Goal: Task Accomplishment & Management: Use online tool/utility

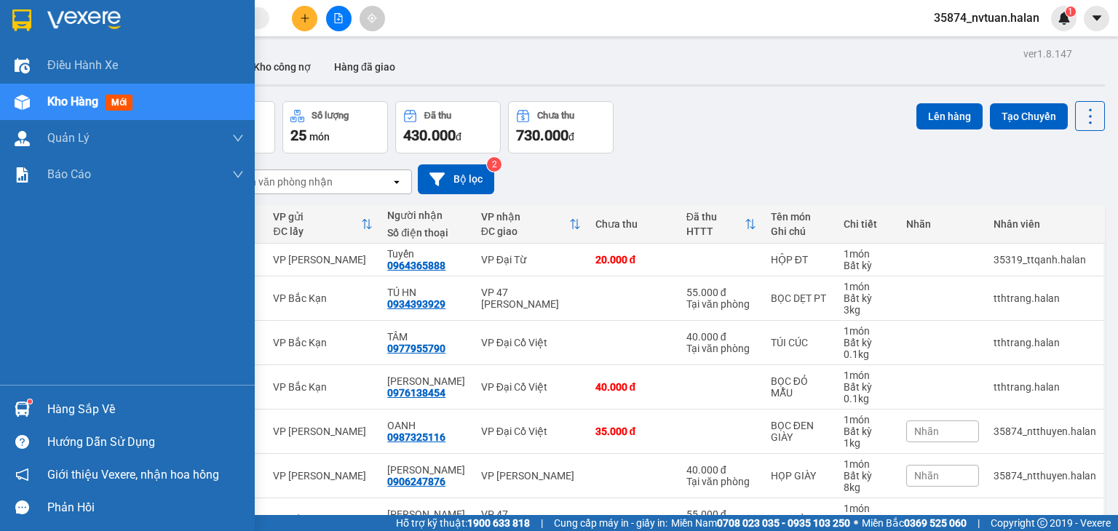
click at [64, 415] on div "Hàng sắp về" at bounding box center [145, 410] width 196 height 22
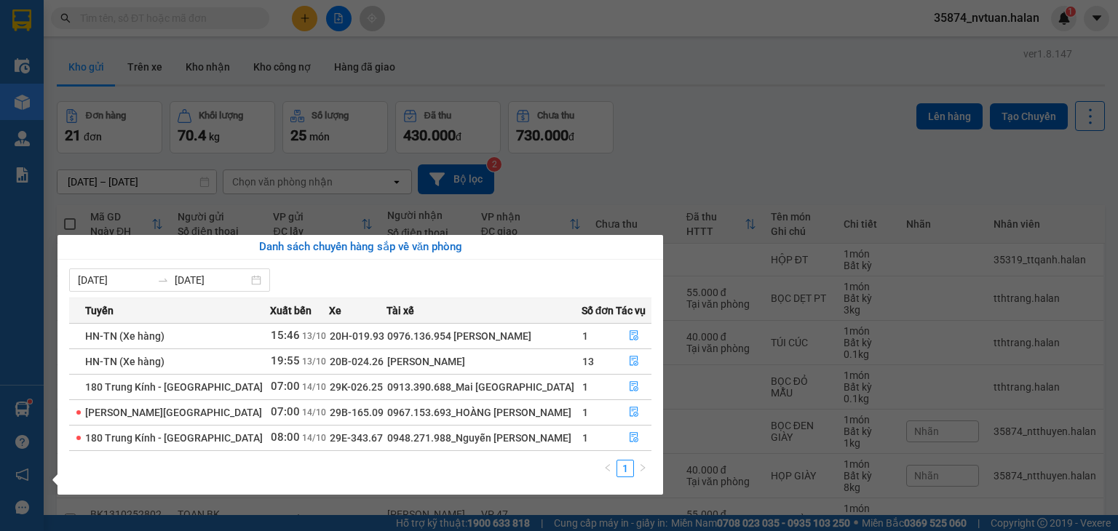
click at [701, 135] on section "Kết quả tìm kiếm ( 0 ) Bộ lọc No Data 35874_nvtuan.halan 1 Điều hành xe Kho hàn…" at bounding box center [559, 265] width 1118 height 531
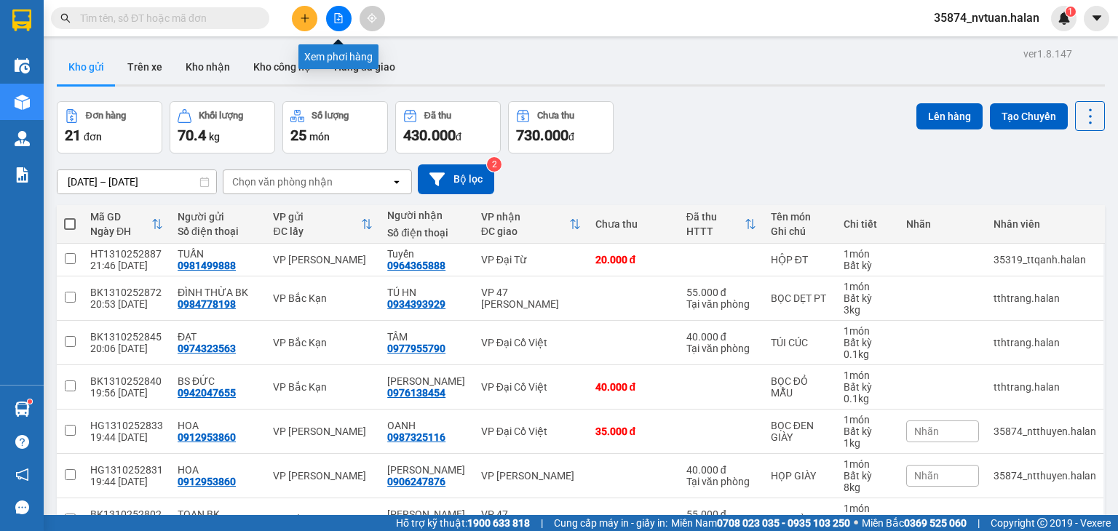
click at [336, 16] on icon "file-add" at bounding box center [338, 18] width 10 height 10
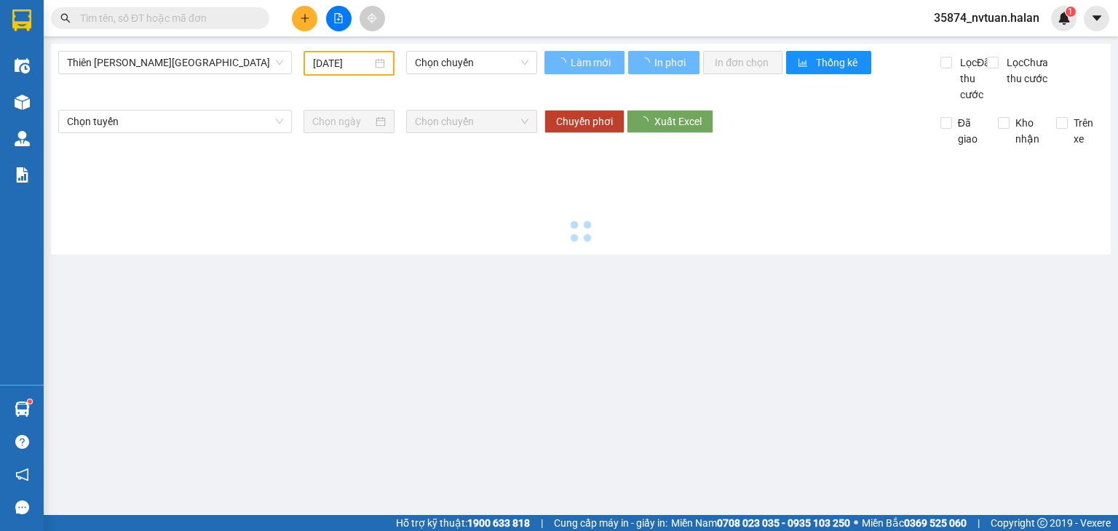
type input "[DATE]"
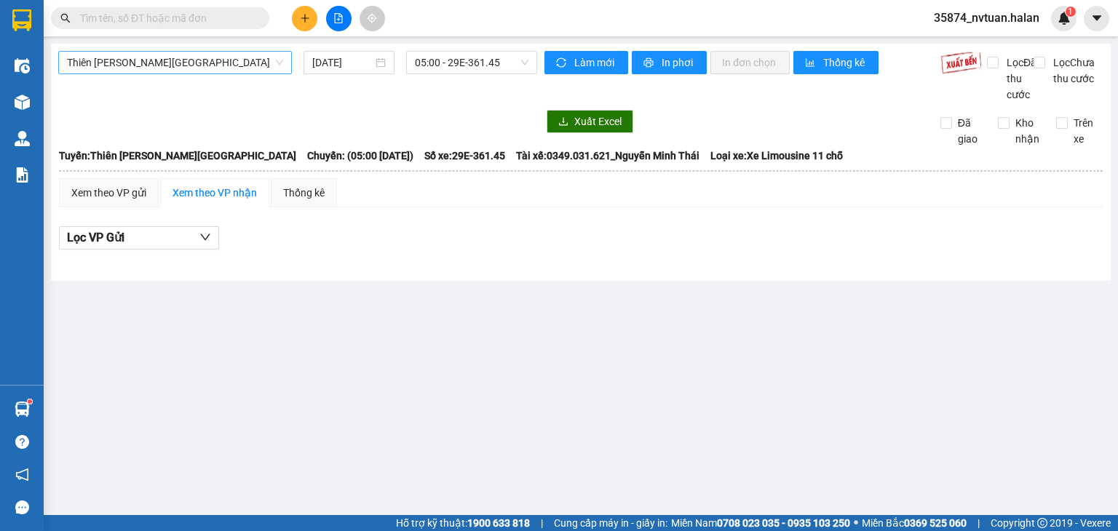
click at [166, 64] on span "Thiên [PERSON_NAME][GEOGRAPHIC_DATA]" at bounding box center [175, 63] width 216 height 22
click at [441, 60] on span "05:00 - 29E-361.45" at bounding box center [472, 63] width 114 height 22
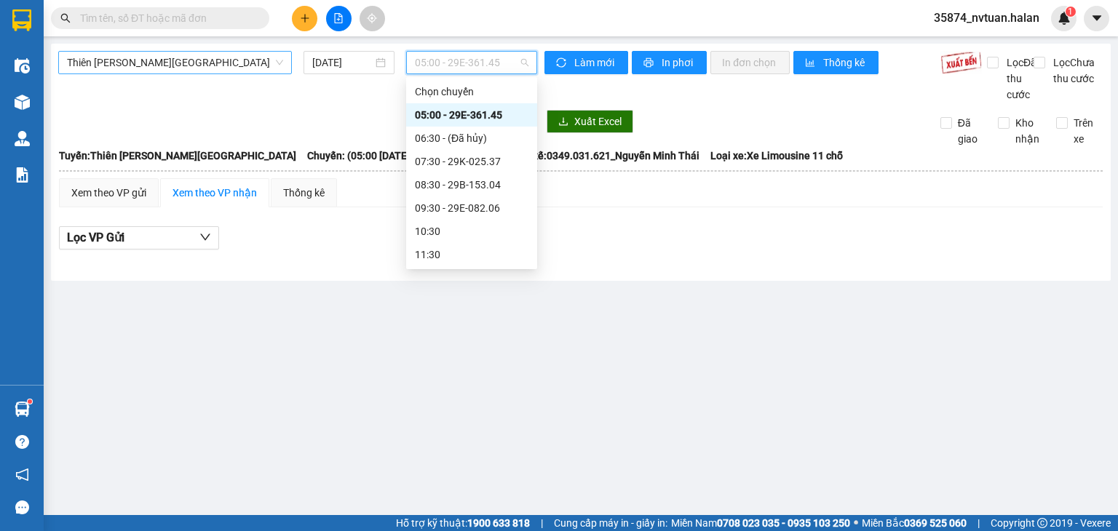
click at [179, 66] on span "Thiên [PERSON_NAME][GEOGRAPHIC_DATA]" at bounding box center [175, 63] width 216 height 22
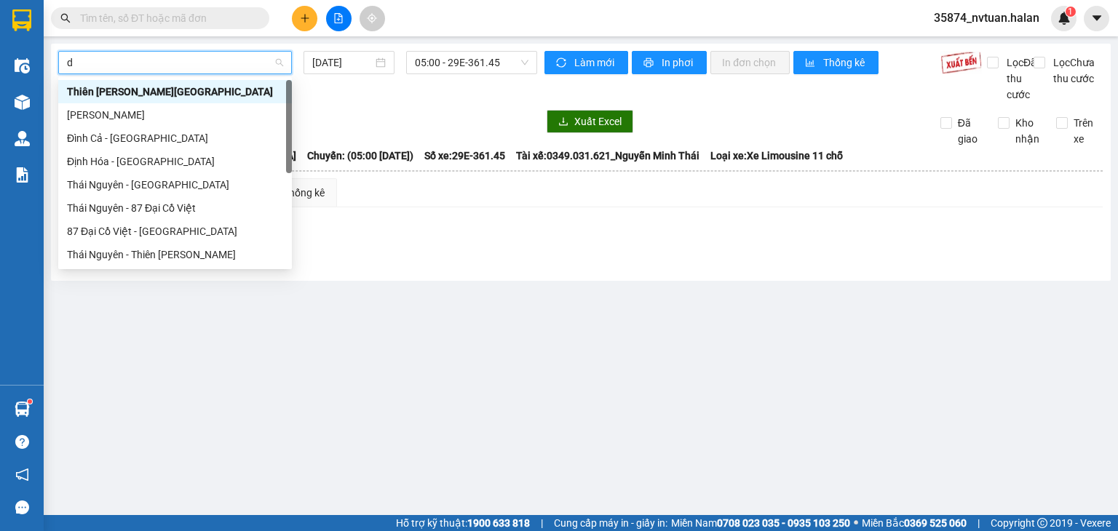
type input "dh"
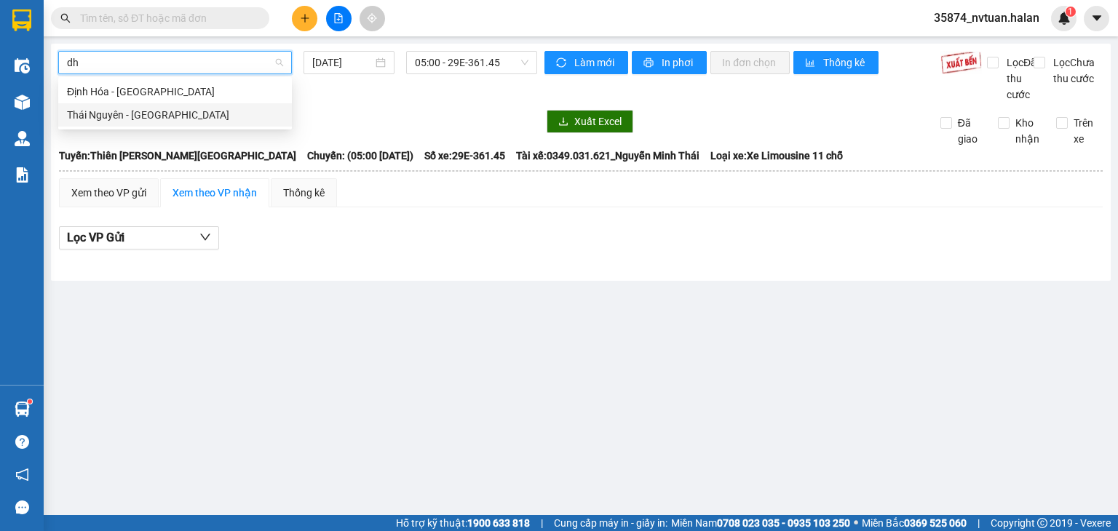
click at [155, 114] on div "Thái Nguyên - [GEOGRAPHIC_DATA]" at bounding box center [175, 115] width 216 height 16
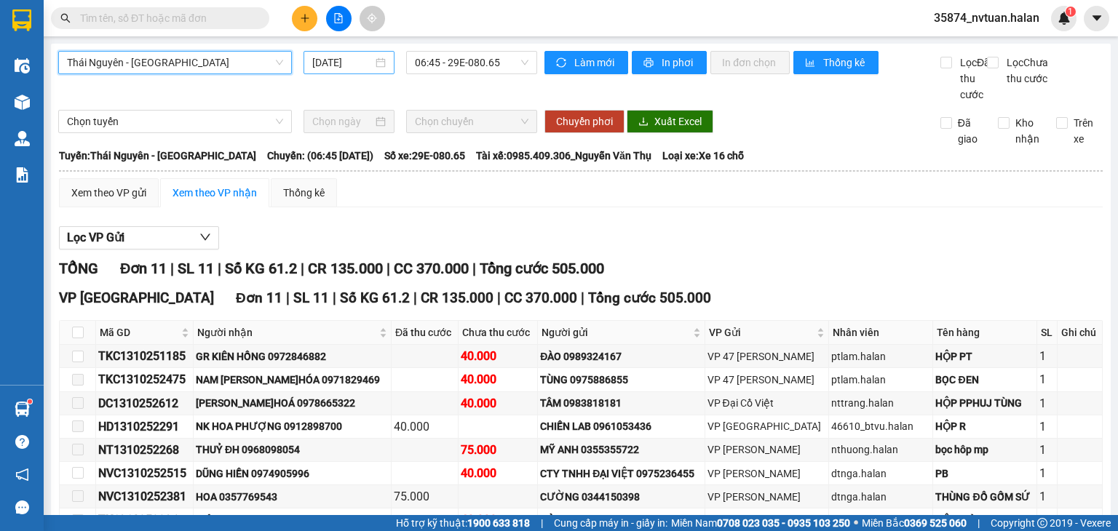
click at [358, 65] on input "[DATE]" at bounding box center [342, 63] width 60 height 16
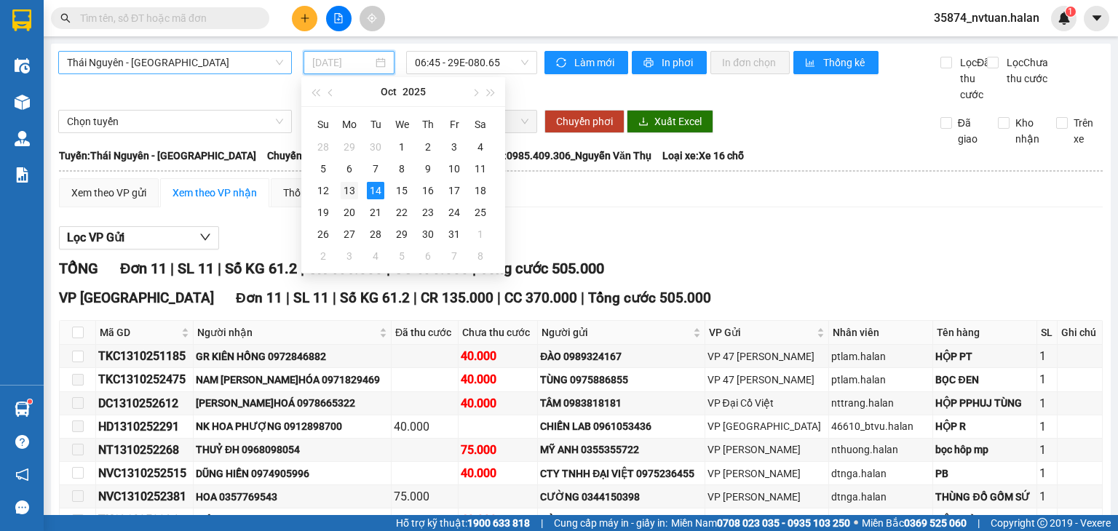
click at [344, 196] on div "13" at bounding box center [349, 190] width 17 height 17
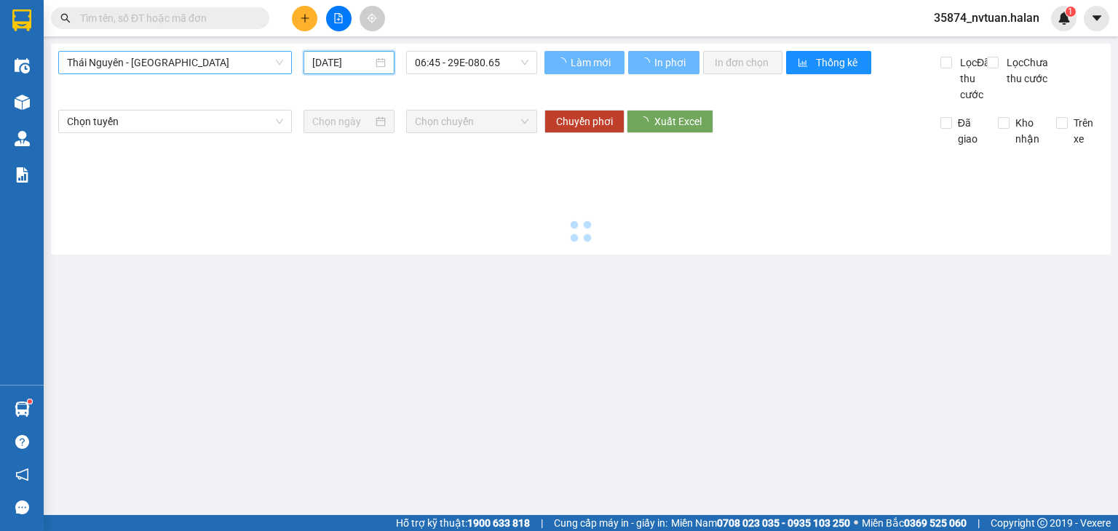
type input "[DATE]"
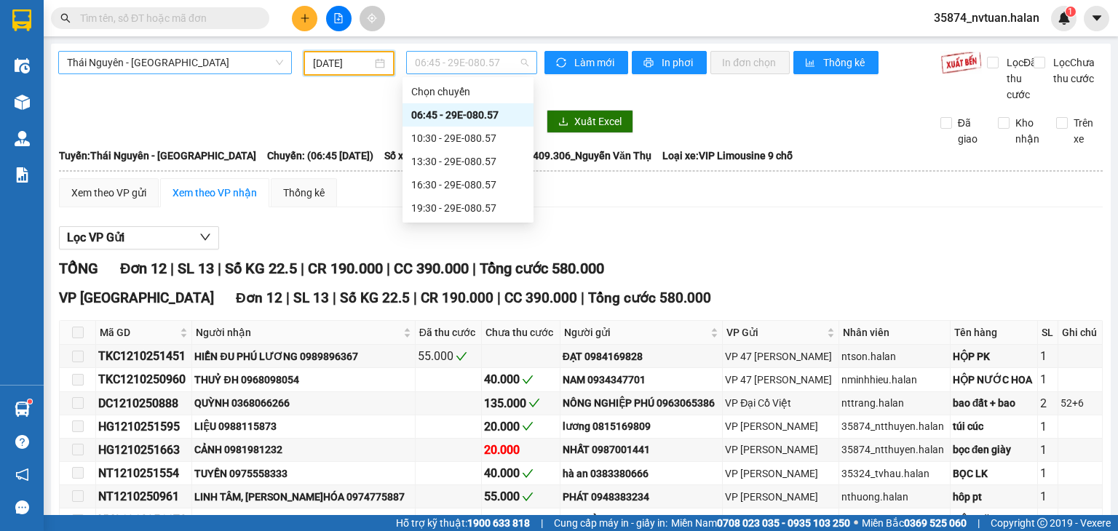
click at [442, 65] on span "06:45 - 29E-080.57" at bounding box center [472, 63] width 114 height 22
click at [471, 141] on div "10:30 - 29E-080.57" at bounding box center [468, 138] width 114 height 16
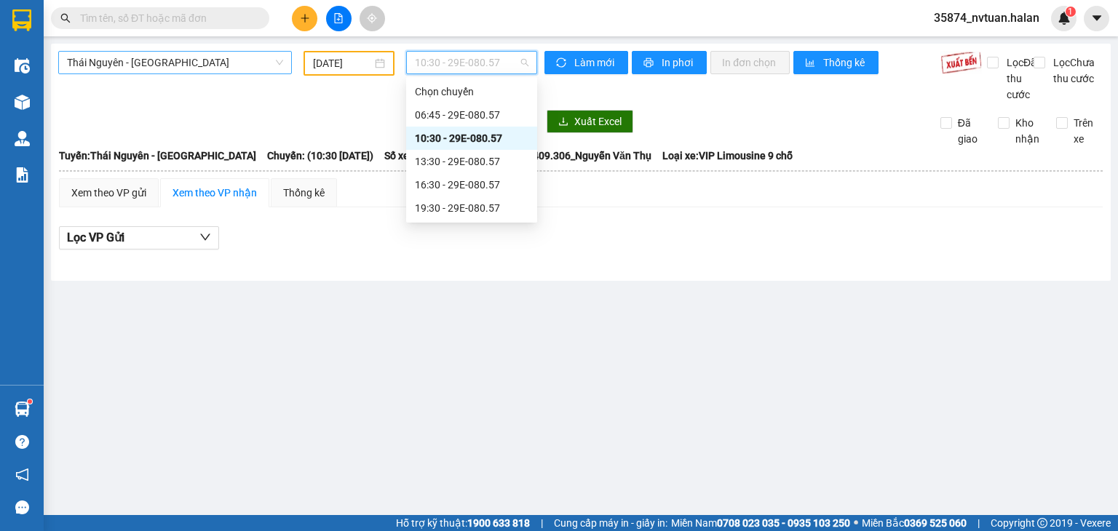
click at [461, 60] on span "10:30 - 29E-080.57" at bounding box center [472, 63] width 114 height 22
click at [479, 158] on div "13:30 - 29E-080.57" at bounding box center [472, 162] width 114 height 16
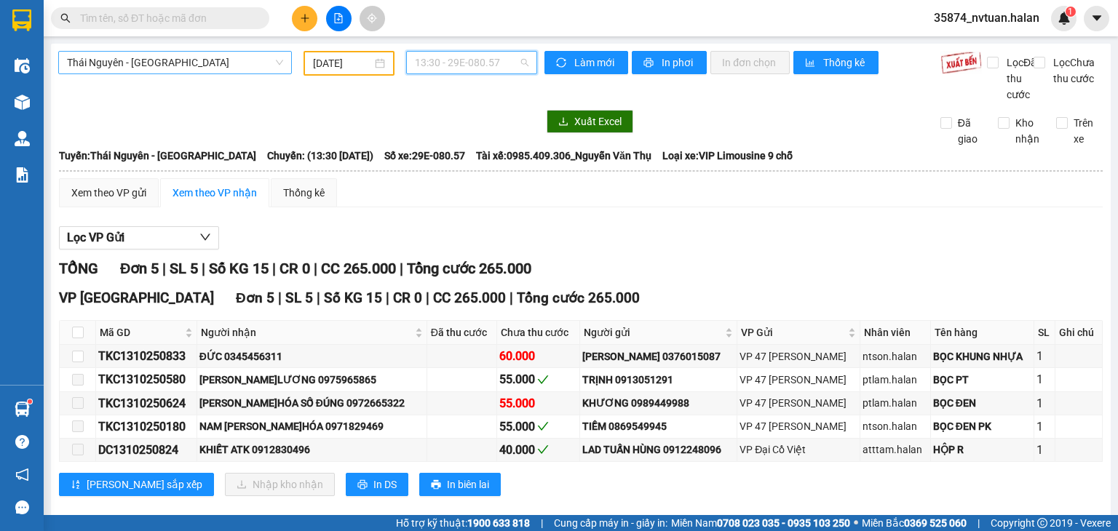
click at [461, 63] on span "13:30 - 29E-080.57" at bounding box center [472, 63] width 114 height 22
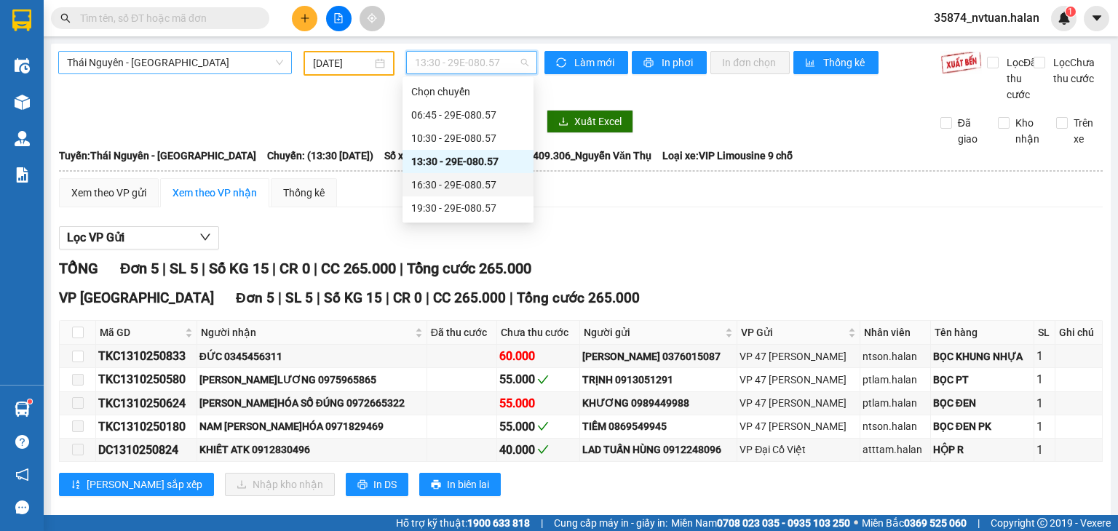
click at [477, 186] on div "16:30 - 29E-080.57" at bounding box center [468, 185] width 114 height 16
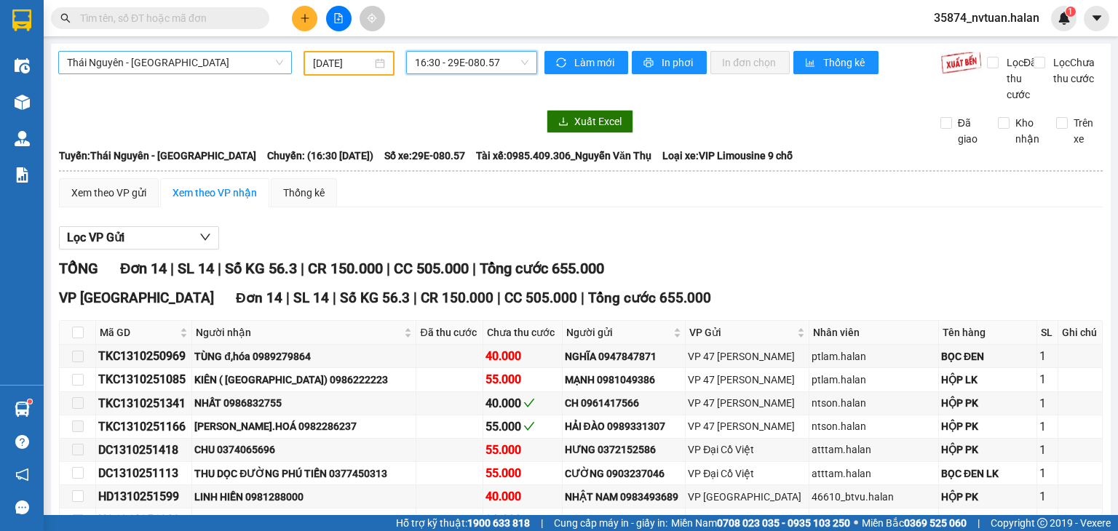
click at [433, 56] on span "16:30 - 29E-080.57" at bounding box center [472, 63] width 114 height 22
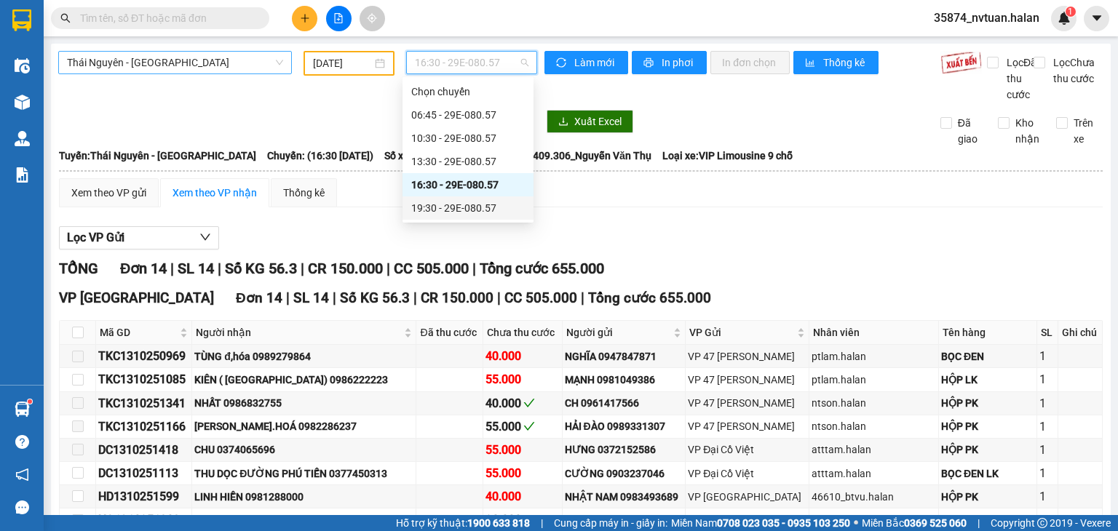
click at [444, 204] on div "19:30 - 29E-080.57" at bounding box center [468, 208] width 114 height 16
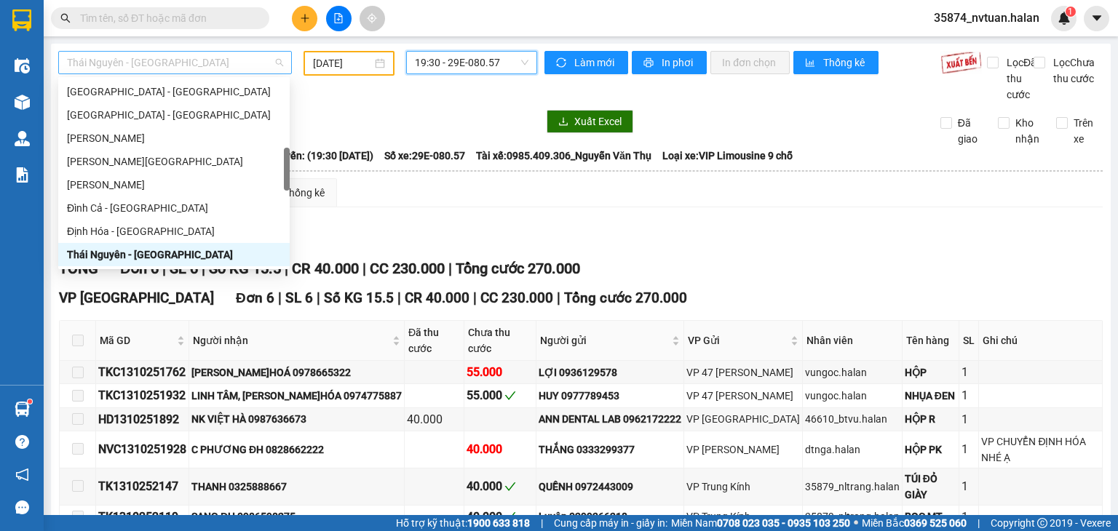
click at [127, 61] on span "Thái Nguyên - [GEOGRAPHIC_DATA]" at bounding box center [175, 63] width 216 height 22
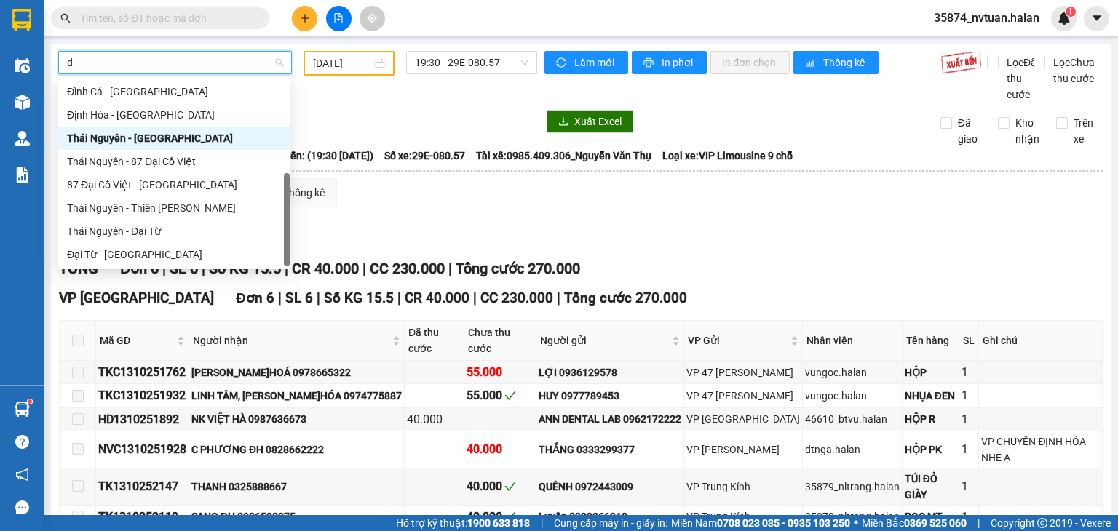
type input "dc"
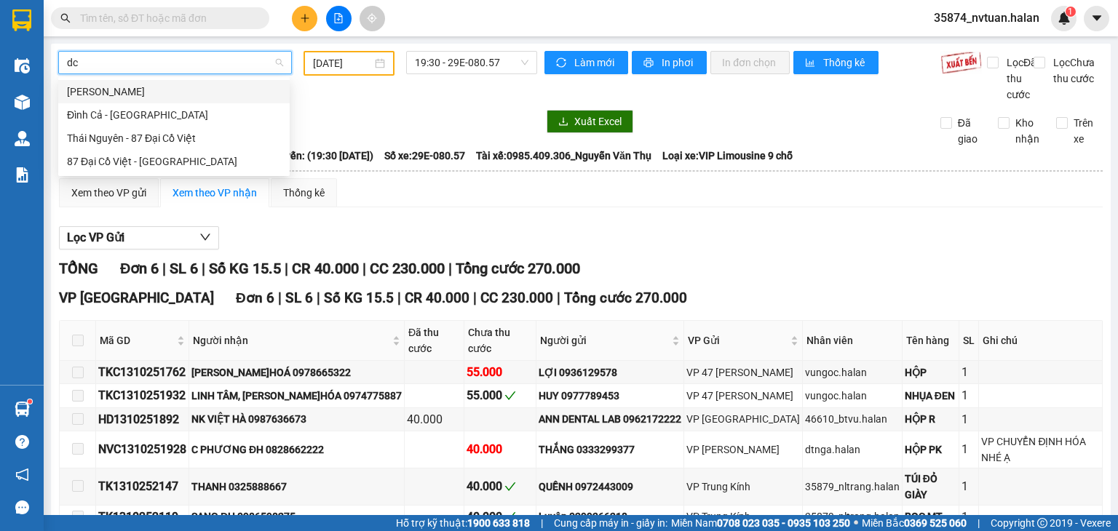
drag, startPoint x: 152, startPoint y: 92, endPoint x: 207, endPoint y: 79, distance: 56.3
click at [152, 92] on div "[PERSON_NAME]" at bounding box center [174, 92] width 214 height 16
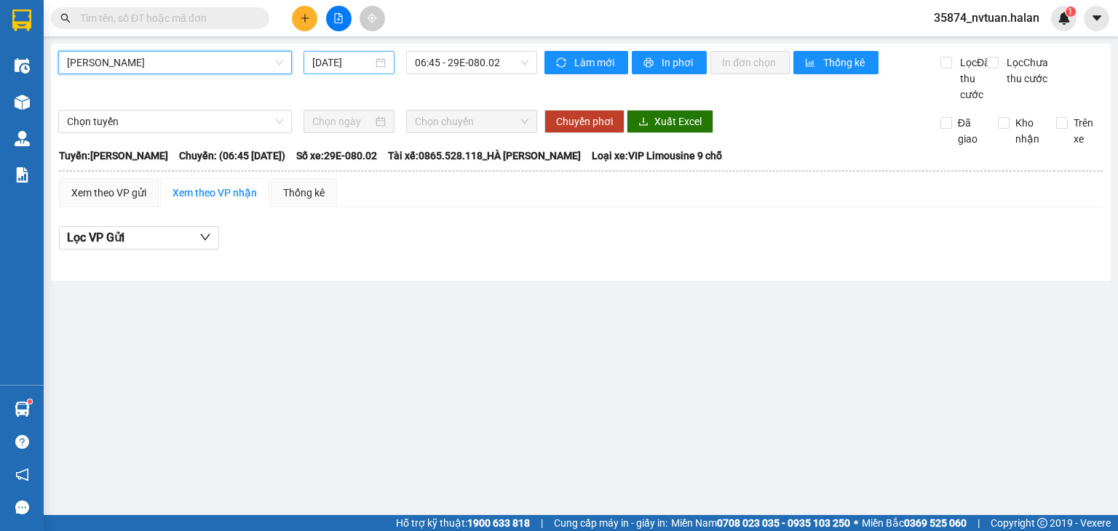
click at [332, 68] on input "[DATE]" at bounding box center [342, 63] width 60 height 16
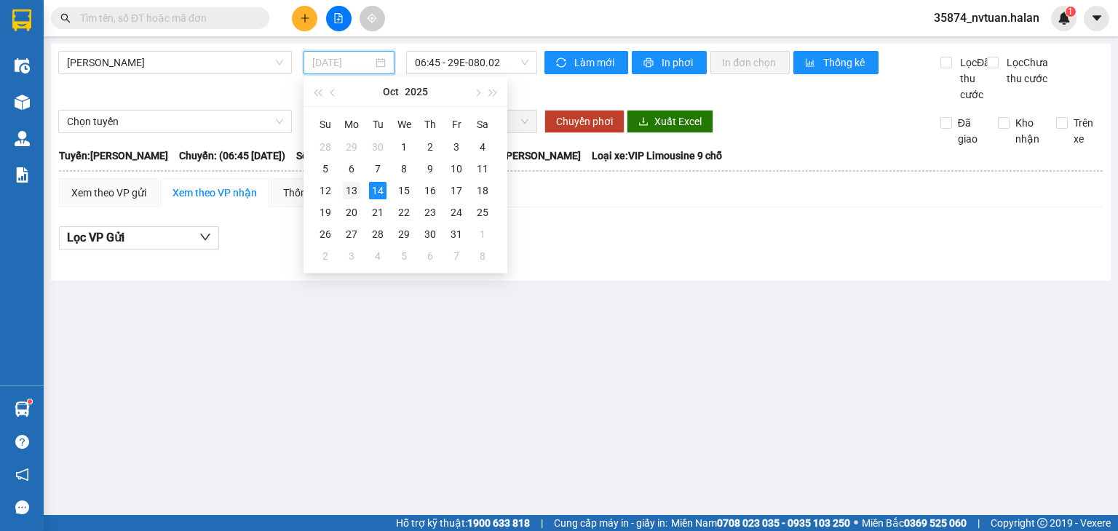
drag, startPoint x: 352, startPoint y: 194, endPoint x: 367, endPoint y: 151, distance: 44.6
click at [352, 192] on div "13" at bounding box center [351, 190] width 17 height 17
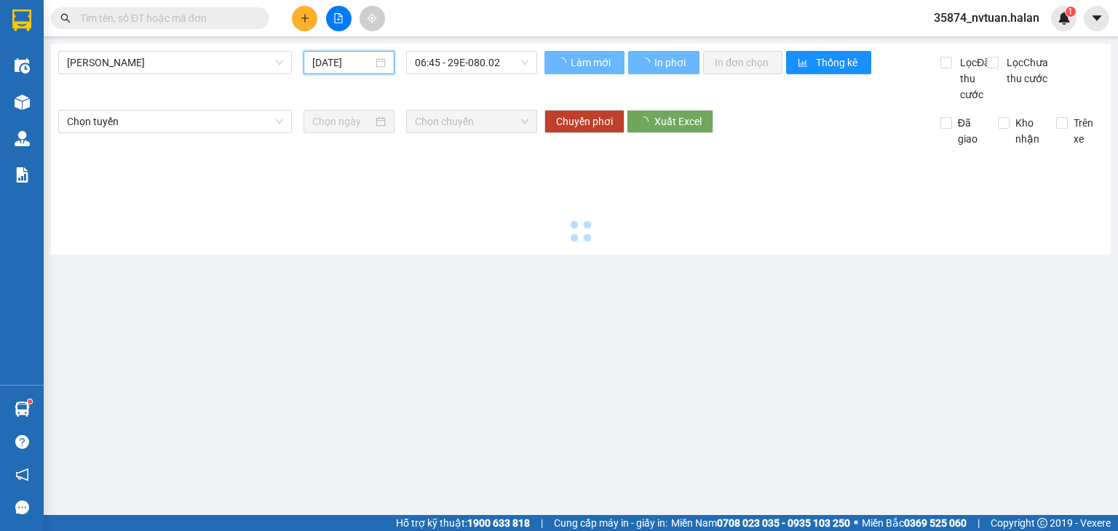
type input "[DATE]"
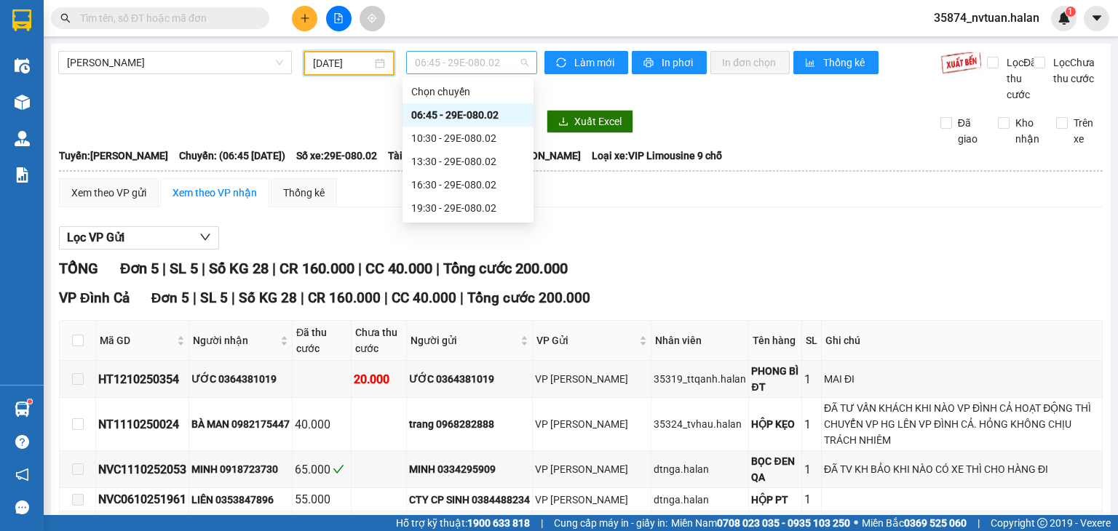
click at [445, 63] on span "06:45 - 29E-080.02" at bounding box center [472, 63] width 114 height 22
click at [469, 143] on div "10:30 - 29E-080.02" at bounding box center [468, 138] width 114 height 16
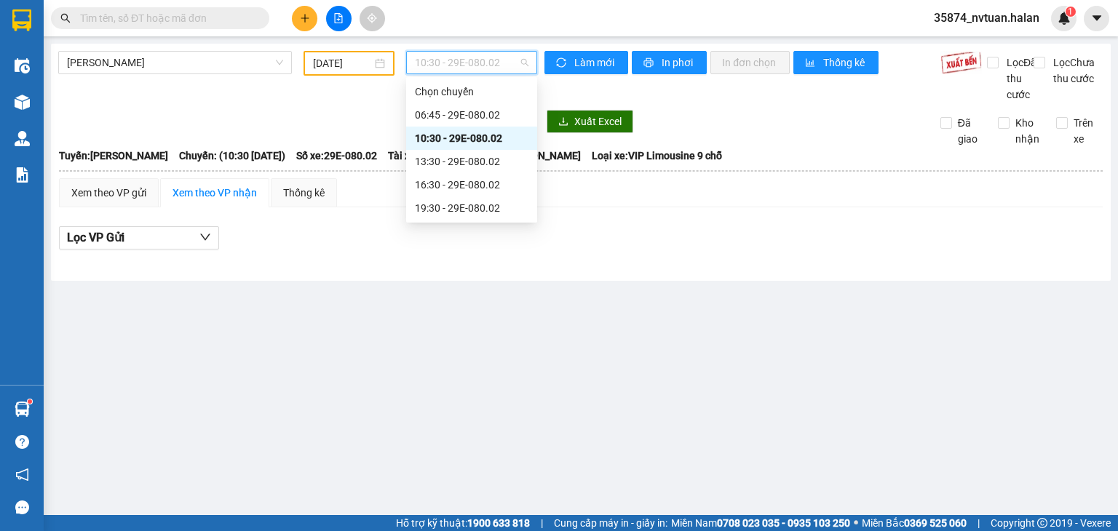
click at [458, 60] on span "10:30 - 29E-080.02" at bounding box center [472, 63] width 114 height 22
click at [491, 161] on div "13:30 - 29E-080.02" at bounding box center [472, 162] width 114 height 16
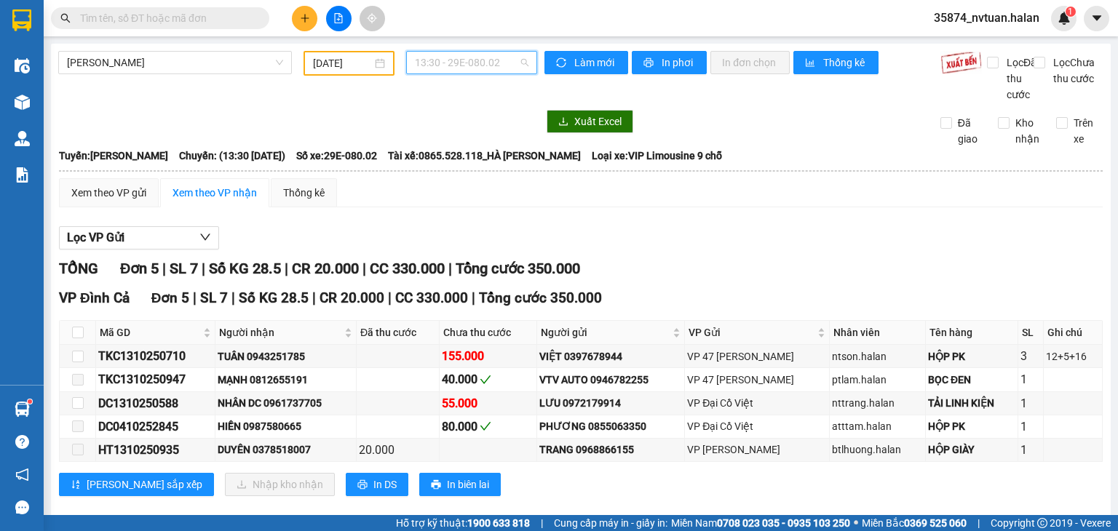
click at [461, 62] on span "13:30 - 29E-080.02" at bounding box center [472, 63] width 114 height 22
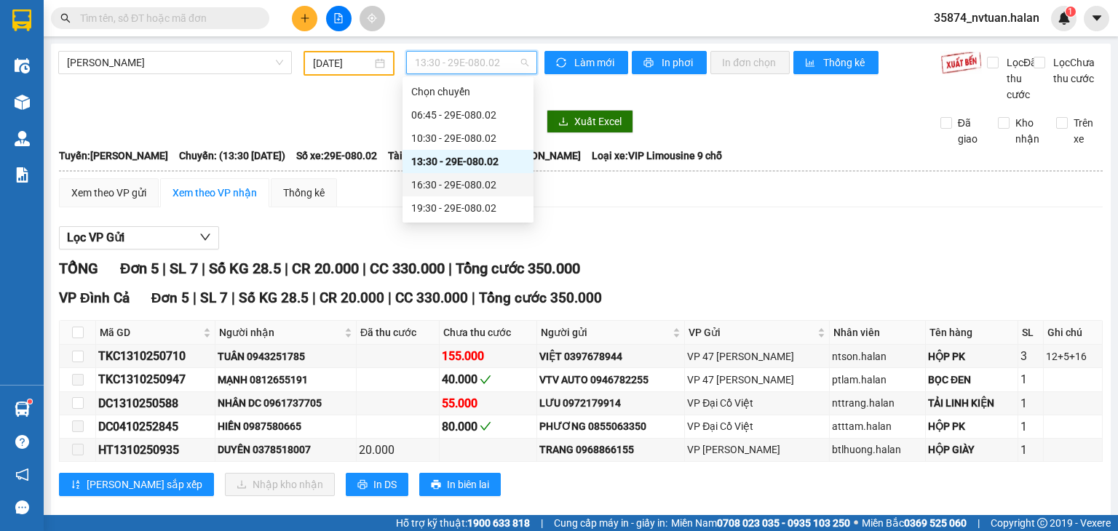
click at [469, 190] on div "16:30 - 29E-080.02" at bounding box center [468, 185] width 114 height 16
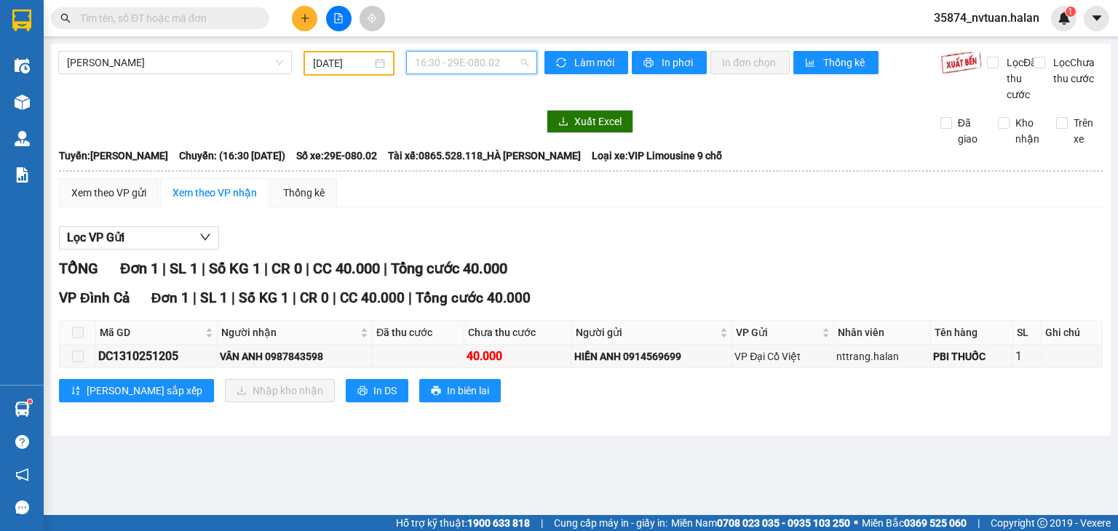
click at [488, 63] on span "16:30 - 29E-080.02" at bounding box center [472, 63] width 114 height 22
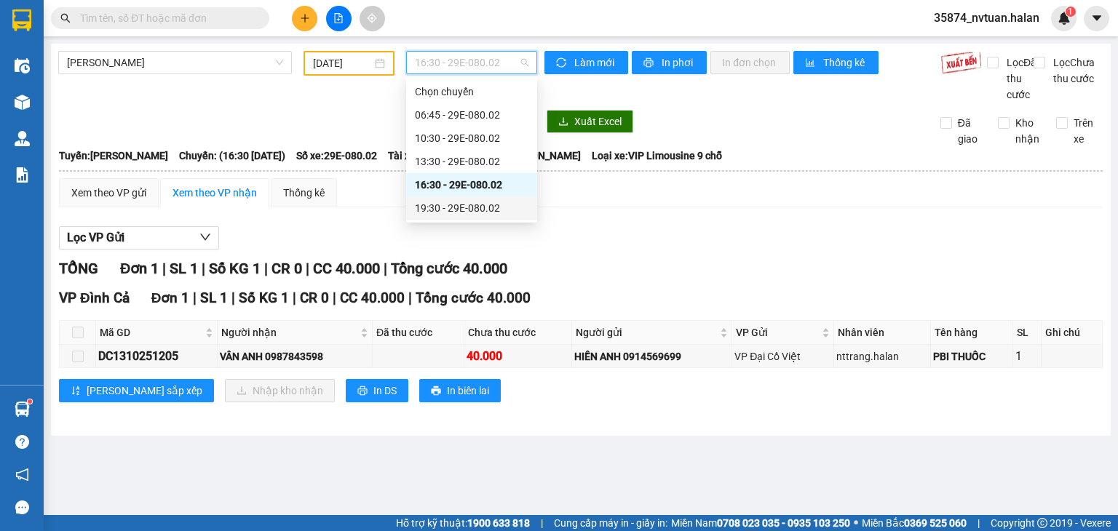
click at [474, 208] on div "19:30 - 29E-080.02" at bounding box center [472, 208] width 114 height 16
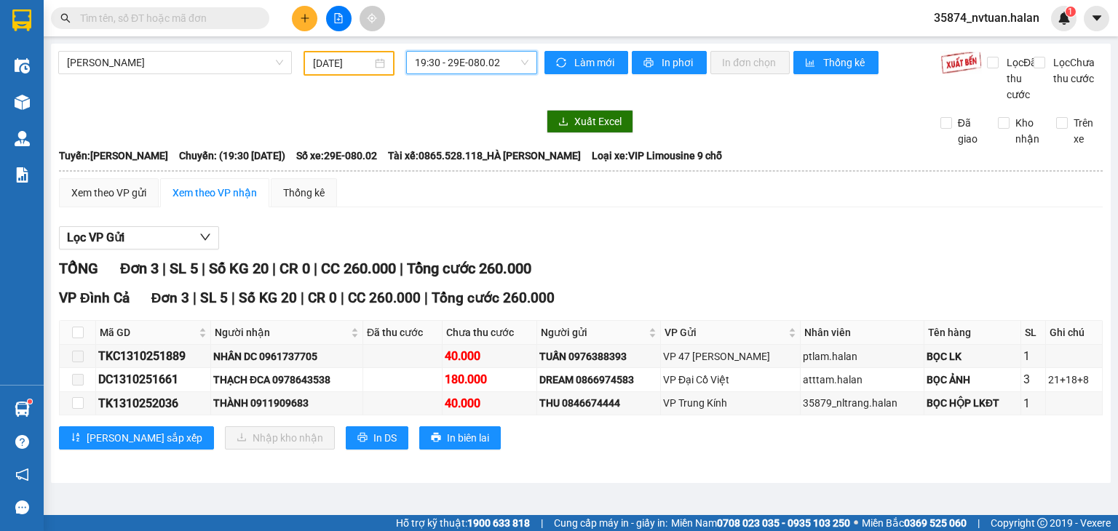
click at [454, 60] on span "19:30 - 29E-080.02" at bounding box center [472, 63] width 114 height 22
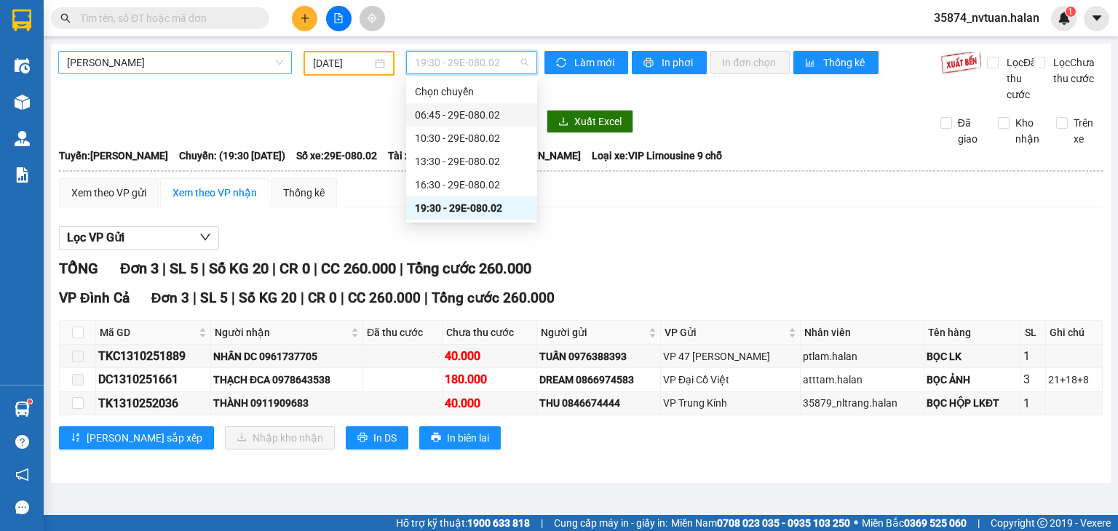
click at [162, 66] on span "[PERSON_NAME]" at bounding box center [175, 63] width 216 height 22
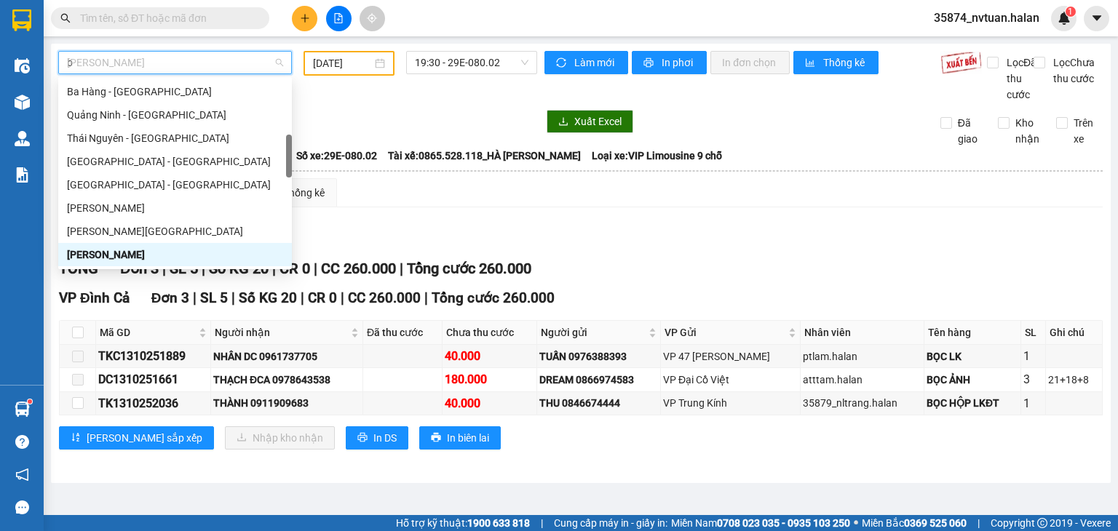
scroll to position [47, 0]
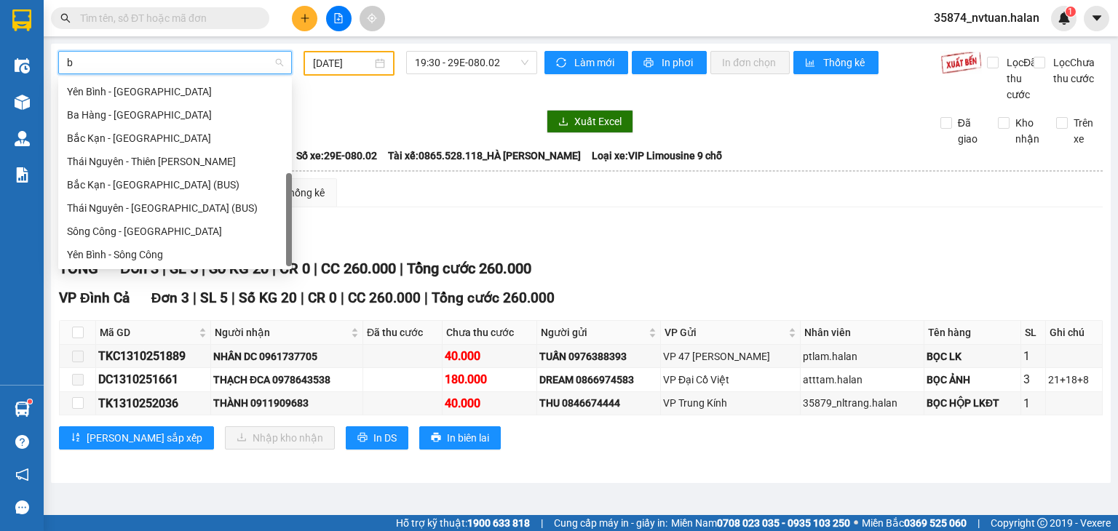
type input "bk"
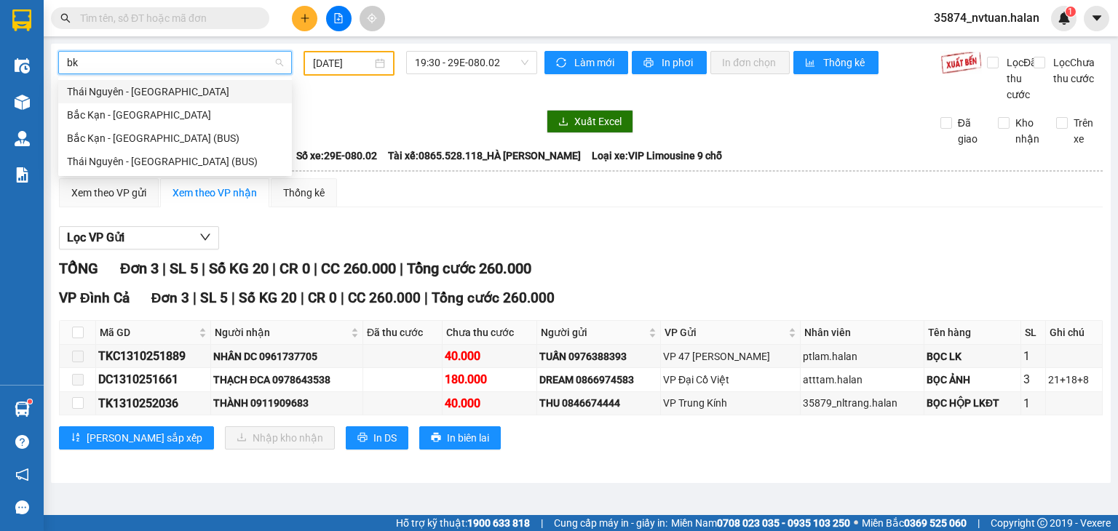
scroll to position [0, 0]
drag, startPoint x: 151, startPoint y: 92, endPoint x: 274, endPoint y: 76, distance: 123.4
click at [151, 92] on div "Thái Nguyên - [GEOGRAPHIC_DATA]" at bounding box center [175, 92] width 216 height 16
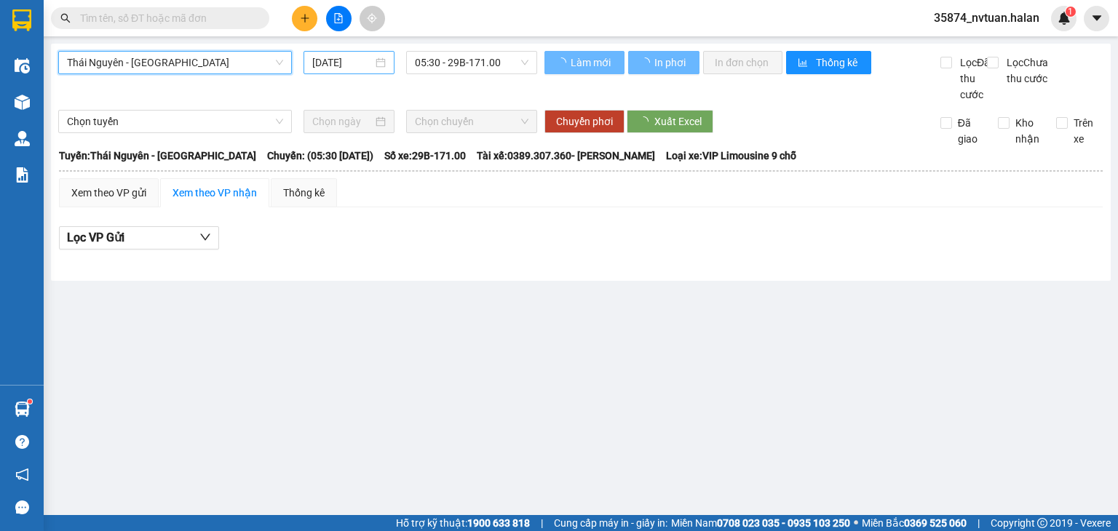
click at [346, 65] on input "[DATE]" at bounding box center [342, 63] width 60 height 16
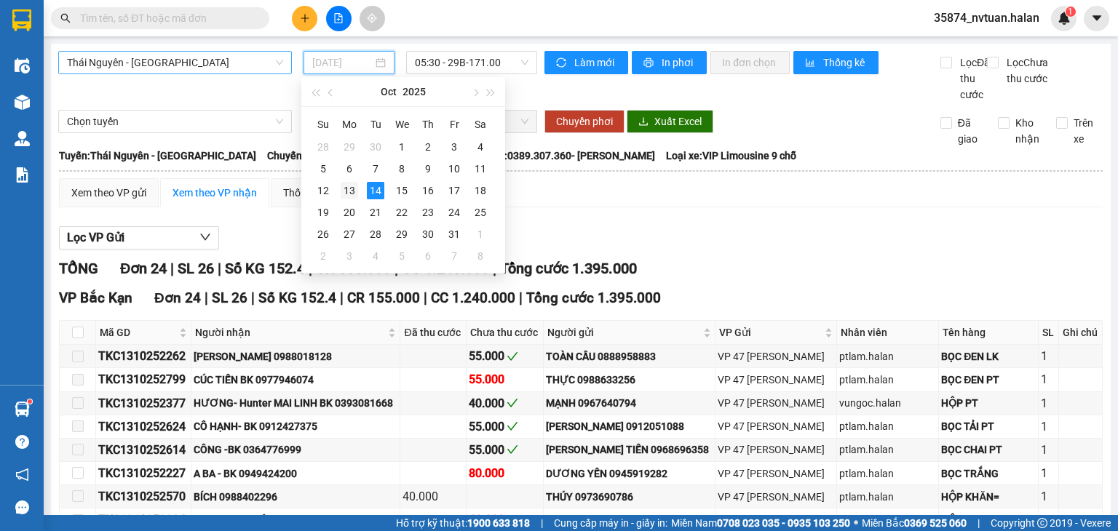
click at [344, 190] on div "13" at bounding box center [349, 190] width 17 height 17
type input "[DATE]"
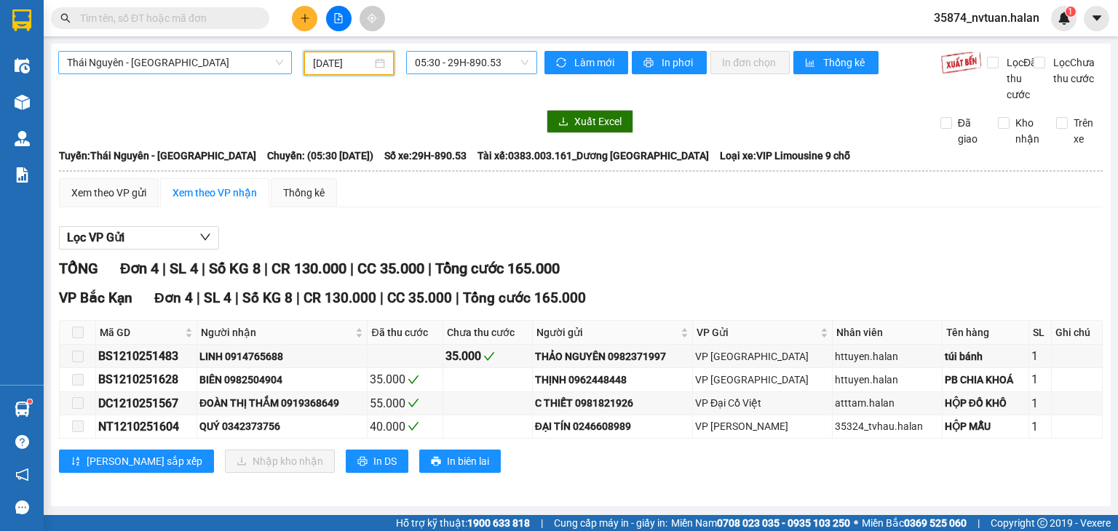
click at [437, 60] on span "05:30 - 29H-890.53" at bounding box center [472, 63] width 114 height 22
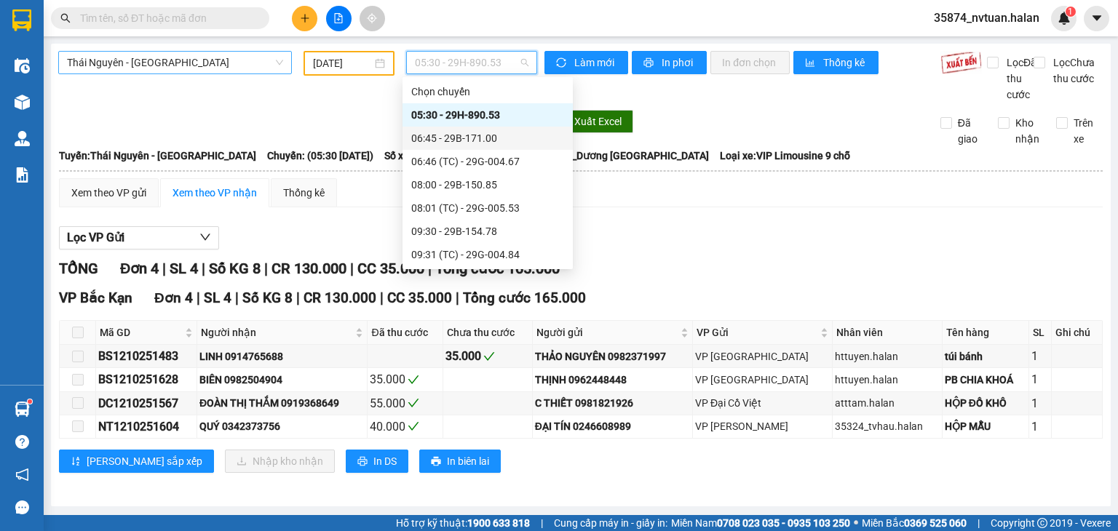
click at [480, 137] on div "06:45 - 29B-171.00" at bounding box center [487, 138] width 153 height 16
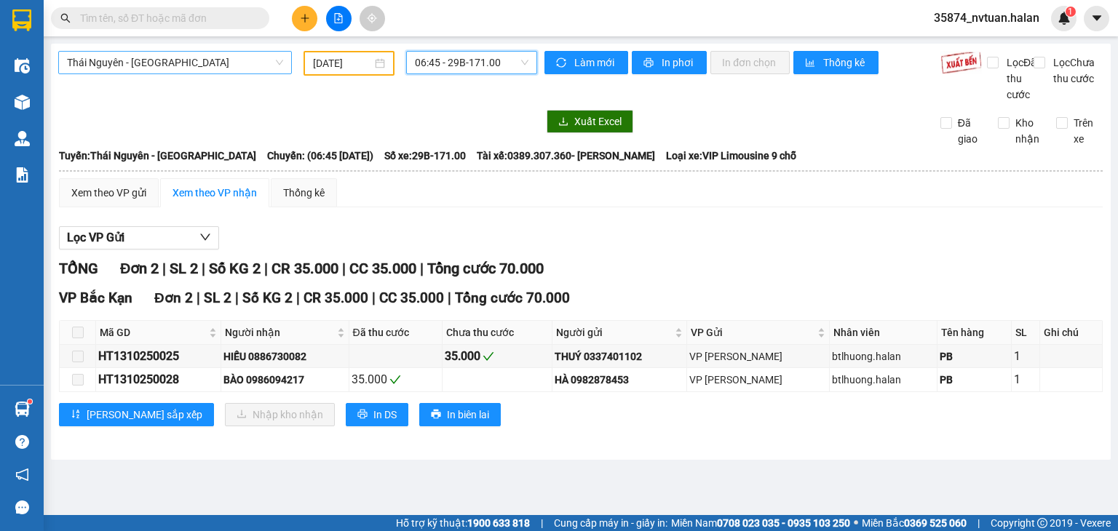
click at [477, 52] on span "06:45 - 29B-171.00" at bounding box center [472, 63] width 114 height 22
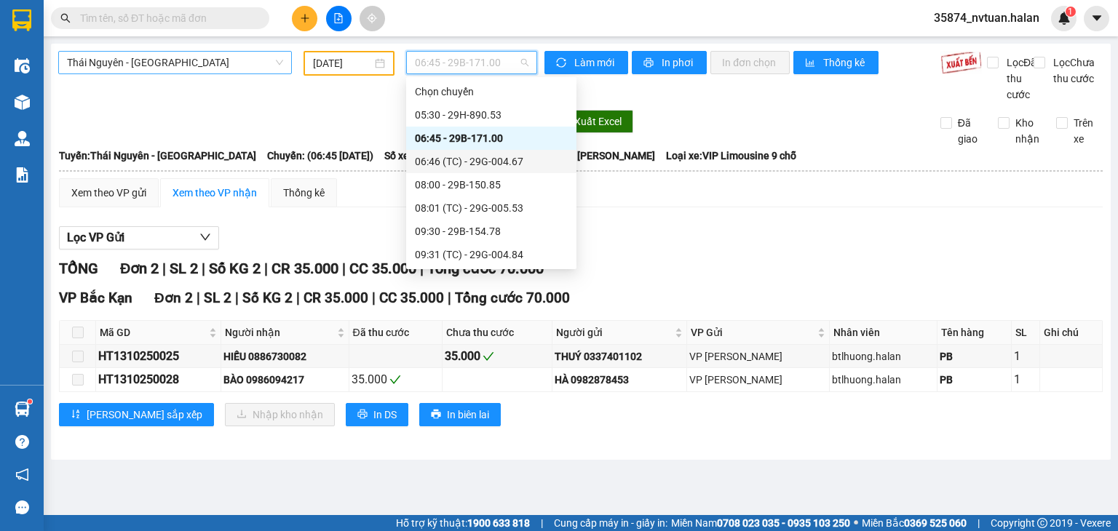
click at [515, 164] on div "06:46 (TC) - 29G-004.67" at bounding box center [491, 162] width 153 height 16
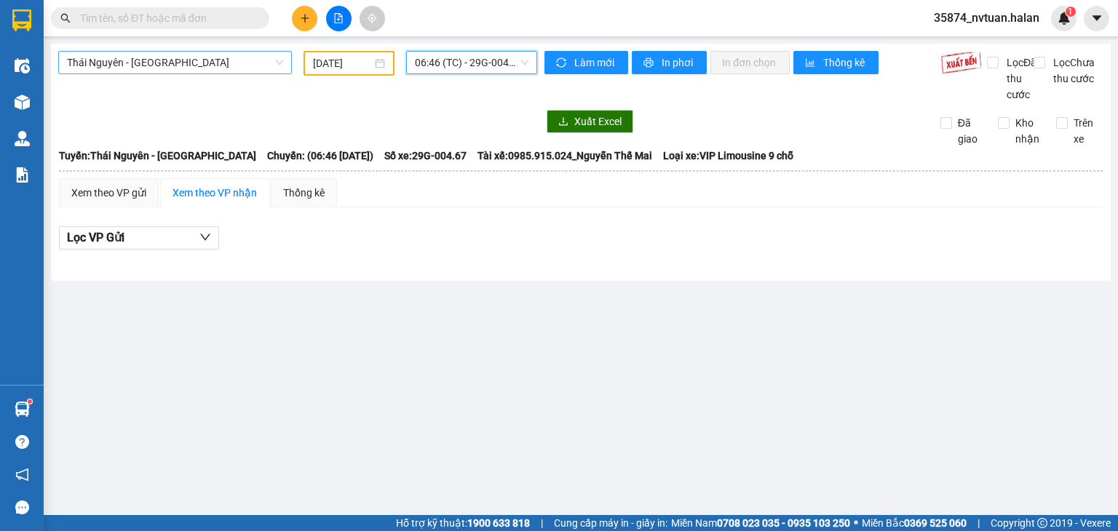
click at [450, 63] on span "06:46 (TC) - 29G-004.67" at bounding box center [472, 63] width 114 height 22
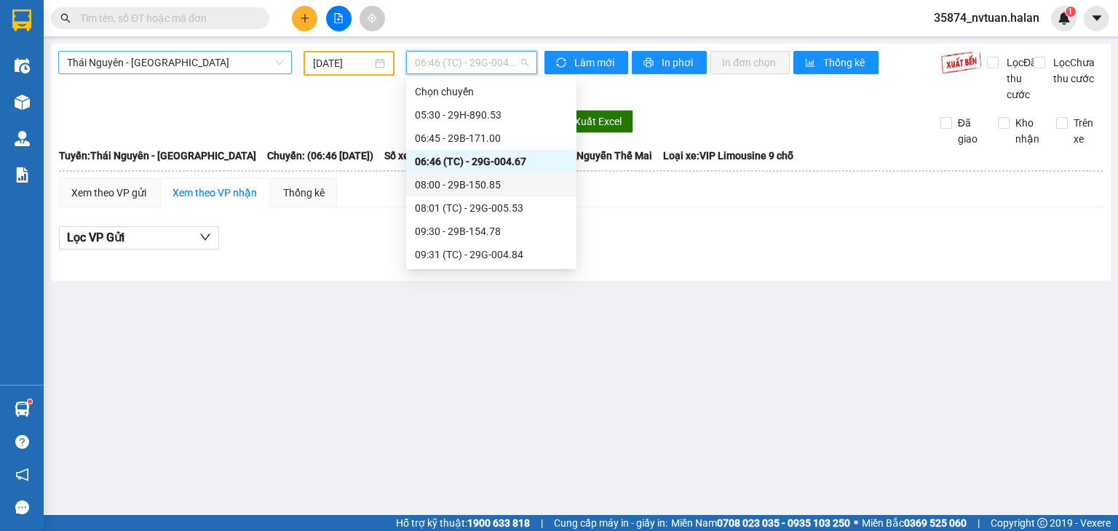
click at [494, 180] on div "08:00 - 29B-150.85" at bounding box center [491, 185] width 153 height 16
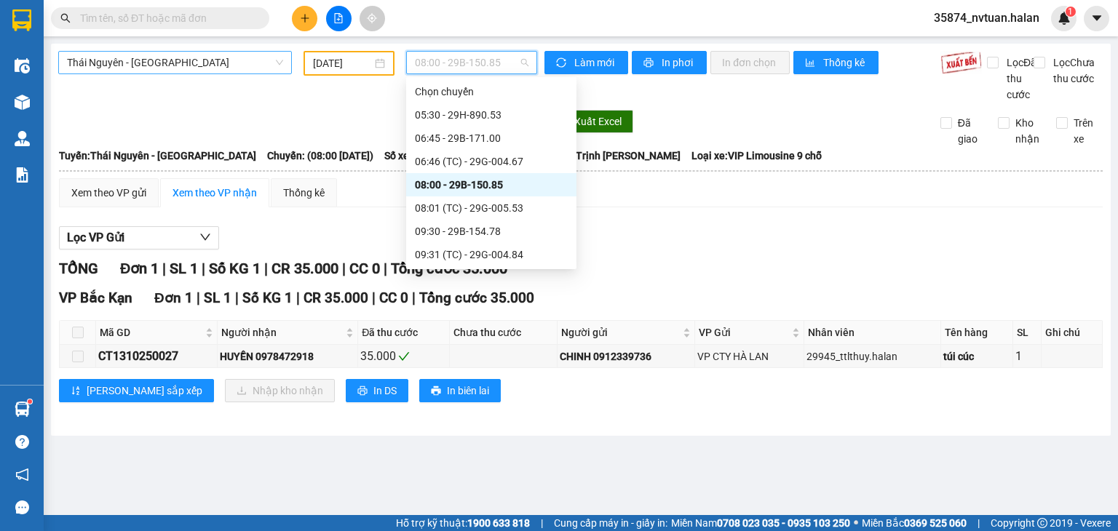
click at [455, 62] on span "08:00 - 29B-150.85" at bounding box center [472, 63] width 114 height 22
click at [504, 208] on div "08:01 (TC) - 29G-005.53" at bounding box center [491, 208] width 153 height 16
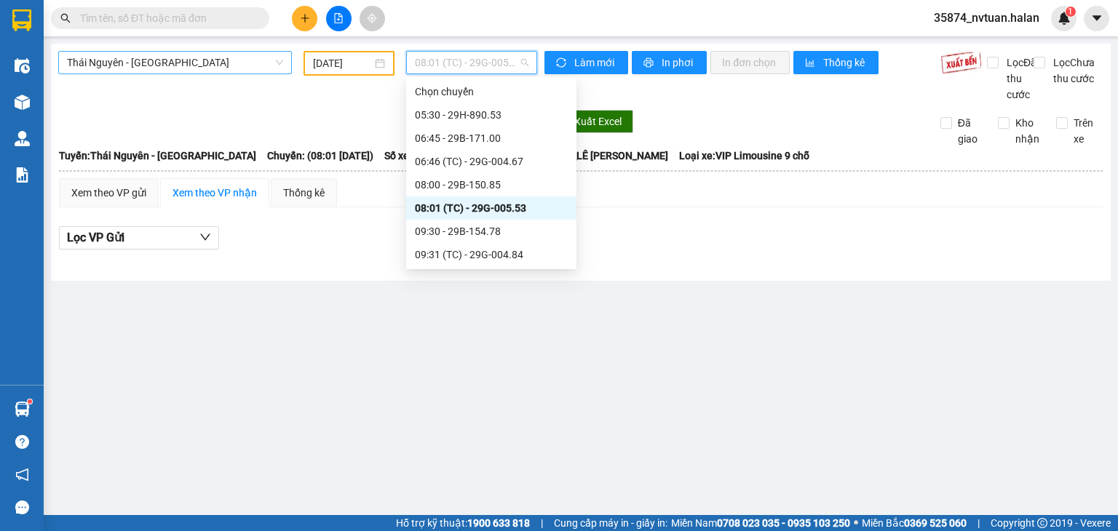
click at [428, 64] on span "08:01 (TC) - 29G-005.53" at bounding box center [472, 63] width 114 height 22
click at [489, 229] on div "09:30 - 29B-154.78" at bounding box center [491, 231] width 153 height 16
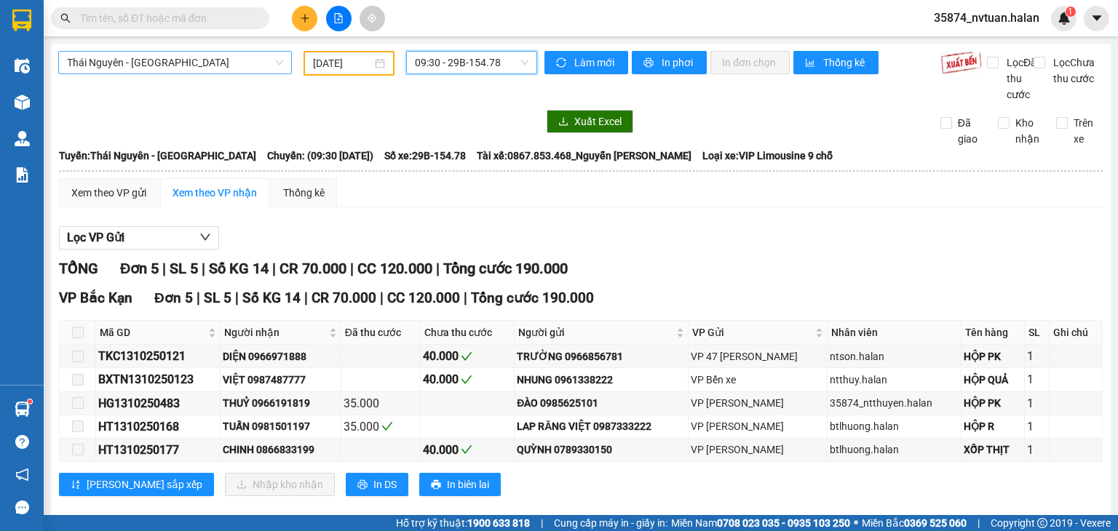
click at [440, 63] on span "09:30 - 29B-154.78" at bounding box center [472, 63] width 114 height 22
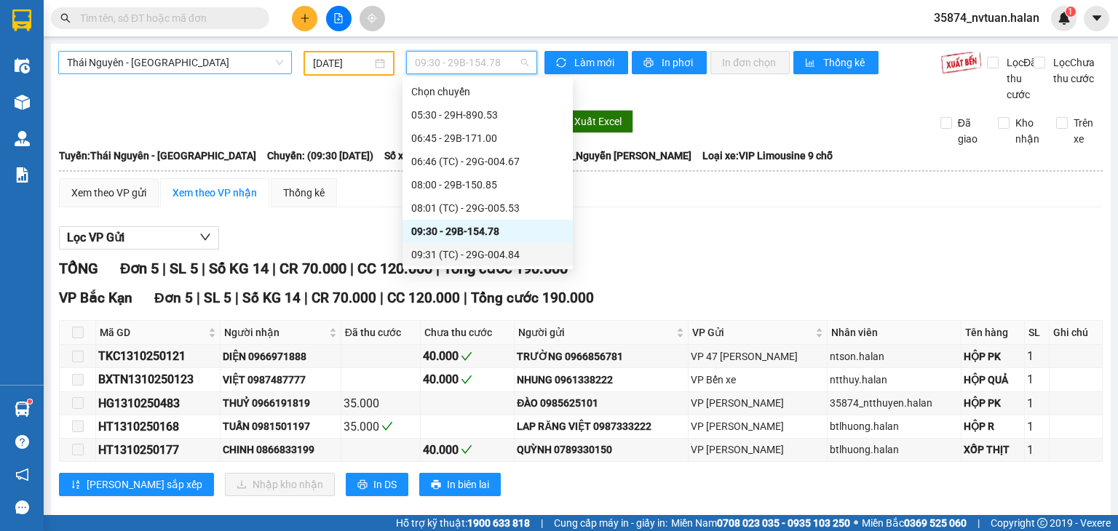
click at [504, 254] on div "09:31 (TC) - 29G-004.84" at bounding box center [487, 255] width 153 height 16
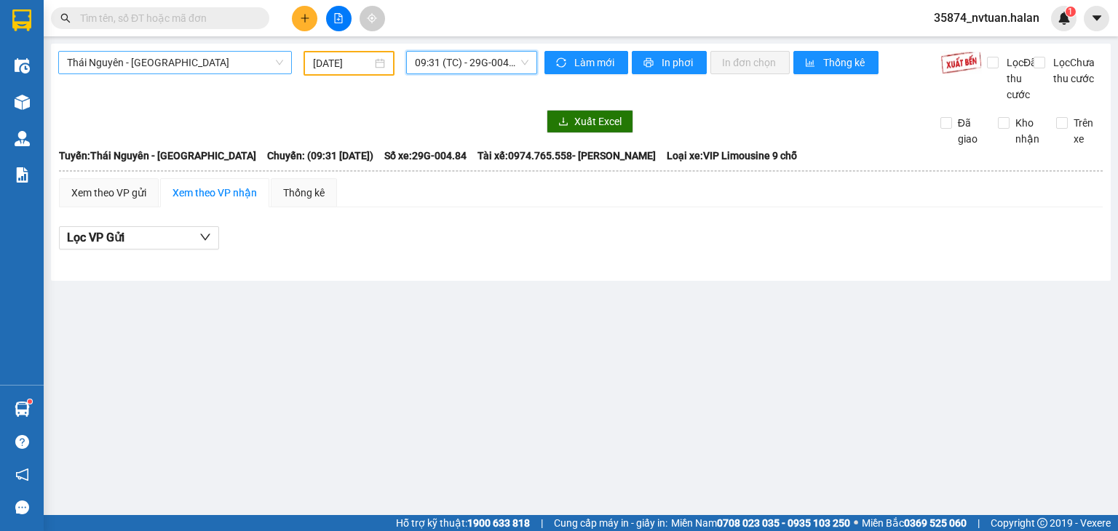
drag, startPoint x: 450, startPoint y: 70, endPoint x: 442, endPoint y: 66, distance: 8.1
click at [444, 68] on span "09:31 (TC) - 29G-004.84" at bounding box center [472, 63] width 114 height 22
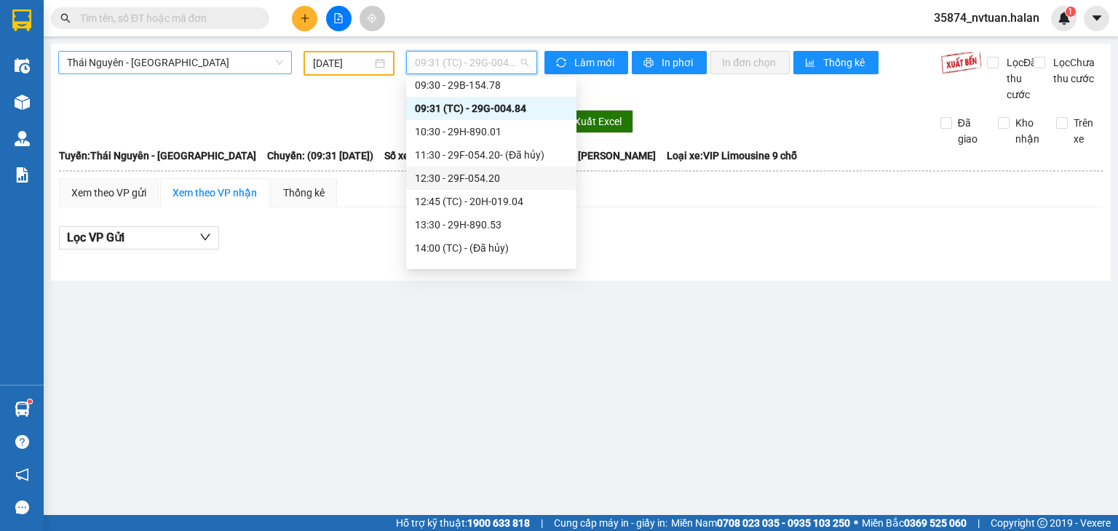
scroll to position [146, 0]
click at [482, 132] on div "10:30 - 29H-890.01" at bounding box center [491, 132] width 153 height 16
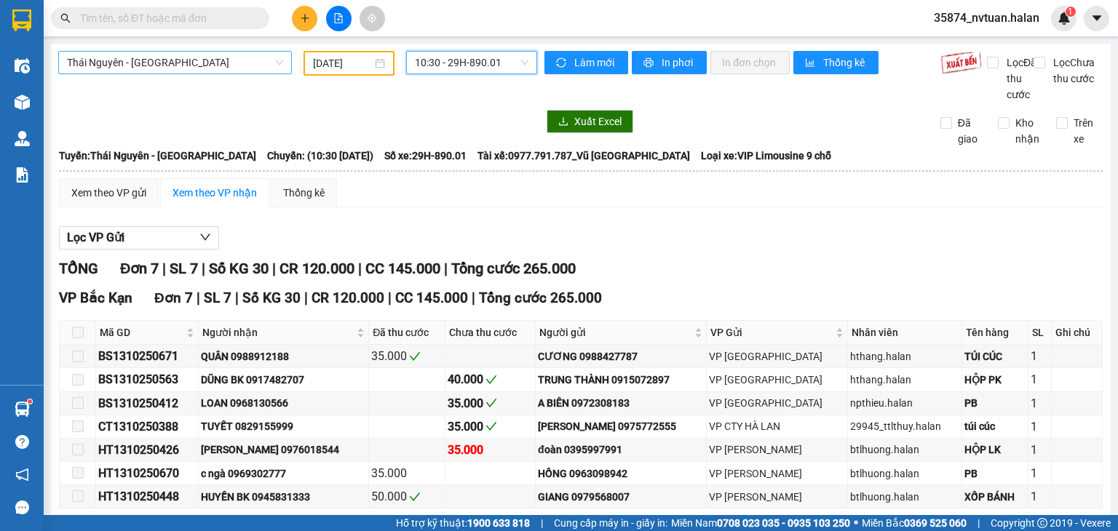
click at [472, 56] on span "10:30 - 29H-890.01" at bounding box center [472, 63] width 114 height 22
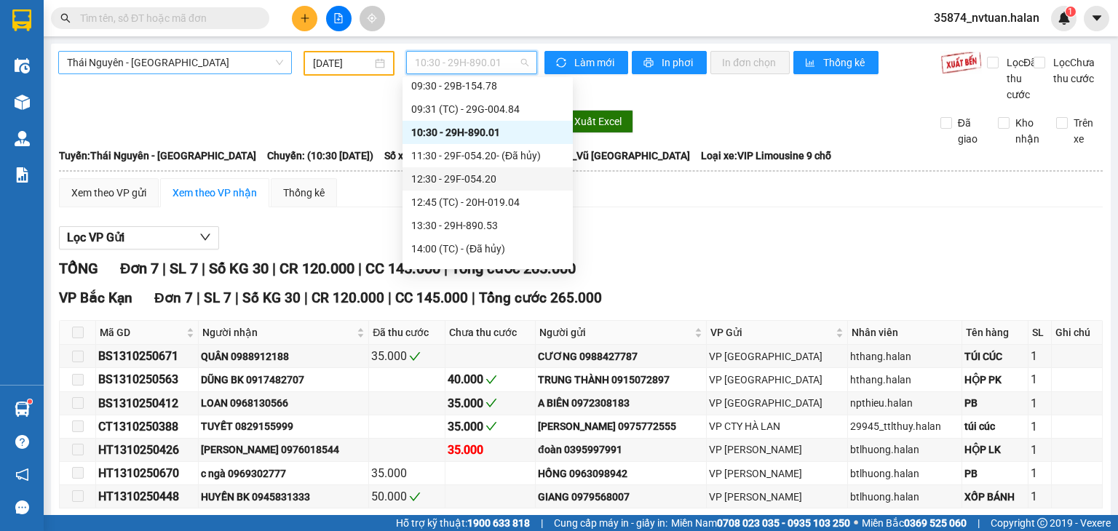
click at [484, 184] on div "12:30 - 29F-054.20" at bounding box center [487, 179] width 153 height 16
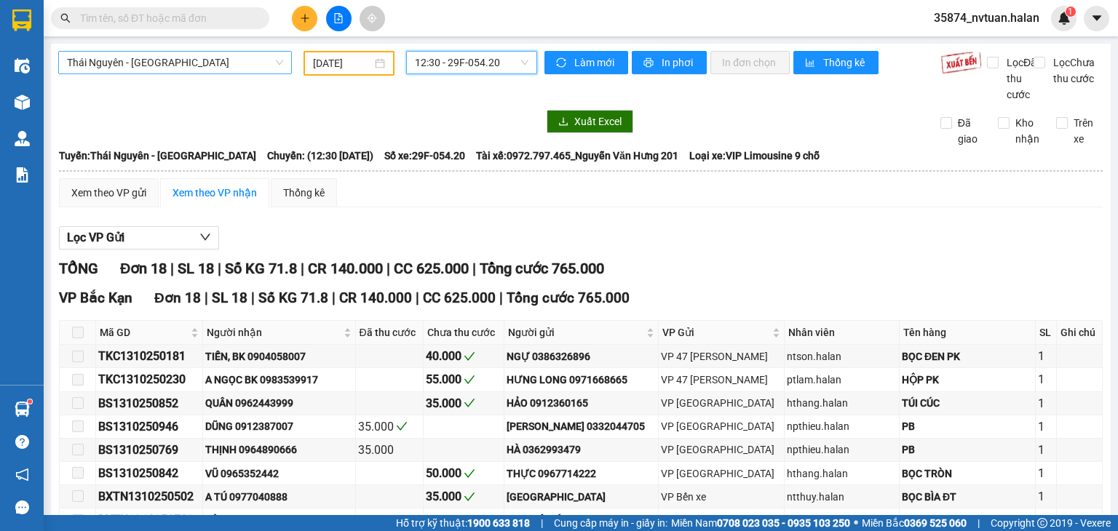
click at [464, 65] on span "12:30 - 29F-054.20" at bounding box center [472, 63] width 114 height 22
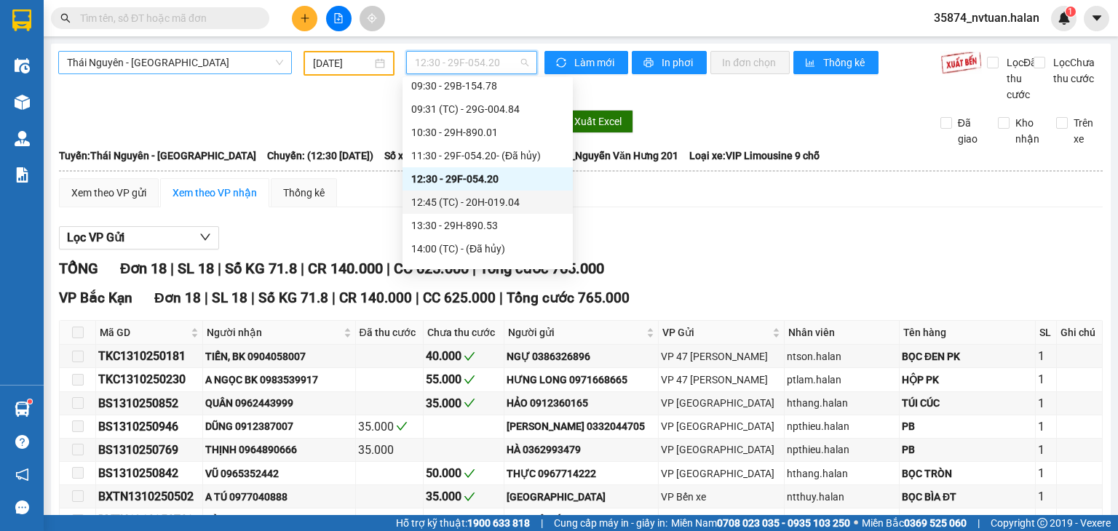
click at [501, 205] on div "12:45 (TC) - 20H-019.04" at bounding box center [487, 202] width 153 height 16
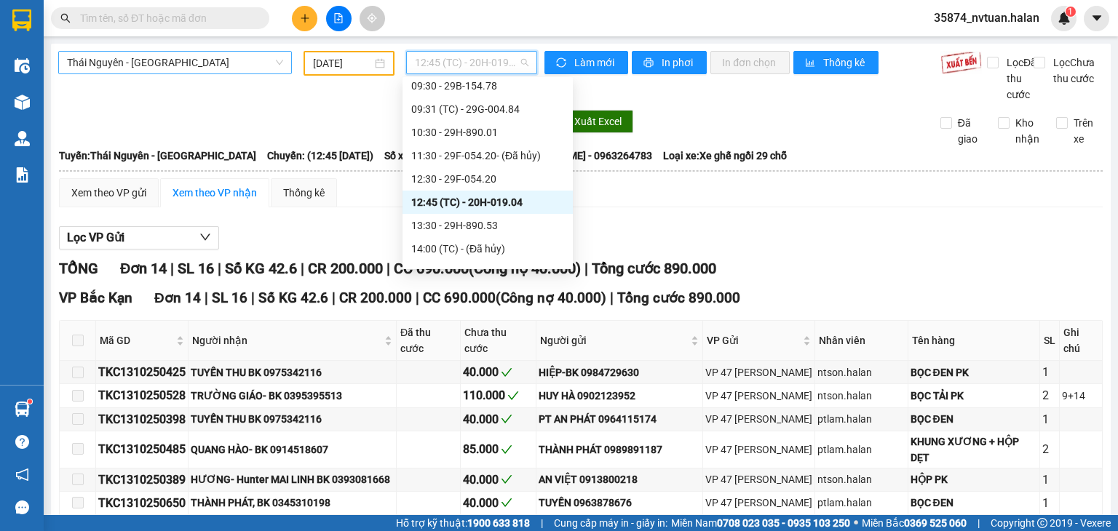
click at [427, 57] on span "12:45 (TC) - 20H-019.04" at bounding box center [472, 63] width 114 height 22
click at [482, 226] on div "13:30 - 29H-890.53" at bounding box center [487, 226] width 153 height 16
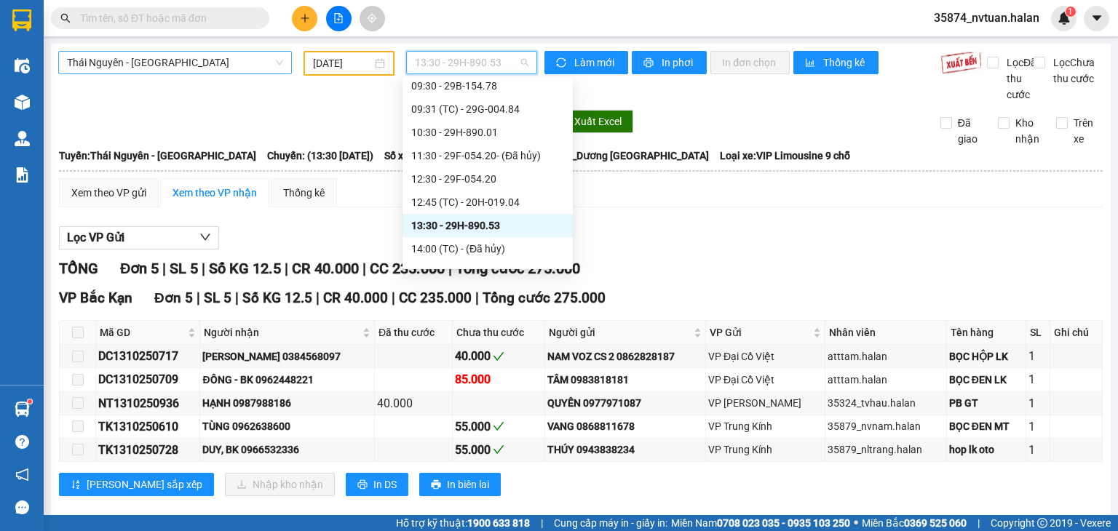
click at [462, 61] on span "13:30 - 29H-890.53" at bounding box center [472, 63] width 114 height 22
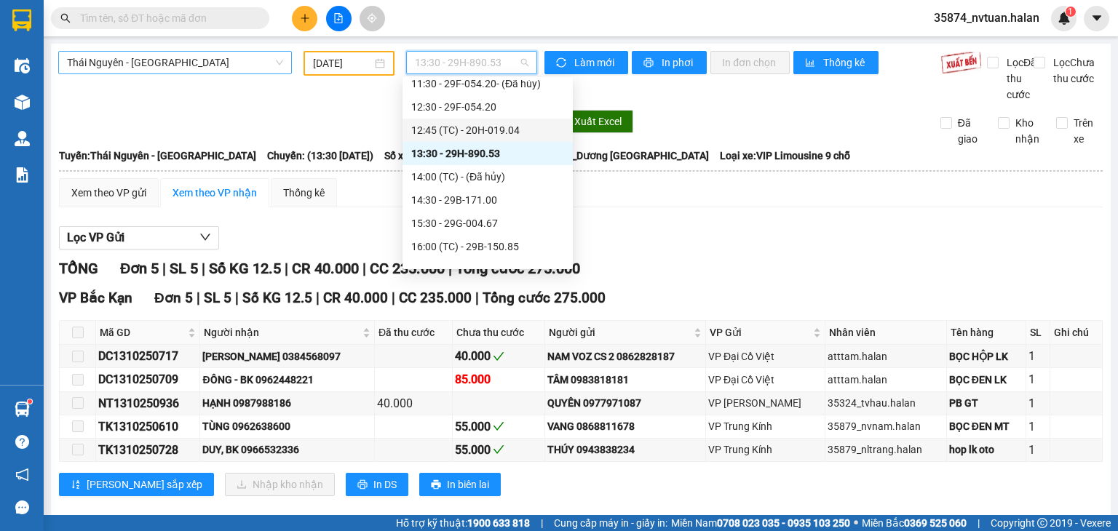
scroll to position [218, 0]
click at [477, 202] on div "14:30 - 29B-171.00" at bounding box center [487, 199] width 153 height 16
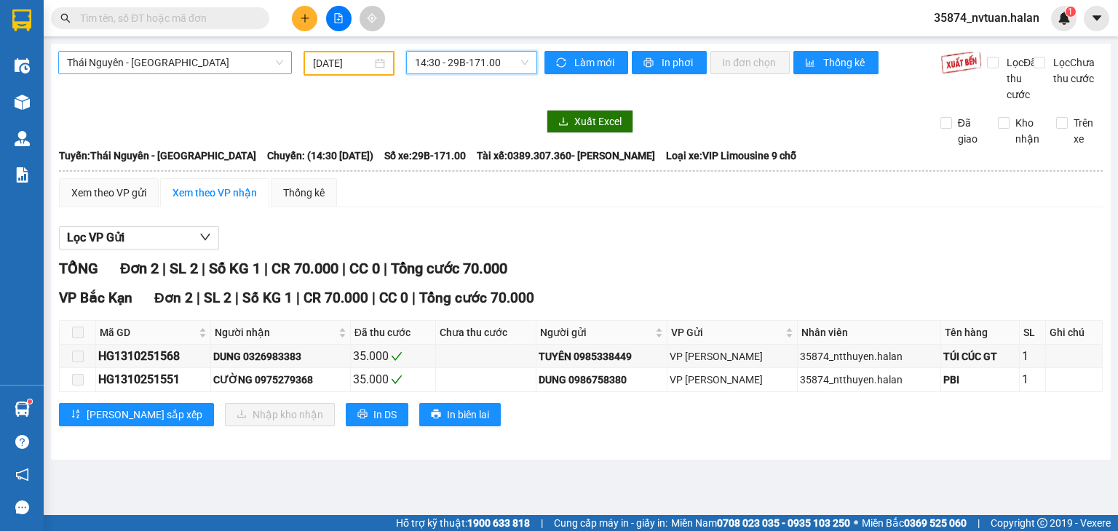
click at [442, 55] on span "14:30 - 29B-171.00" at bounding box center [472, 63] width 114 height 22
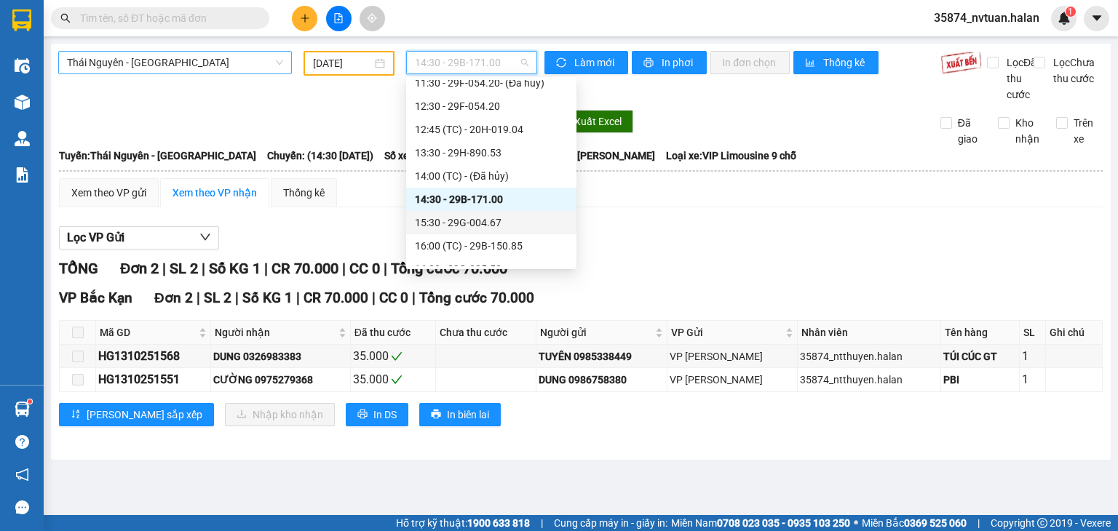
click at [483, 223] on div "15:30 - 29G-004.67" at bounding box center [491, 223] width 153 height 16
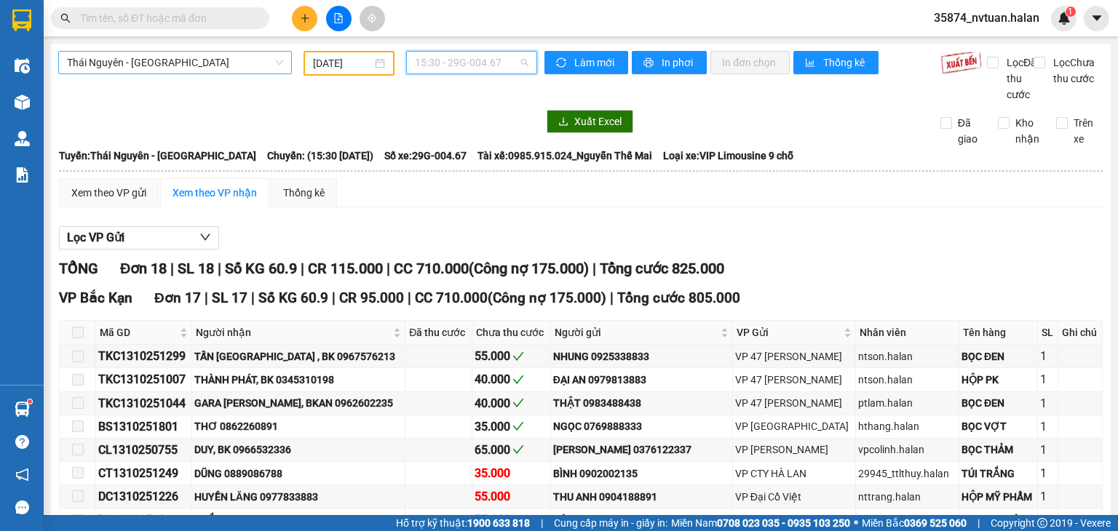
click at [469, 63] on span "15:30 - 29G-004.67" at bounding box center [472, 63] width 114 height 22
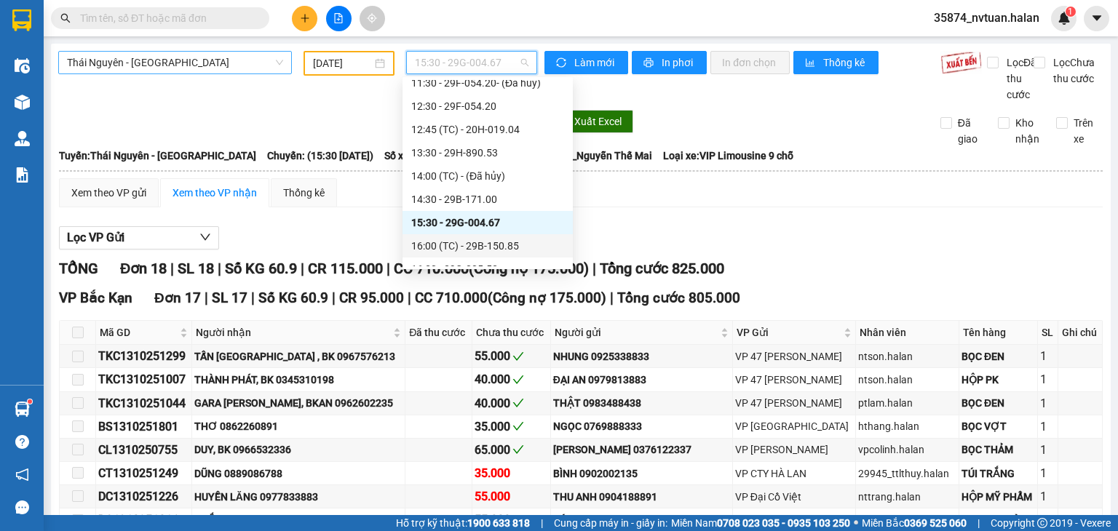
click at [504, 245] on div "16:00 (TC) - 29B-150.85" at bounding box center [487, 246] width 153 height 16
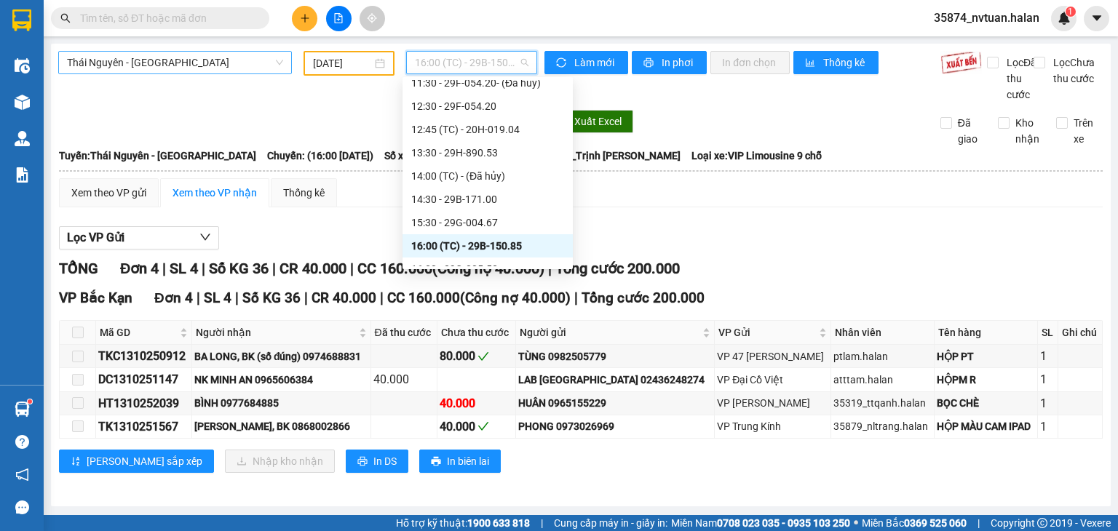
click at [460, 57] on span "16:00 (TC) - 29B-150.85" at bounding box center [472, 63] width 114 height 22
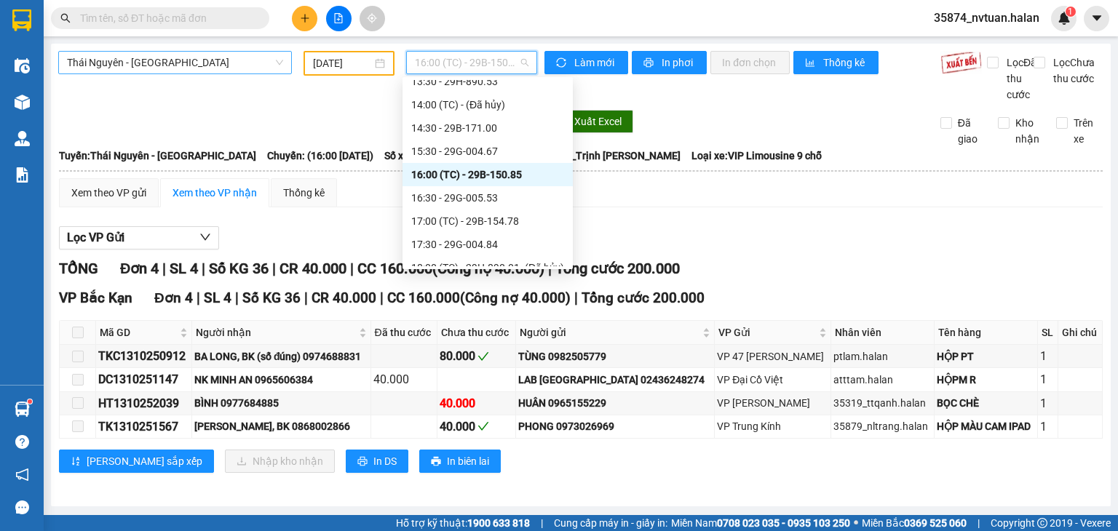
scroll to position [291, 0]
click at [482, 202] on div "16:30 - 29G-005.53" at bounding box center [487, 196] width 153 height 16
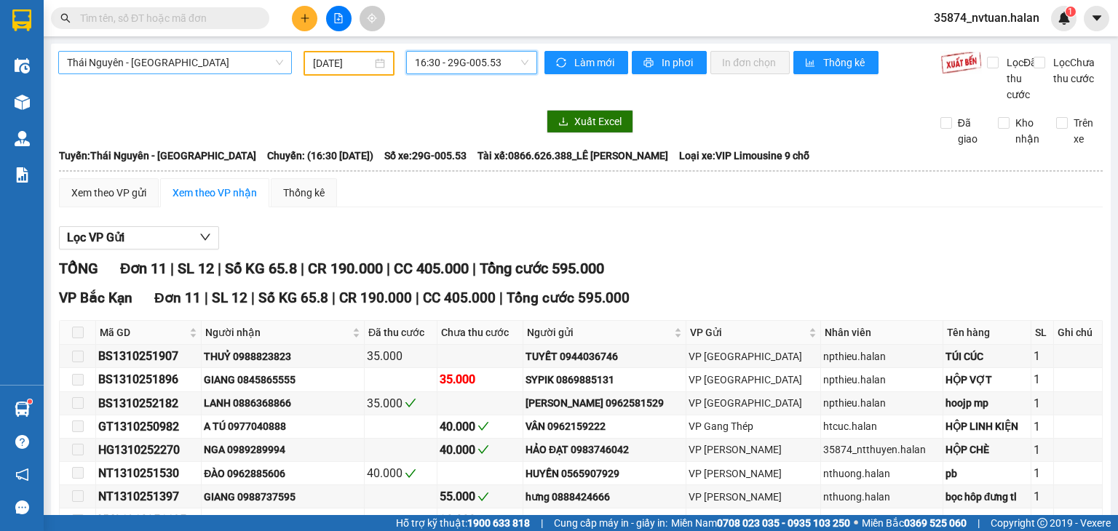
click at [437, 58] on span "16:30 - 29G-005.53" at bounding box center [472, 63] width 114 height 22
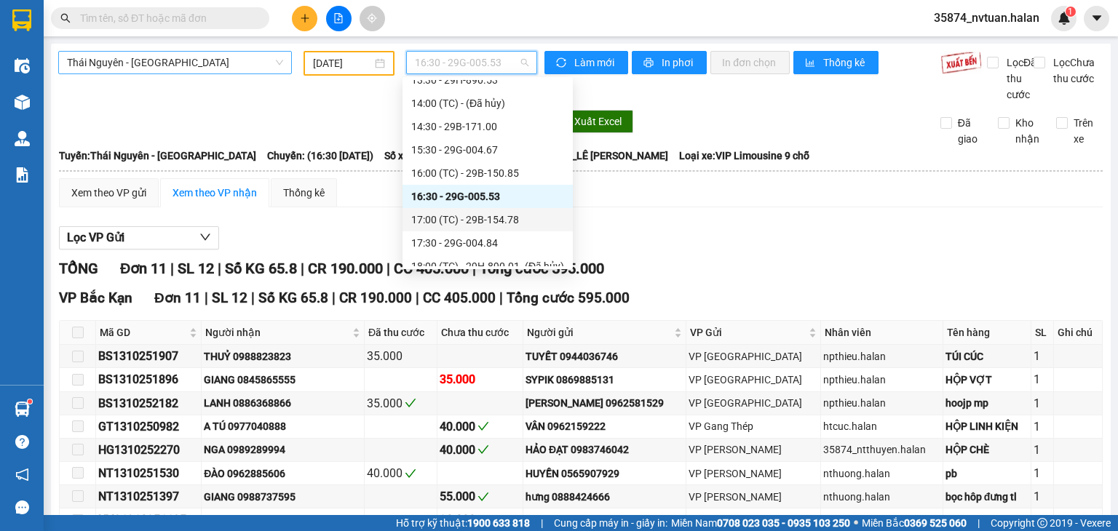
click at [501, 208] on div "17:00 (TC) - 29B-154.78" at bounding box center [487, 219] width 170 height 23
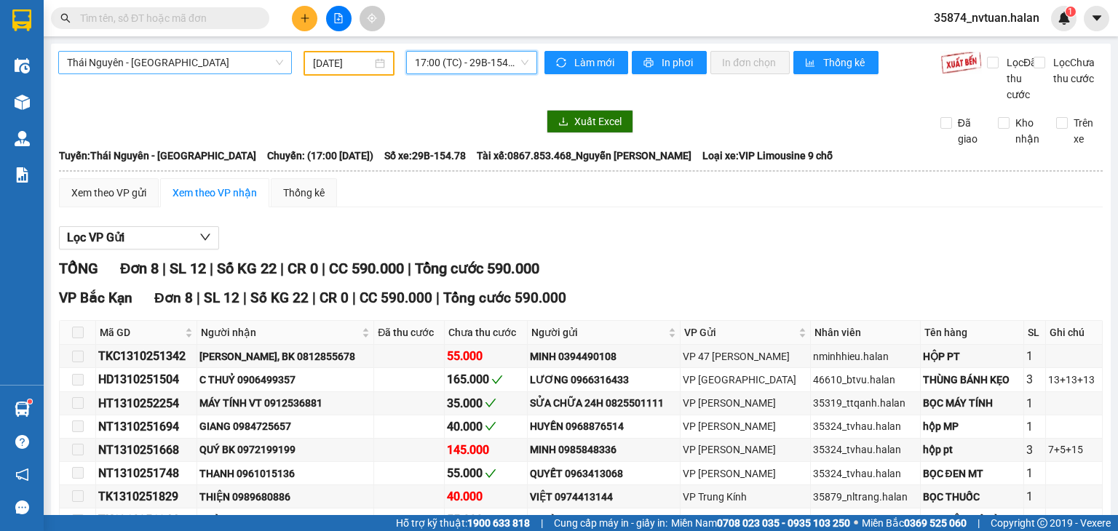
drag, startPoint x: 456, startPoint y: 64, endPoint x: 435, endPoint y: 76, distance: 24.1
click at [456, 68] on span "17:00 (TC) - 29B-154.78" at bounding box center [472, 63] width 114 height 22
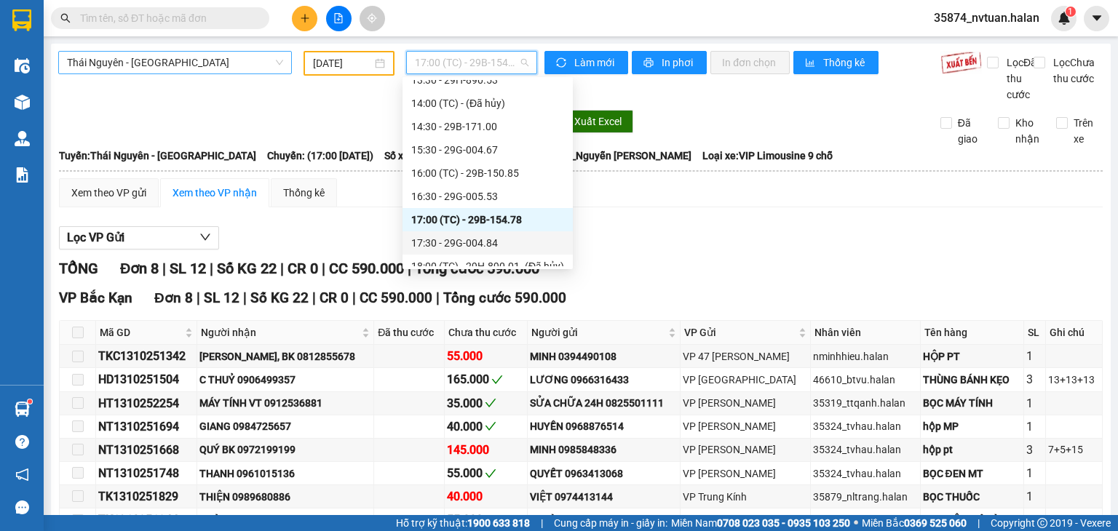
click at [478, 243] on div "17:30 - 29G-004.84" at bounding box center [487, 243] width 153 height 16
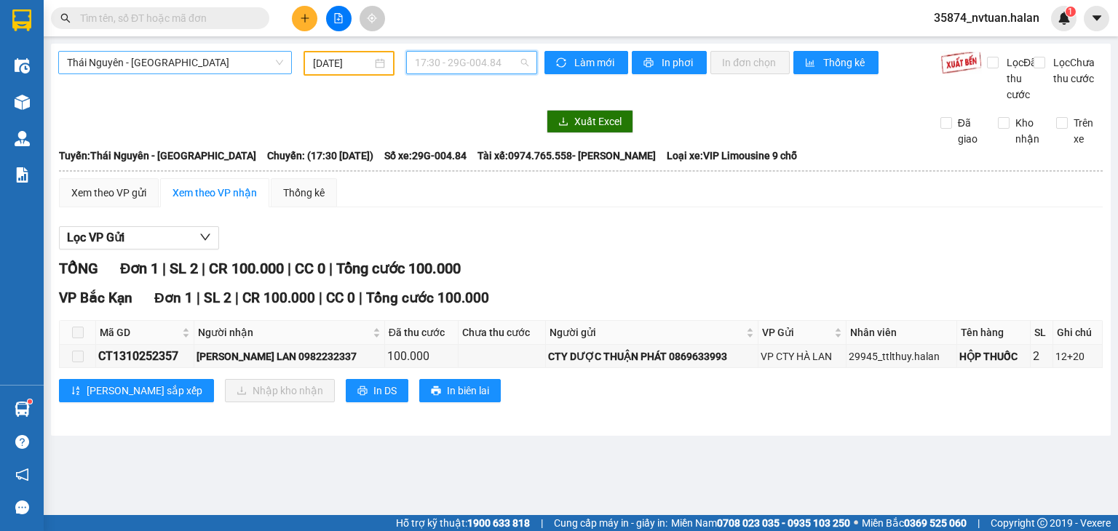
click at [466, 63] on span "17:30 - 29G-004.84" at bounding box center [472, 63] width 114 height 22
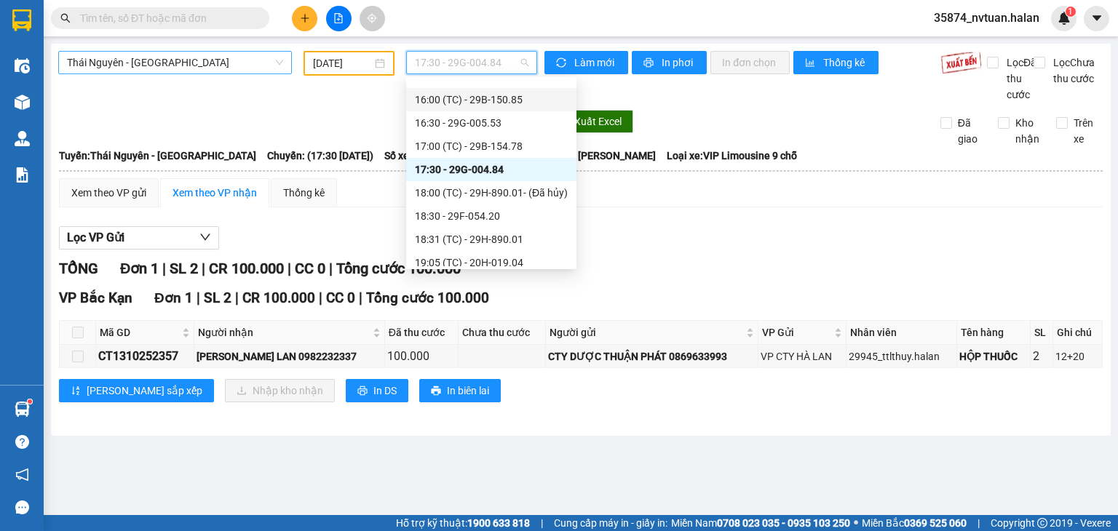
scroll to position [419, 0]
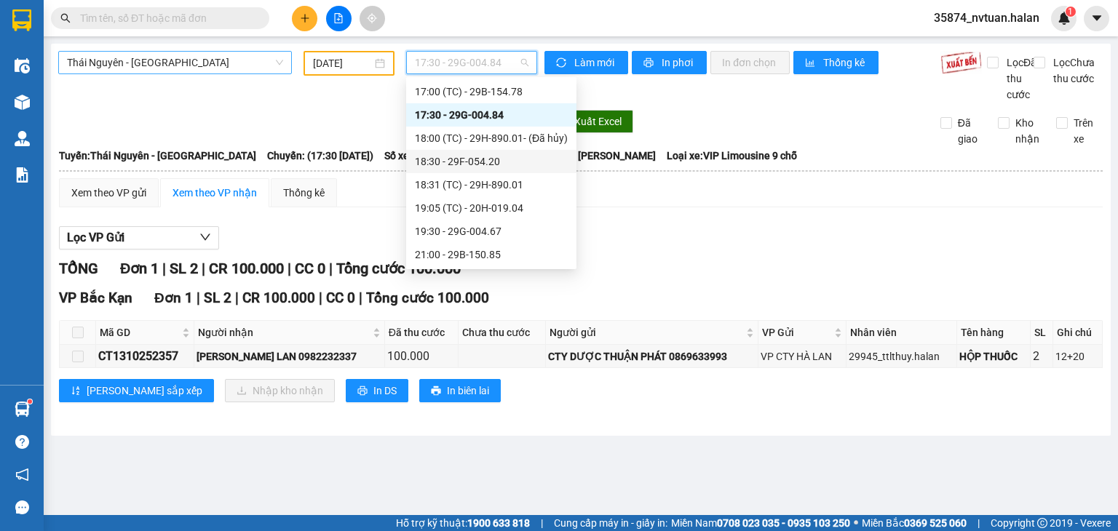
click at [490, 159] on div "18:30 - 29F-054.20" at bounding box center [491, 162] width 153 height 16
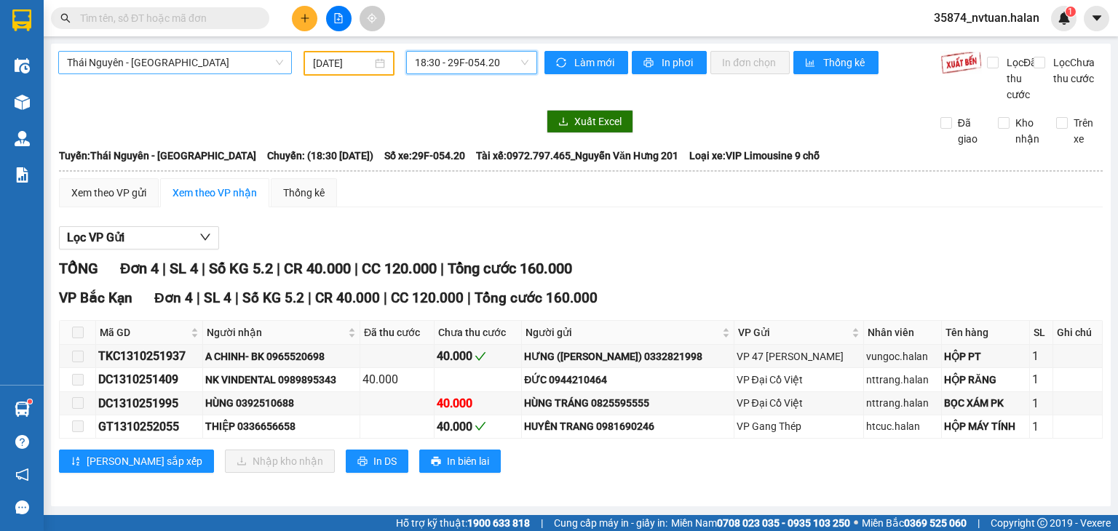
click at [448, 62] on span "18:30 - 29F-054.20" at bounding box center [472, 63] width 114 height 22
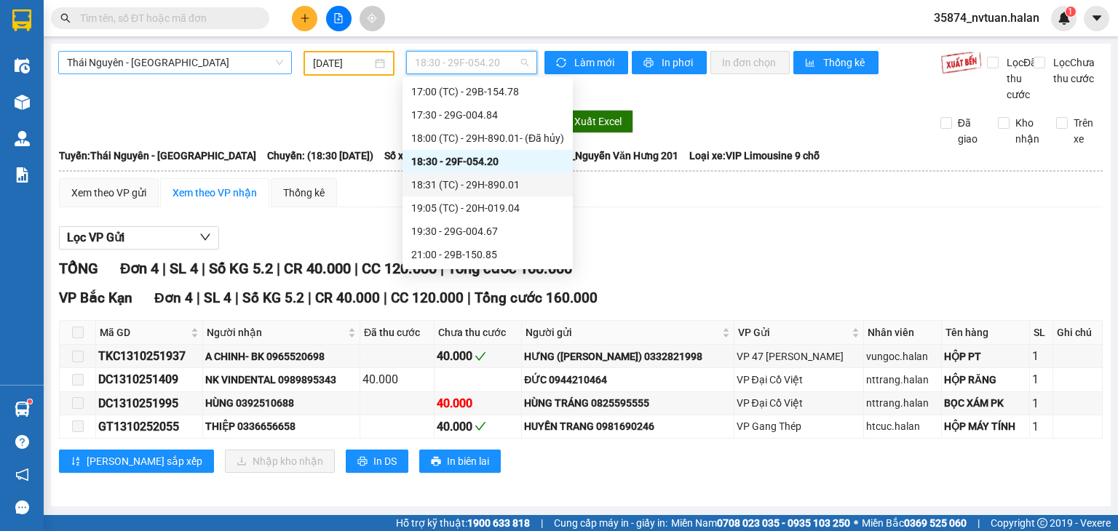
click at [495, 181] on div "18:31 (TC) - 29H-890.01" at bounding box center [487, 185] width 153 height 16
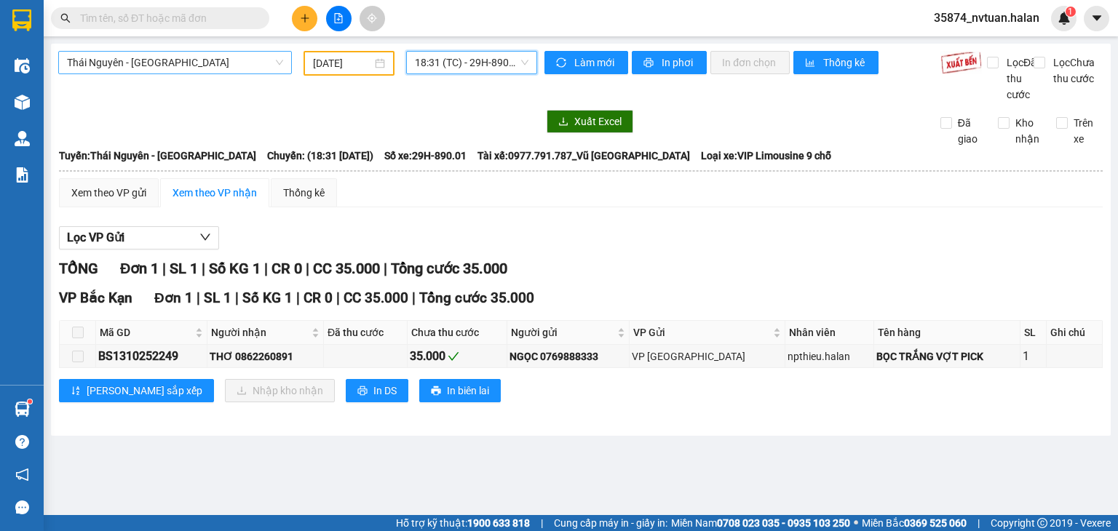
click at [462, 65] on span "18:31 (TC) - 29H-890.01" at bounding box center [472, 63] width 114 height 22
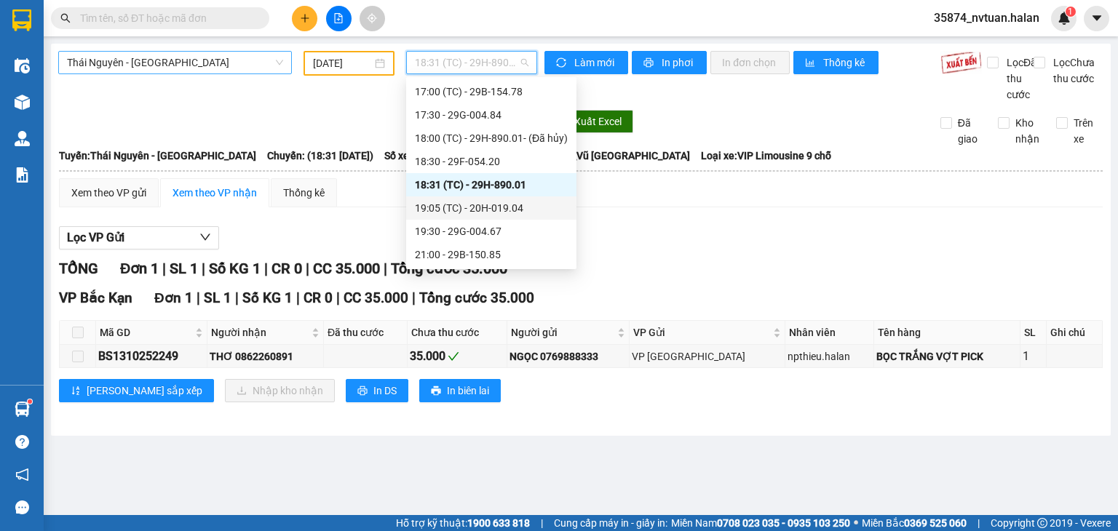
click at [506, 204] on div "19:05 (TC) - 20H-019.04" at bounding box center [491, 208] width 153 height 16
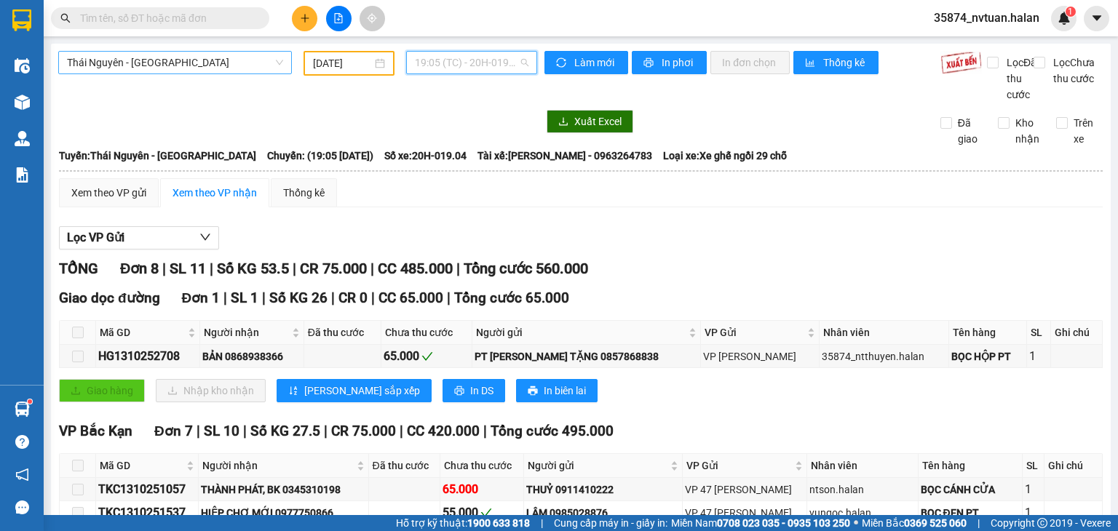
click at [434, 55] on span "19:05 (TC) - 20H-019.04" at bounding box center [472, 63] width 114 height 22
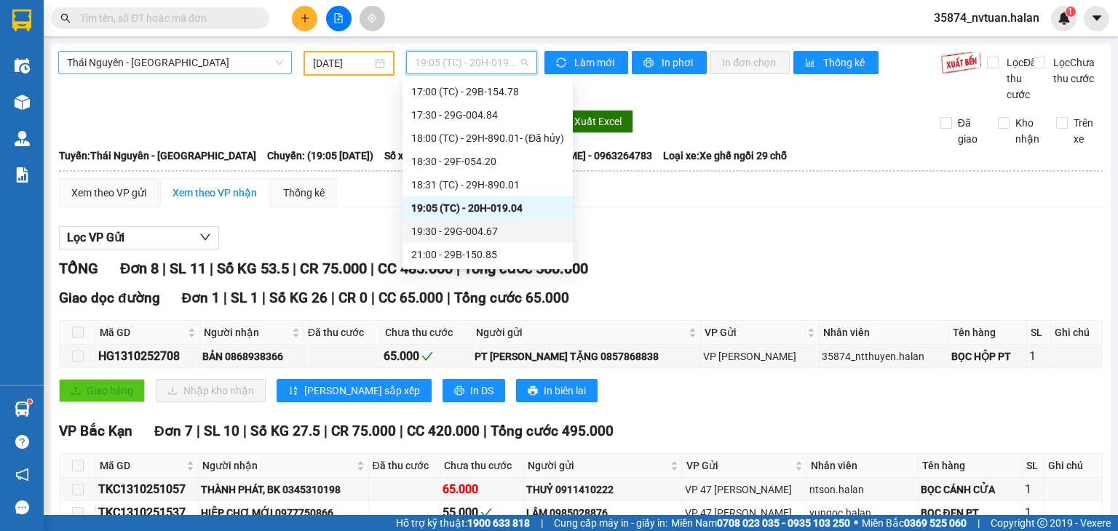
click at [490, 231] on div "19:30 - 29G-004.67" at bounding box center [487, 231] width 153 height 16
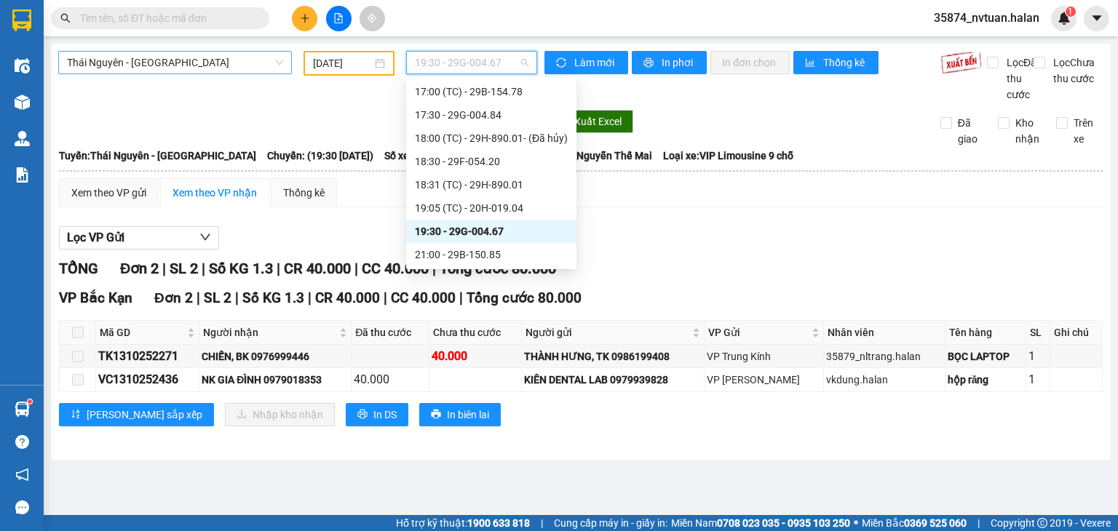
click at [448, 63] on span "19:30 - 29G-004.67" at bounding box center [472, 63] width 114 height 22
click at [489, 254] on div "21:00 - 29B-150.85" at bounding box center [491, 255] width 153 height 16
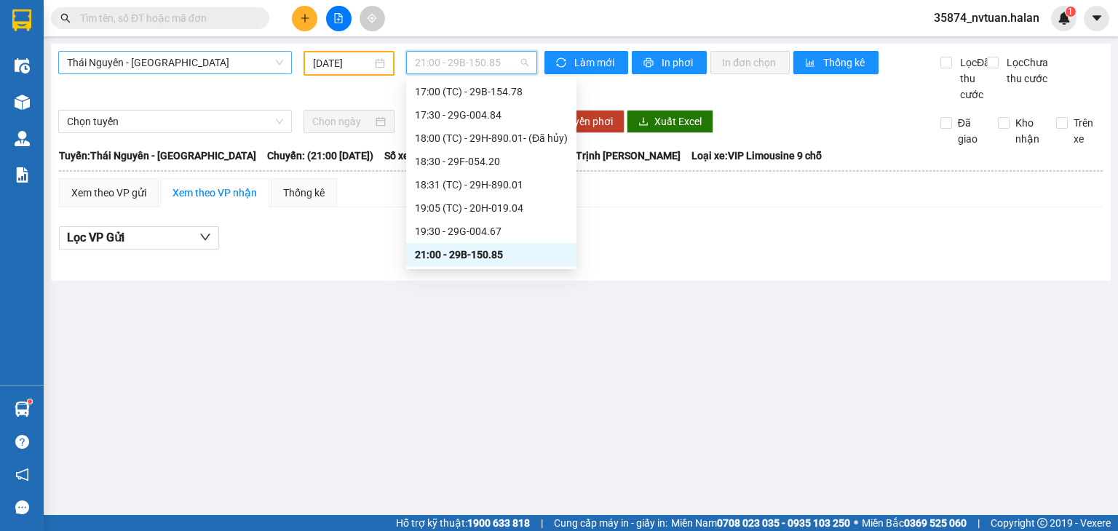
click at [450, 64] on span "21:00 - 29B-150.85" at bounding box center [472, 63] width 114 height 22
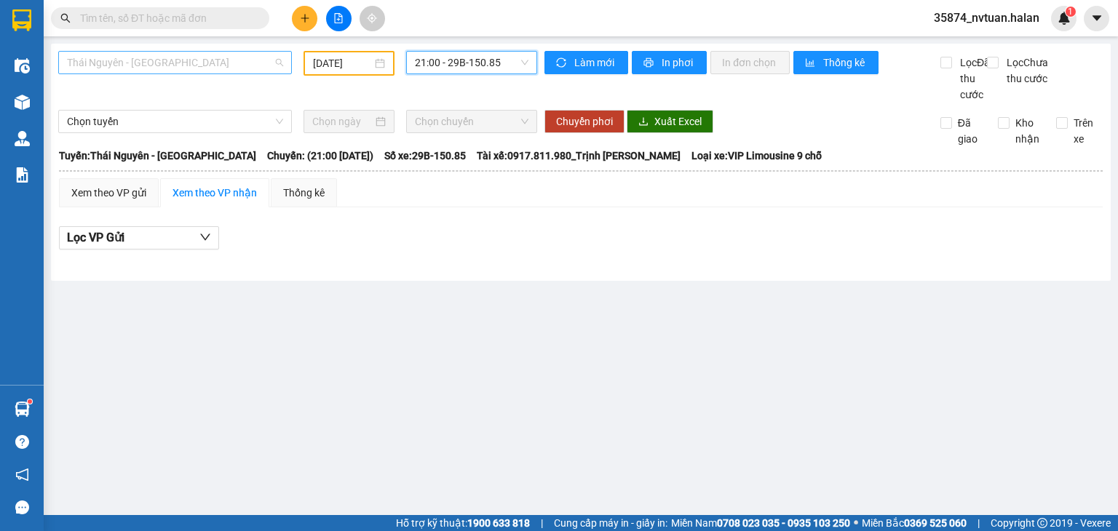
click at [186, 68] on span "Thái Nguyên - [GEOGRAPHIC_DATA]" at bounding box center [175, 63] width 216 height 22
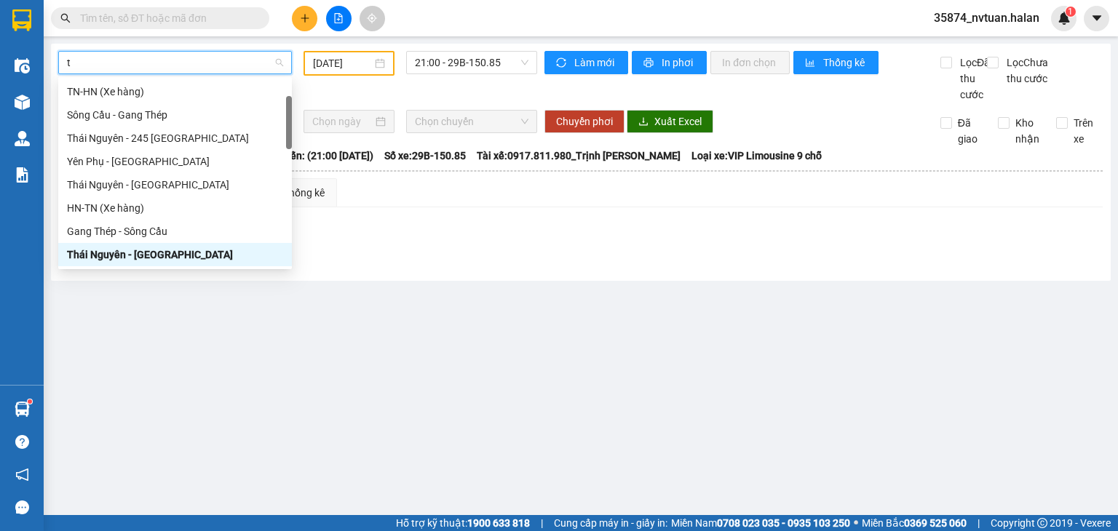
type input "tq"
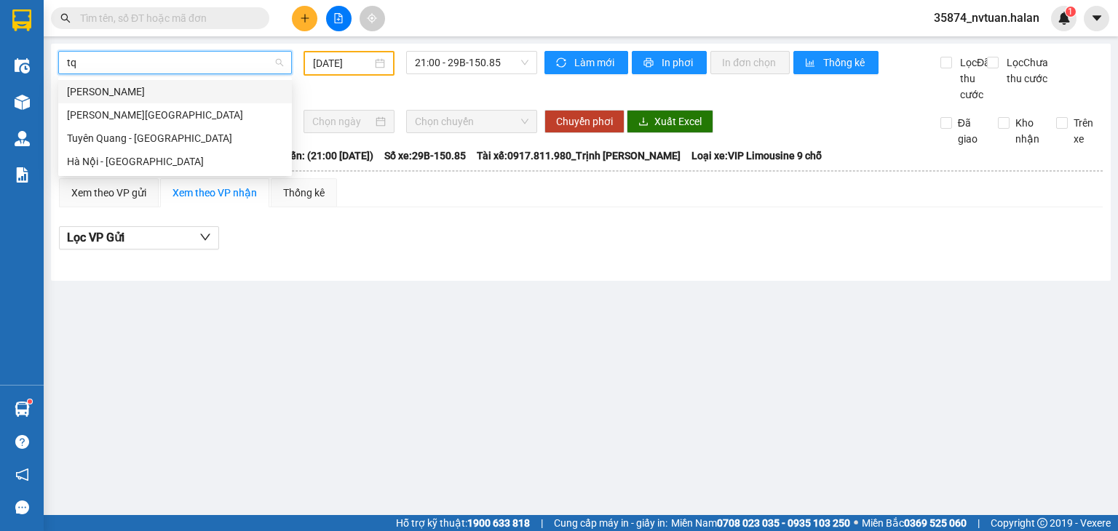
click at [172, 94] on div "[PERSON_NAME]" at bounding box center [175, 92] width 216 height 16
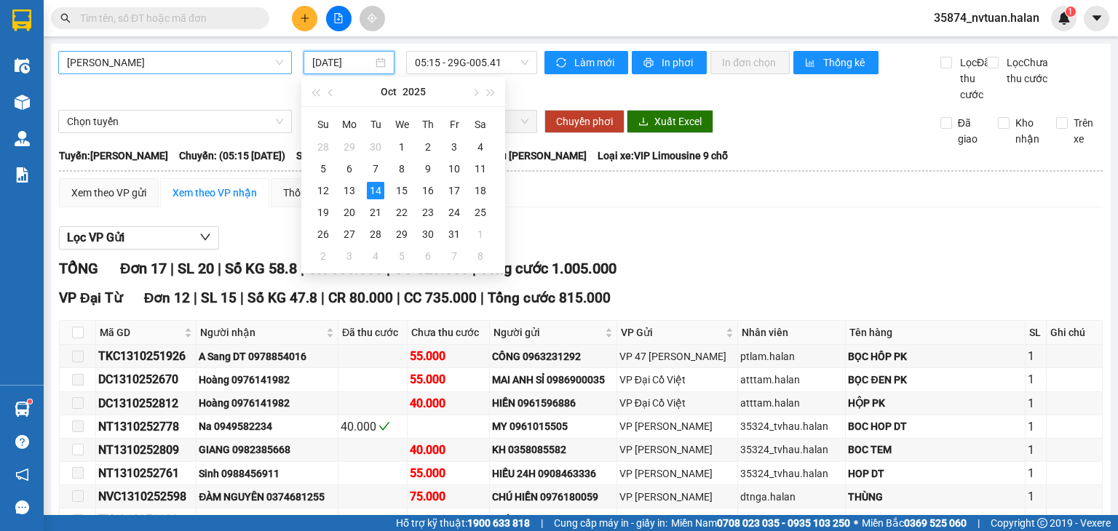
click at [338, 63] on input "[DATE]" at bounding box center [342, 63] width 60 height 16
click at [344, 192] on div "13" at bounding box center [349, 190] width 17 height 17
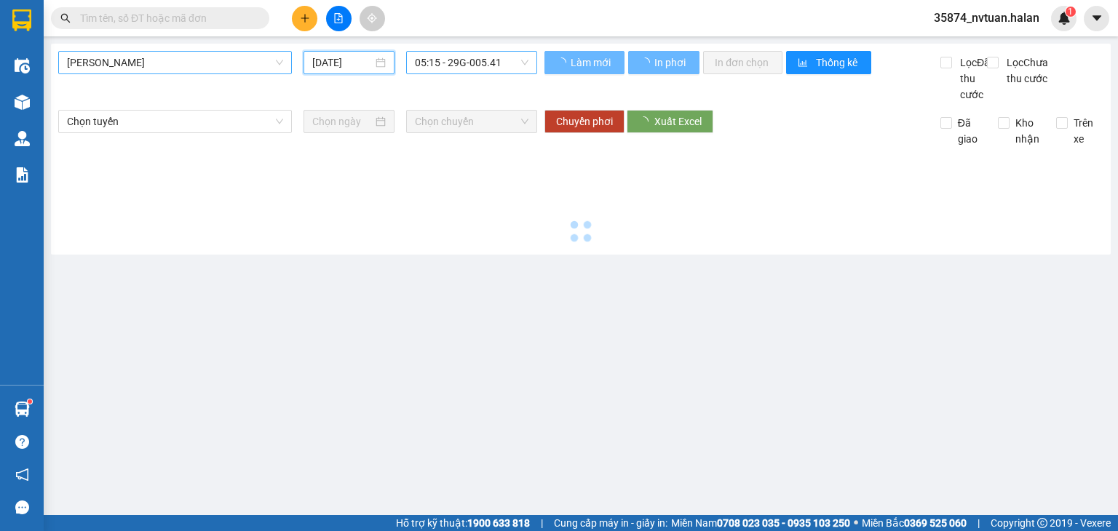
type input "[DATE]"
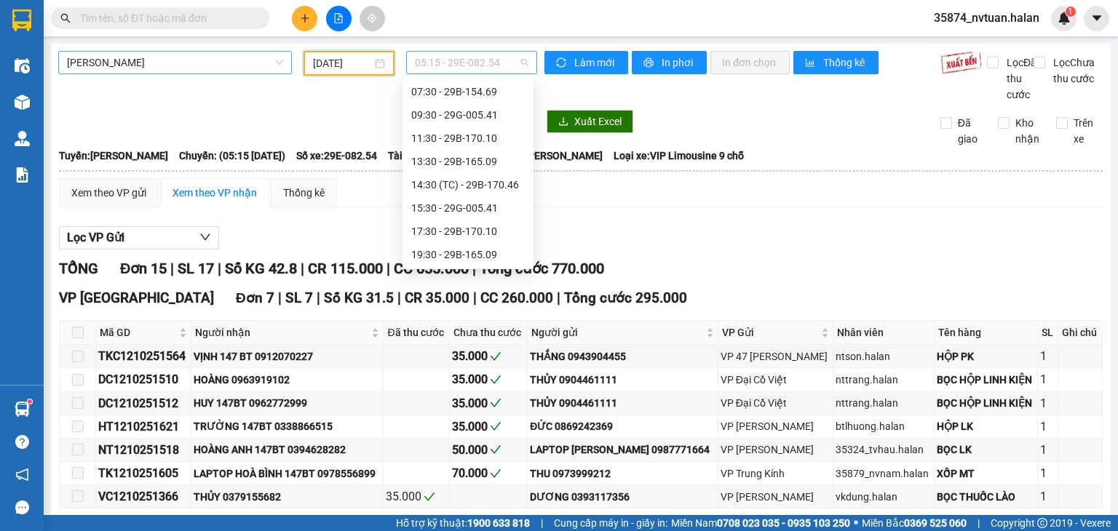
scroll to position [23, 0]
click at [455, 55] on span "05:15 - 29E-082.54" at bounding box center [472, 63] width 114 height 22
click at [475, 115] on div "07:30 - 29B-154.69" at bounding box center [468, 115] width 114 height 16
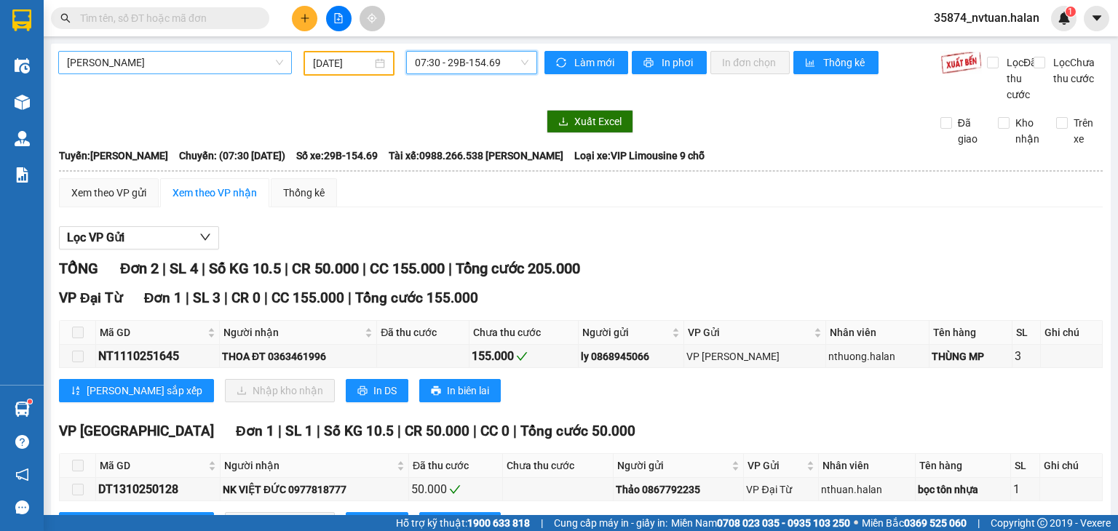
click at [452, 65] on span "07:30 - 29B-154.69" at bounding box center [472, 63] width 114 height 22
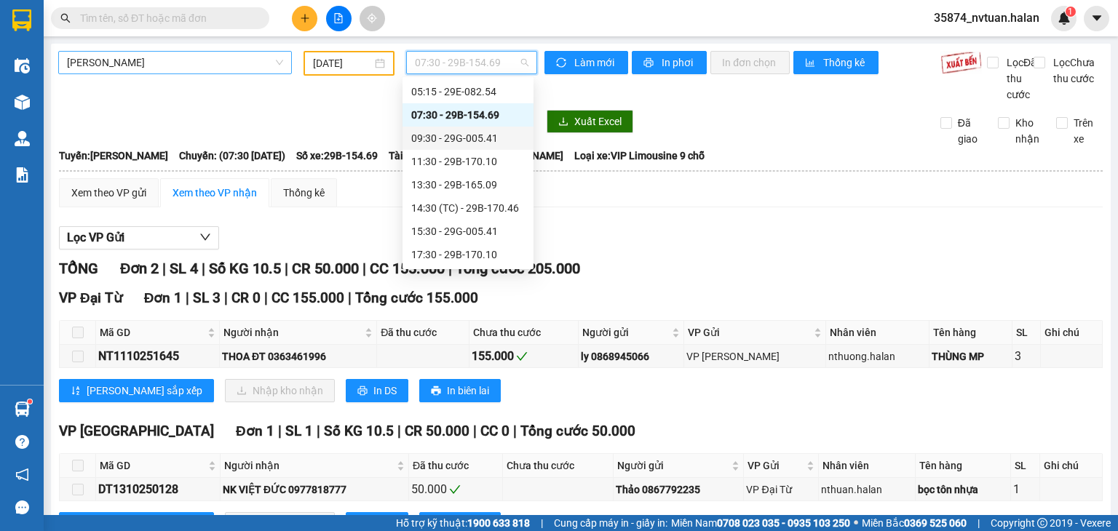
click at [483, 136] on div "09:30 - 29G-005.41" at bounding box center [468, 138] width 114 height 16
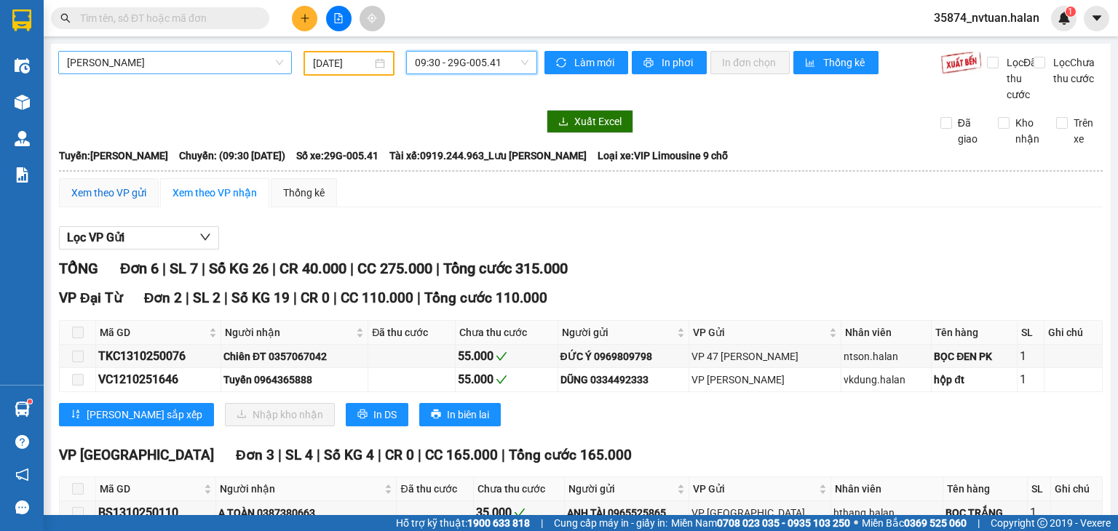
click at [122, 201] on div "Xem theo VP gửi" at bounding box center [108, 193] width 75 height 16
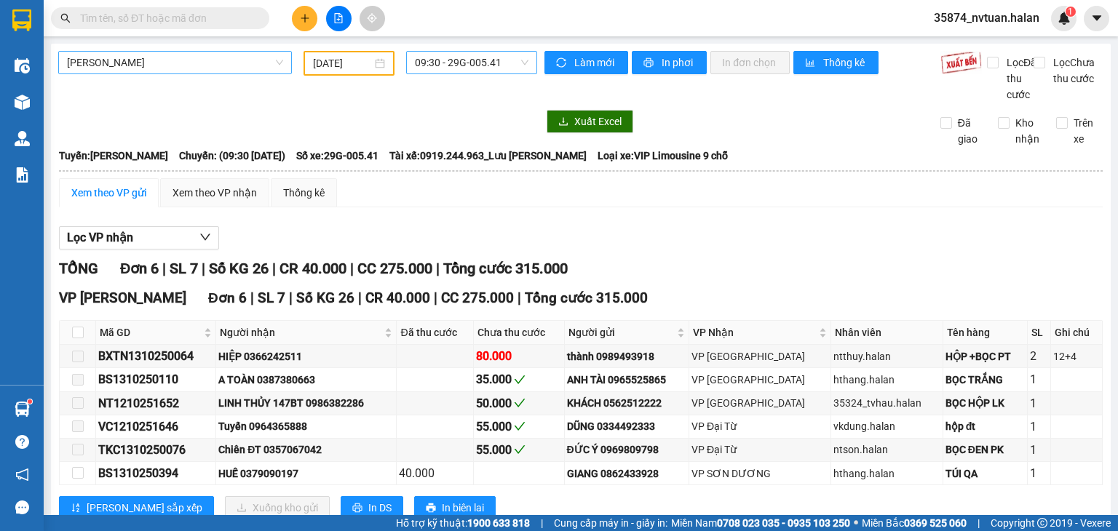
click at [421, 67] on span "09:30 - 29G-005.41" at bounding box center [472, 63] width 114 height 22
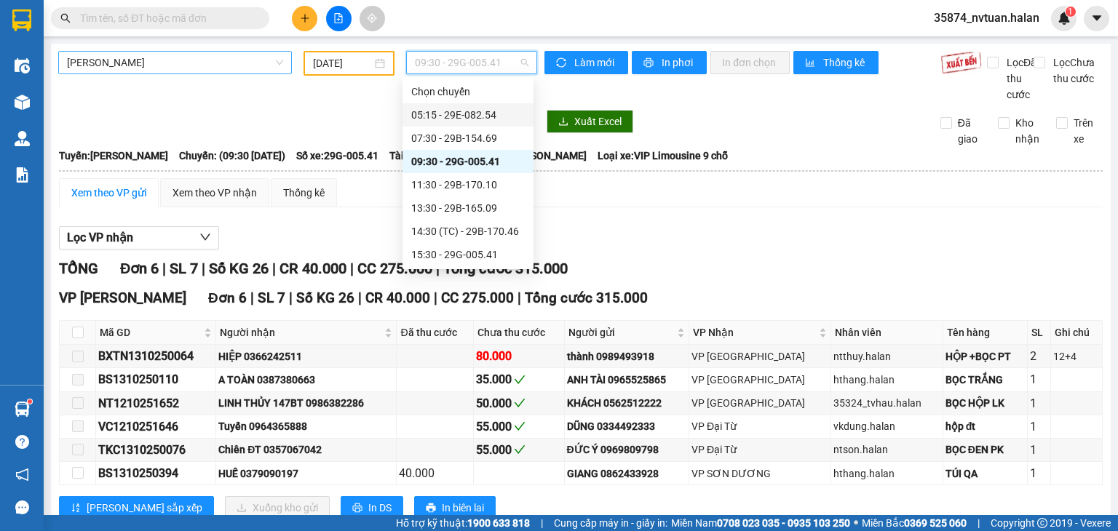
click at [487, 114] on div "05:15 - 29E-082.54" at bounding box center [468, 115] width 114 height 16
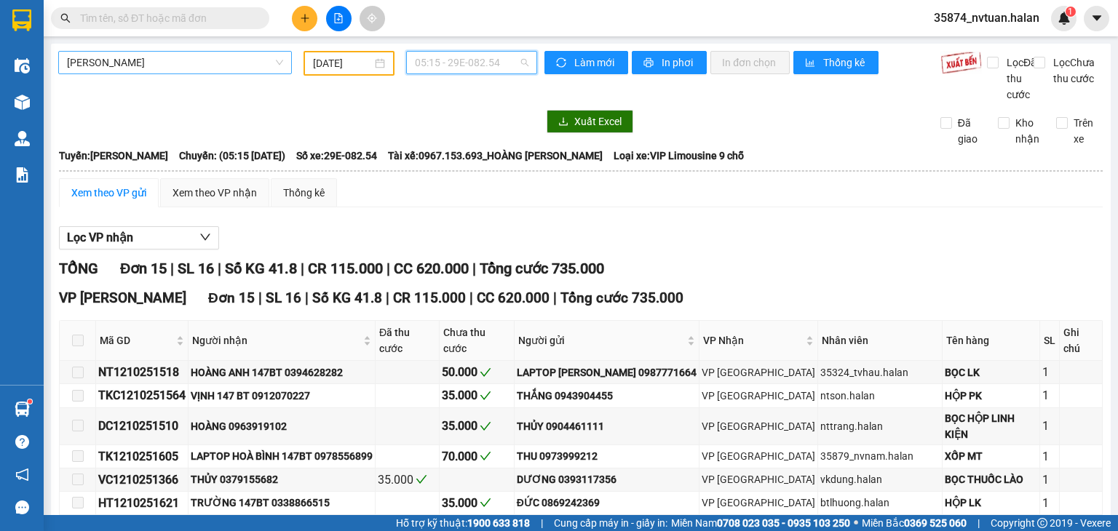
click at [438, 58] on span "05:15 - 29E-082.54" at bounding box center [472, 63] width 114 height 22
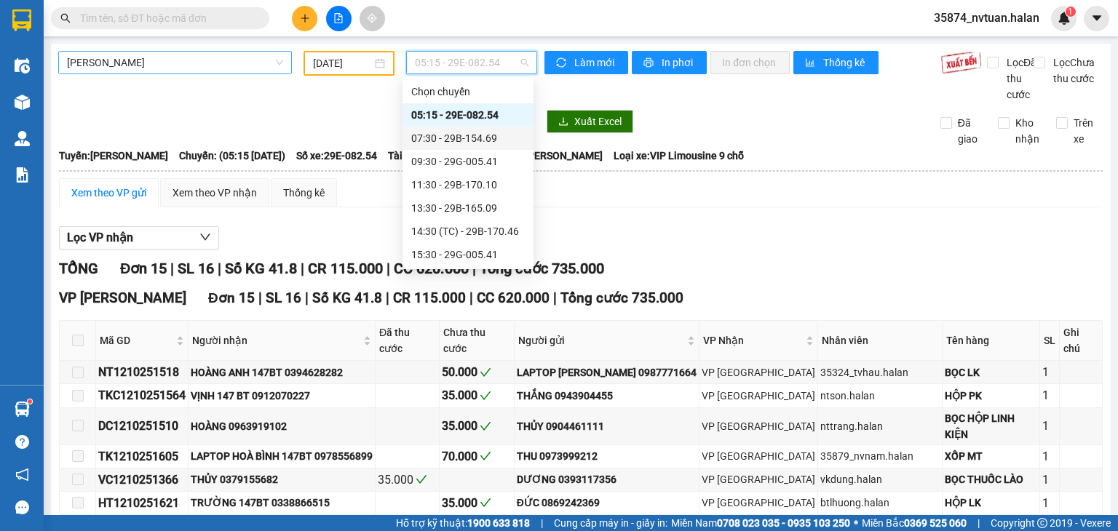
click at [466, 135] on div "07:30 - 29B-154.69" at bounding box center [468, 138] width 114 height 16
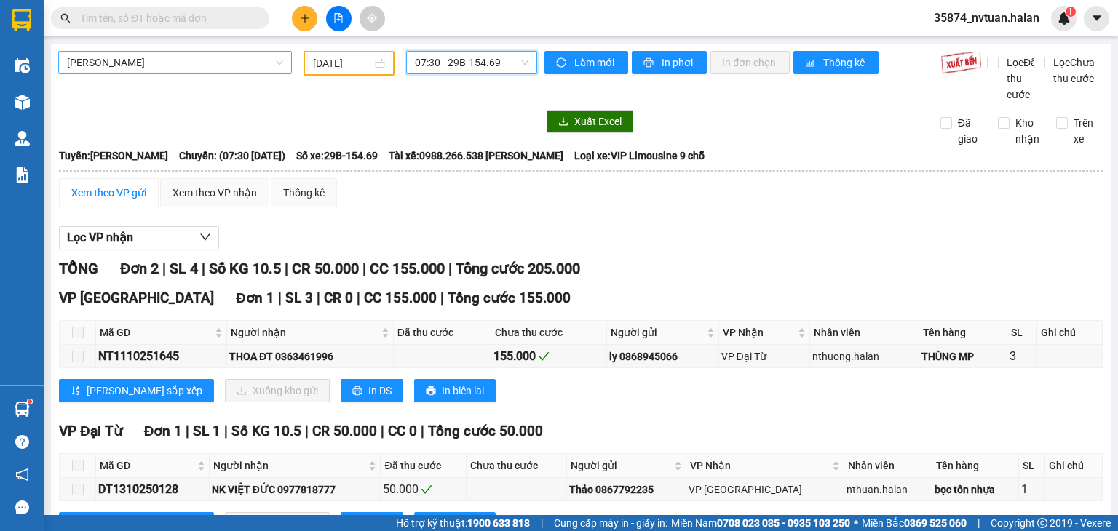
click at [457, 65] on span "07:30 - 29B-154.69" at bounding box center [472, 63] width 114 height 22
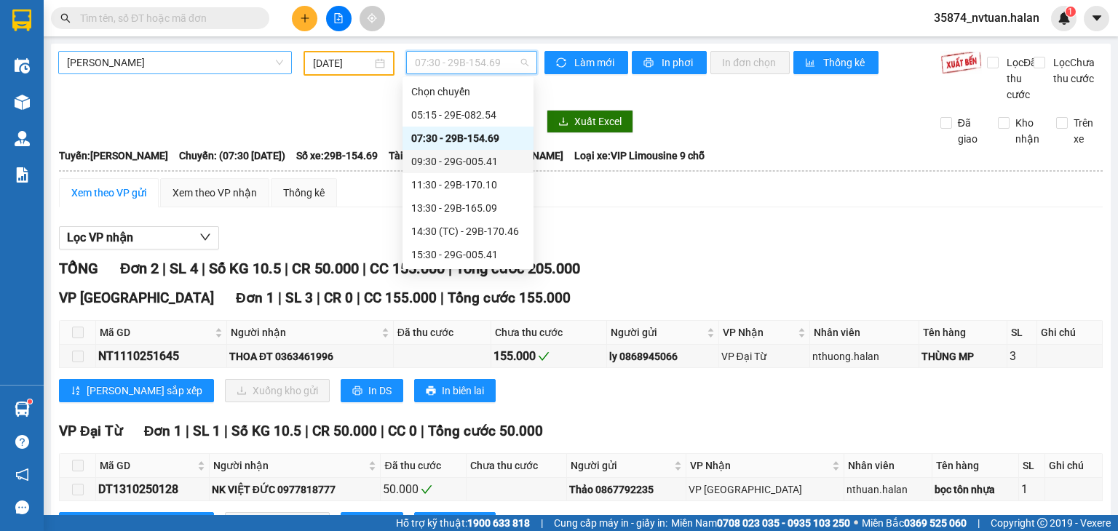
click at [481, 159] on div "09:30 - 29G-005.41" at bounding box center [468, 162] width 114 height 16
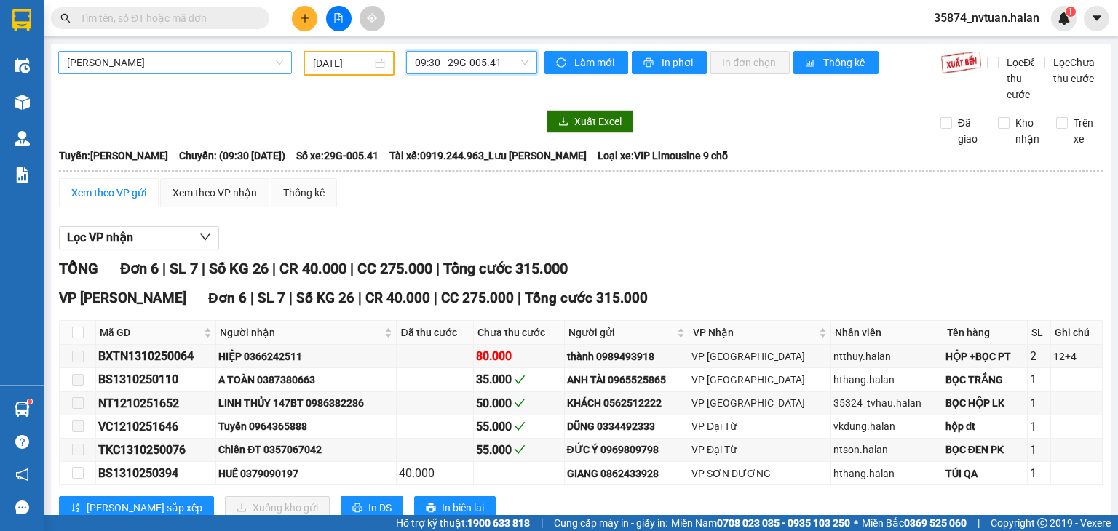
click at [467, 61] on span "09:30 - 29G-005.41" at bounding box center [472, 63] width 114 height 22
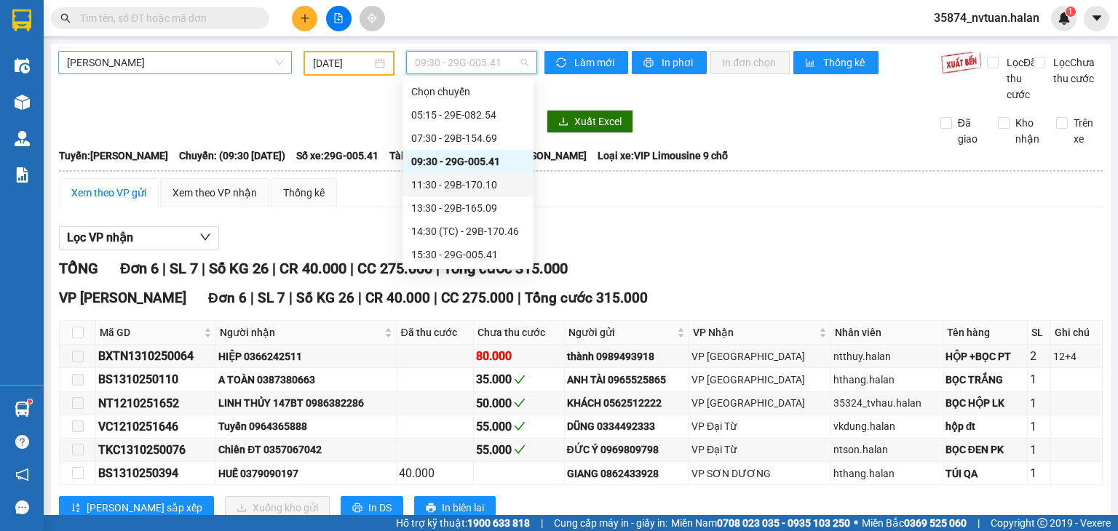
click at [486, 184] on div "11:30 - 29B-170.10" at bounding box center [468, 185] width 114 height 16
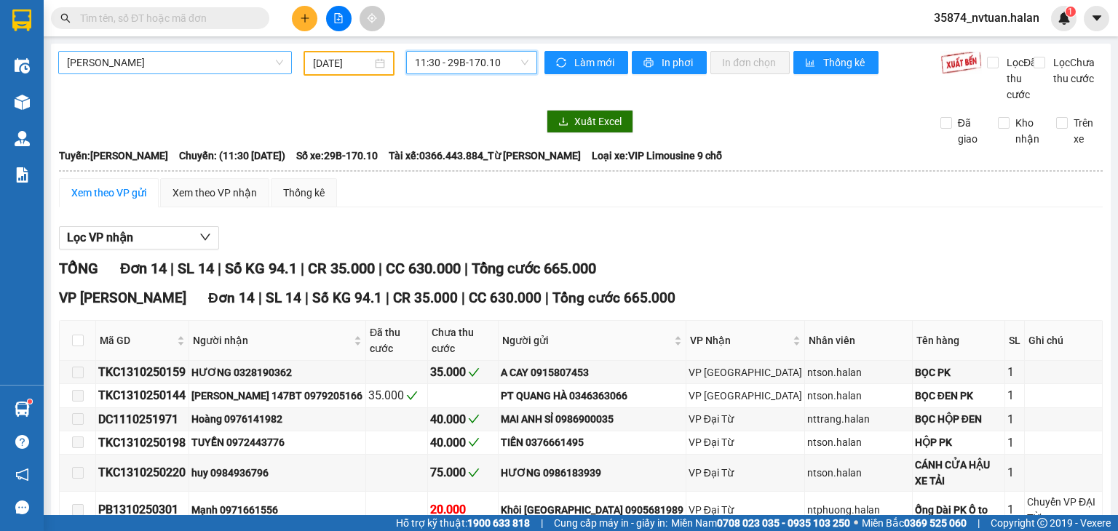
click at [464, 58] on span "11:30 - 29B-170.10" at bounding box center [472, 63] width 114 height 22
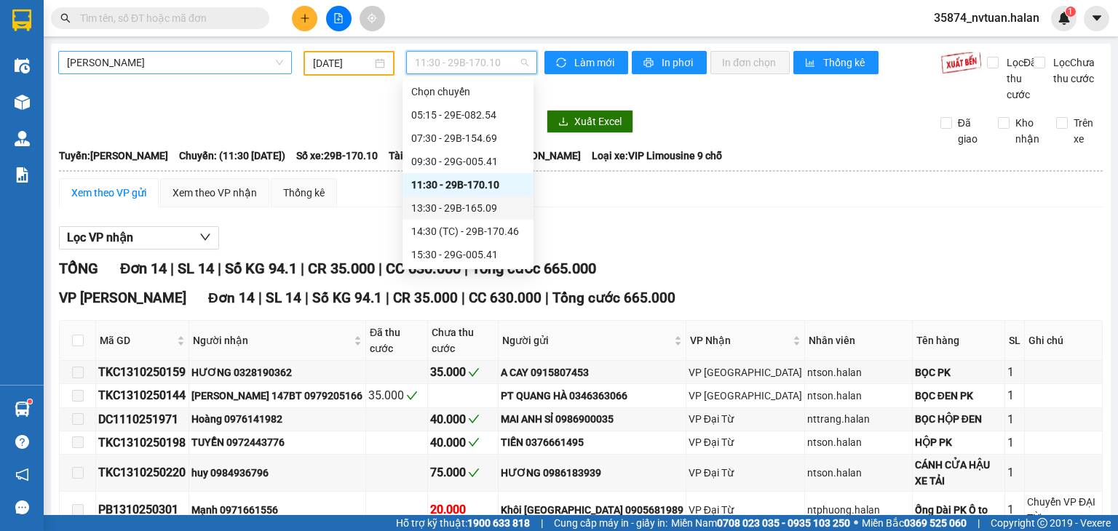
click at [490, 210] on div "13:30 - 29B-165.09" at bounding box center [468, 208] width 114 height 16
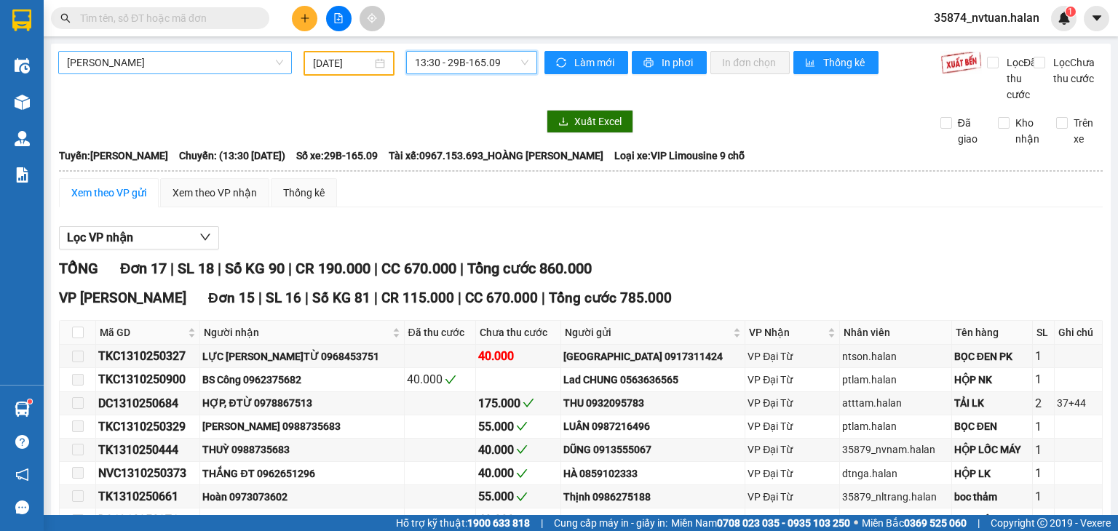
click at [469, 63] on span "13:30 - 29B-165.09" at bounding box center [472, 63] width 114 height 22
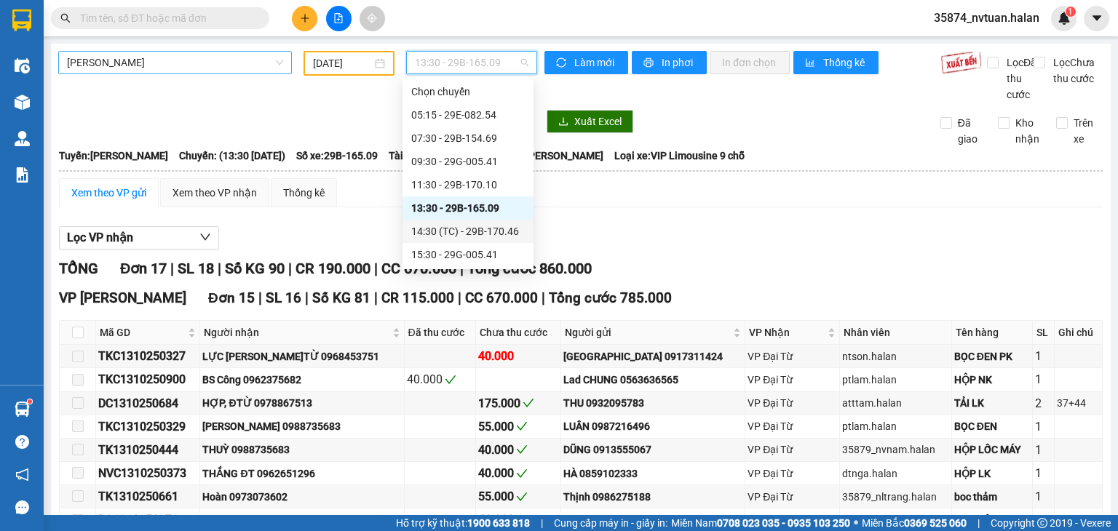
click at [494, 234] on div "14:30 (TC) - 29B-170.46" at bounding box center [468, 231] width 114 height 16
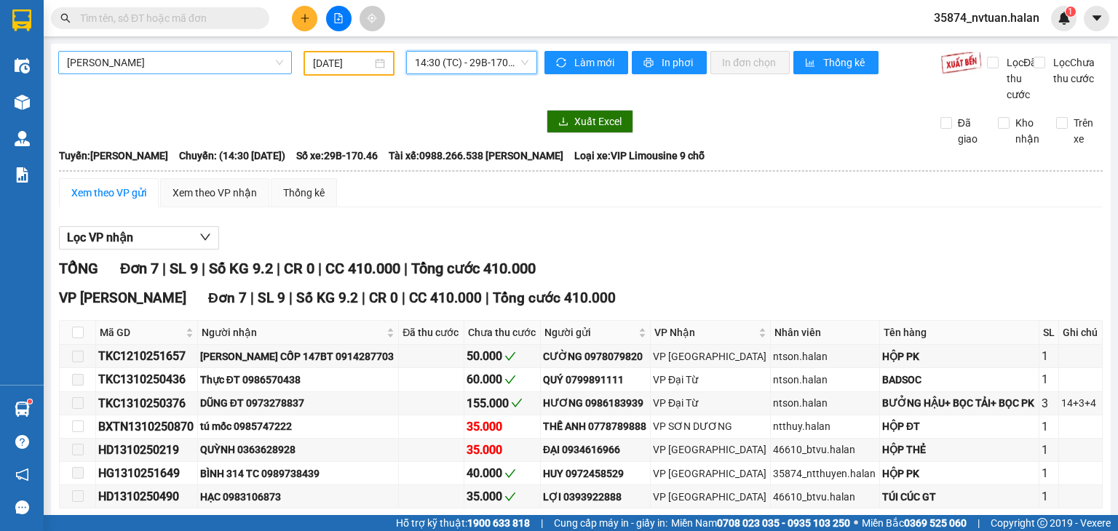
click at [493, 65] on span "14:30 (TC) - 29B-170.46" at bounding box center [472, 63] width 114 height 22
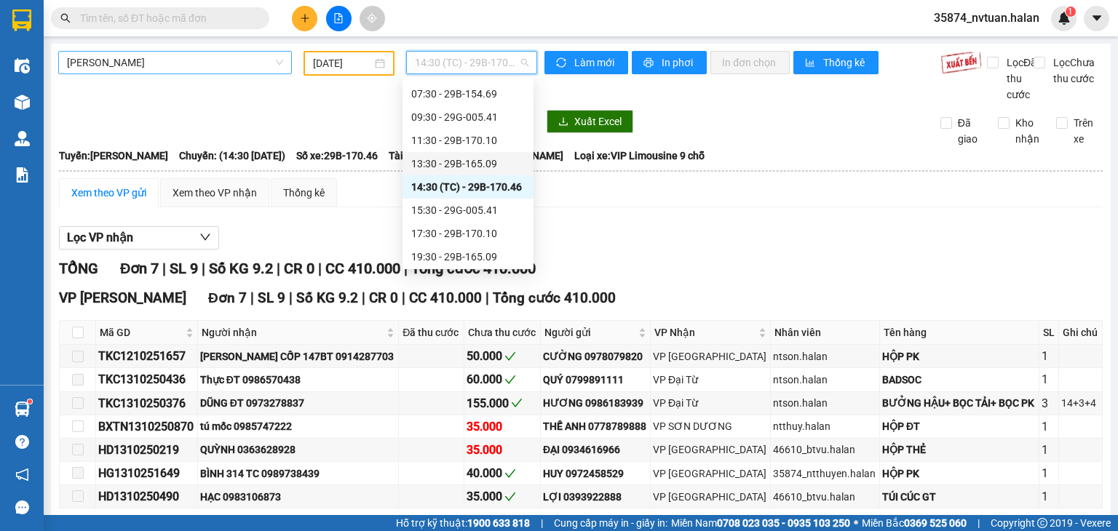
scroll to position [47, 0]
click at [493, 210] on div "15:30 - 29G-005.41" at bounding box center [468, 208] width 114 height 16
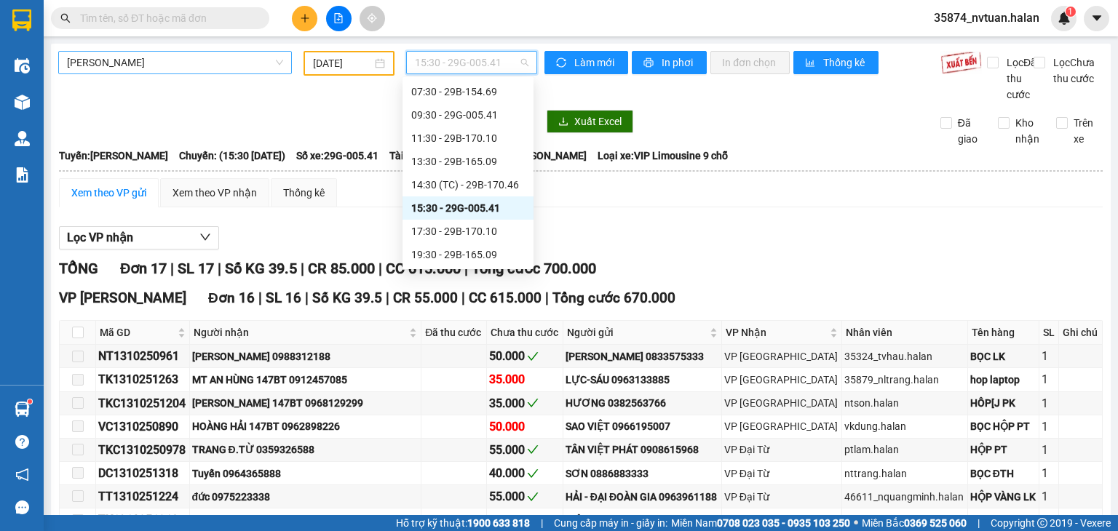
click at [463, 60] on span "15:30 - 29G-005.41" at bounding box center [472, 63] width 114 height 22
click at [474, 234] on div "17:30 - 29B-170.10" at bounding box center [468, 231] width 114 height 16
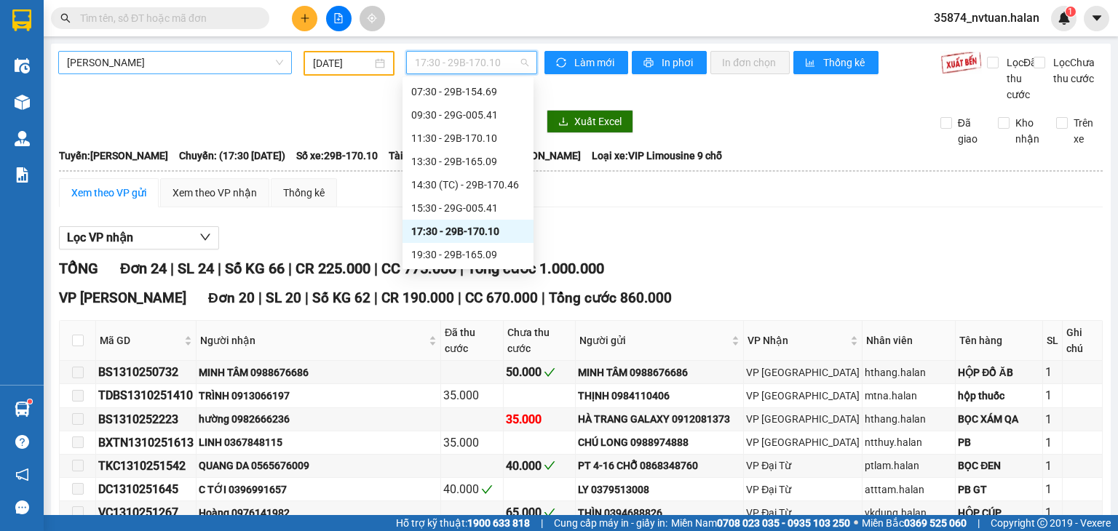
click at [474, 56] on span "17:30 - 29B-170.10" at bounding box center [472, 63] width 114 height 22
click at [485, 254] on div "19:30 - 29B-165.09" at bounding box center [468, 255] width 114 height 16
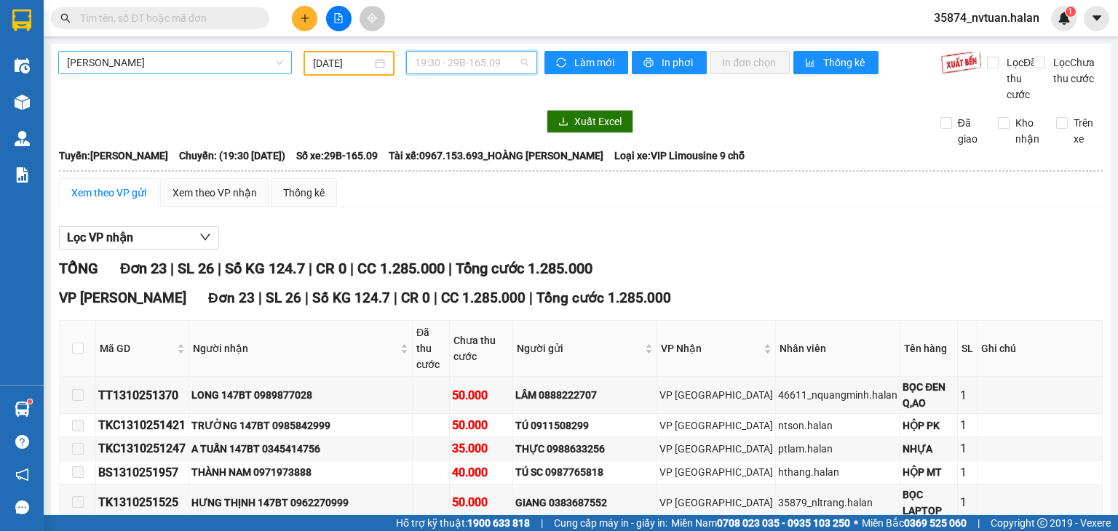
click at [437, 62] on span "19:30 - 29B-165.09" at bounding box center [472, 63] width 114 height 22
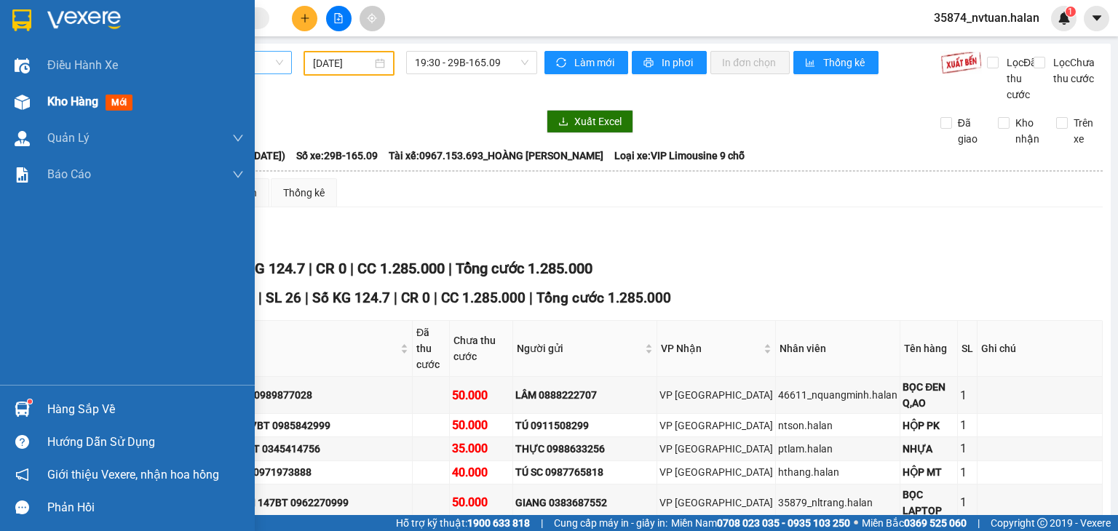
click at [44, 106] on div "Kho hàng mới" at bounding box center [127, 102] width 255 height 36
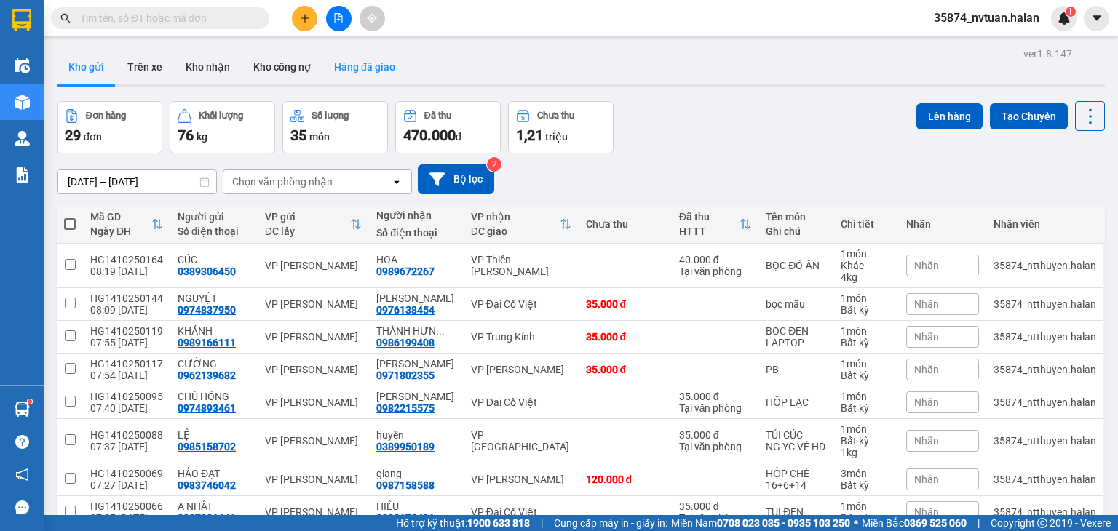
click at [343, 61] on button "Hàng đã giao" at bounding box center [364, 66] width 84 height 35
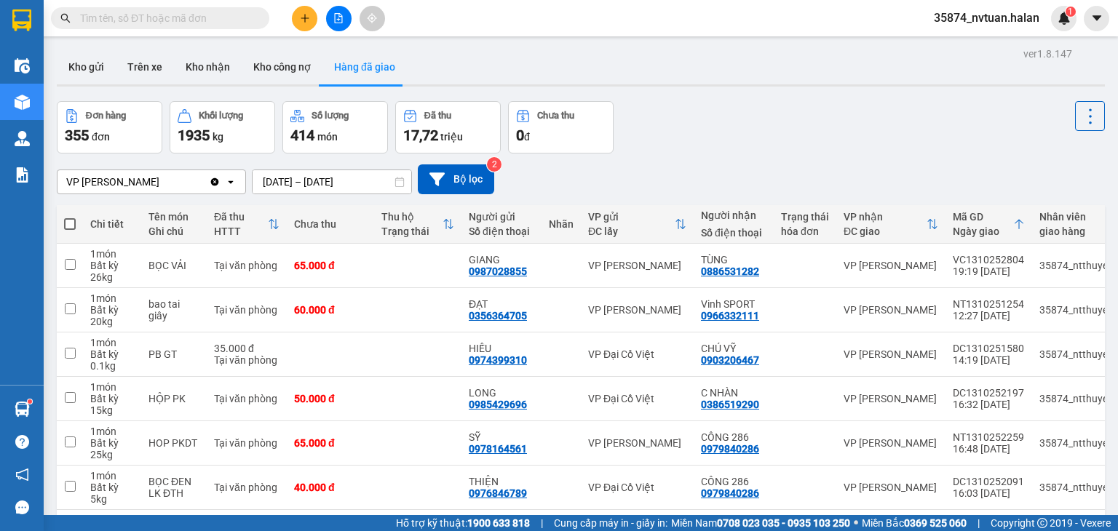
click at [303, 183] on input "[DATE] – [DATE]" at bounding box center [331, 181] width 159 height 23
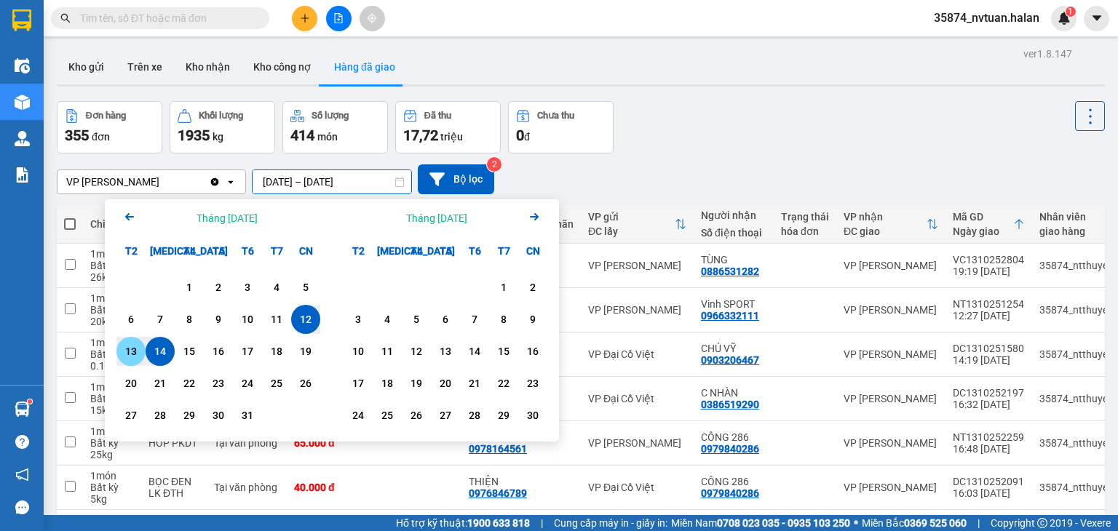
click at [130, 354] on div "13" at bounding box center [131, 351] width 20 height 17
type input "[DATE] – [DATE]"
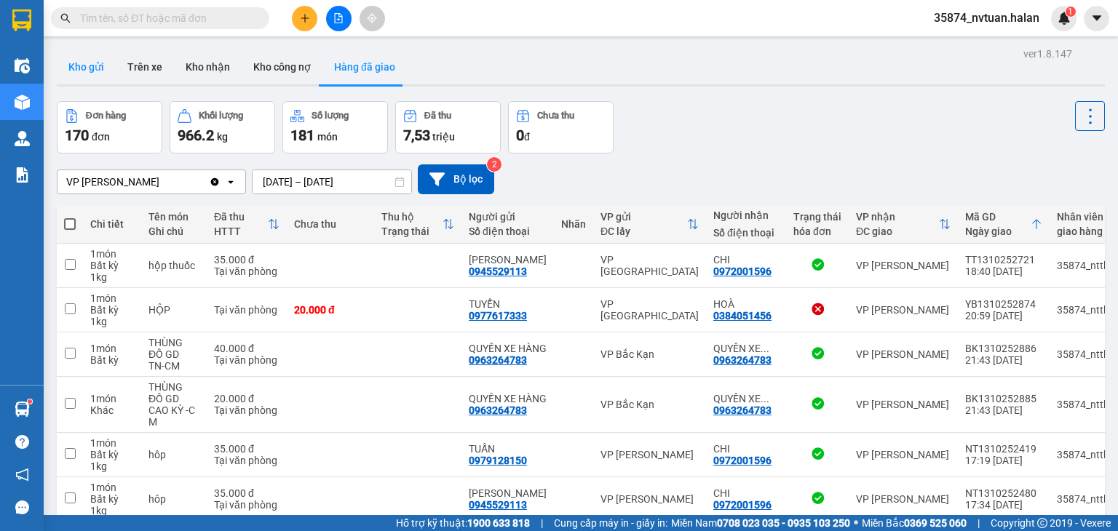
click at [73, 73] on button "Kho gửi" at bounding box center [86, 66] width 59 height 35
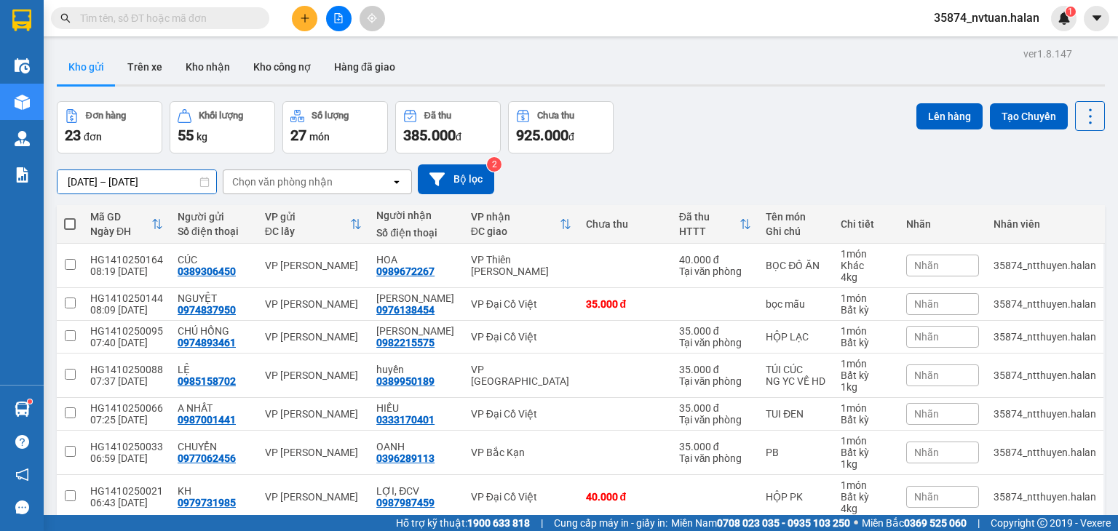
click at [83, 180] on input "[DATE] – [DATE]" at bounding box center [136, 181] width 159 height 23
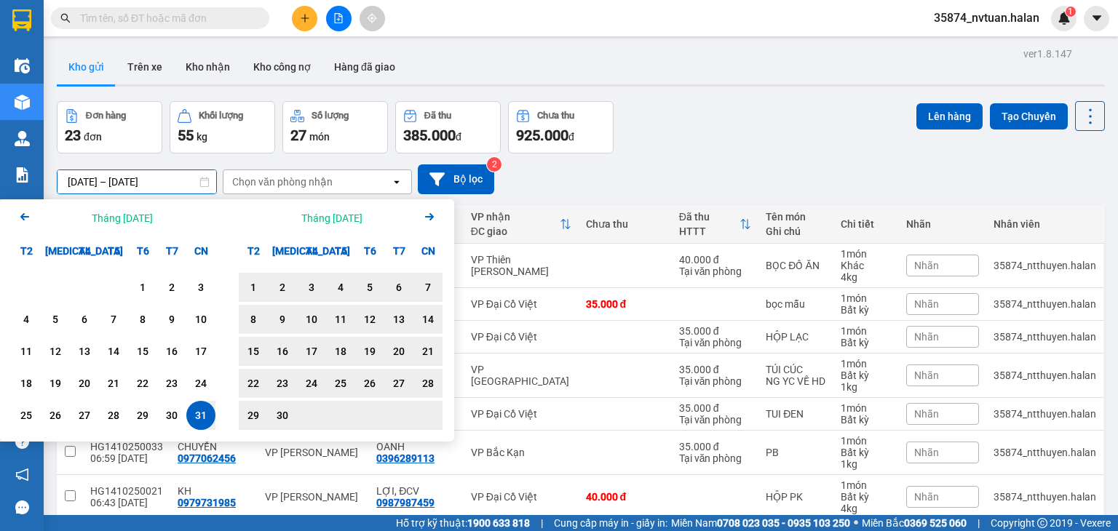
click at [432, 218] on icon "Arrow Right" at bounding box center [429, 216] width 17 height 17
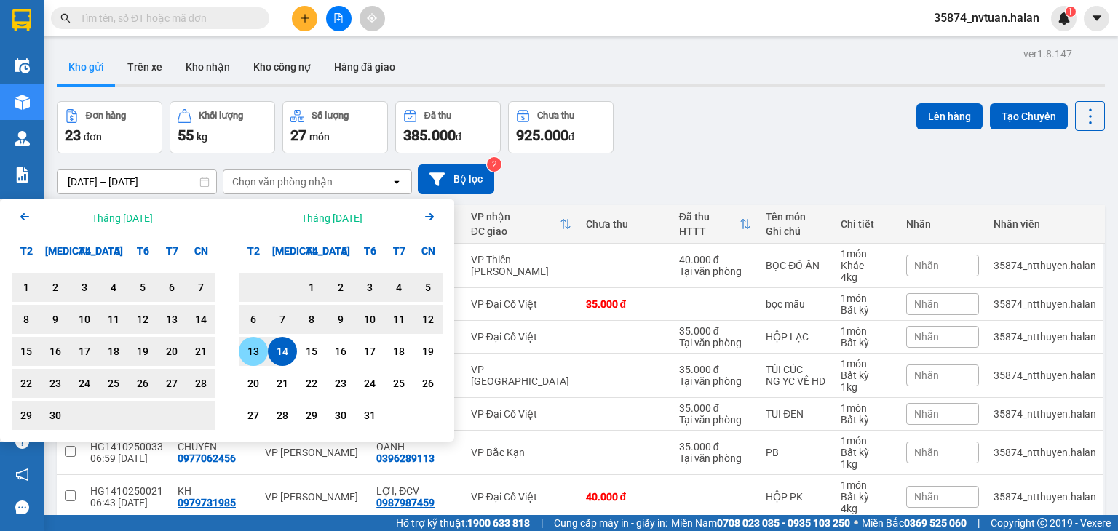
click at [251, 354] on div "13" at bounding box center [253, 351] width 20 height 17
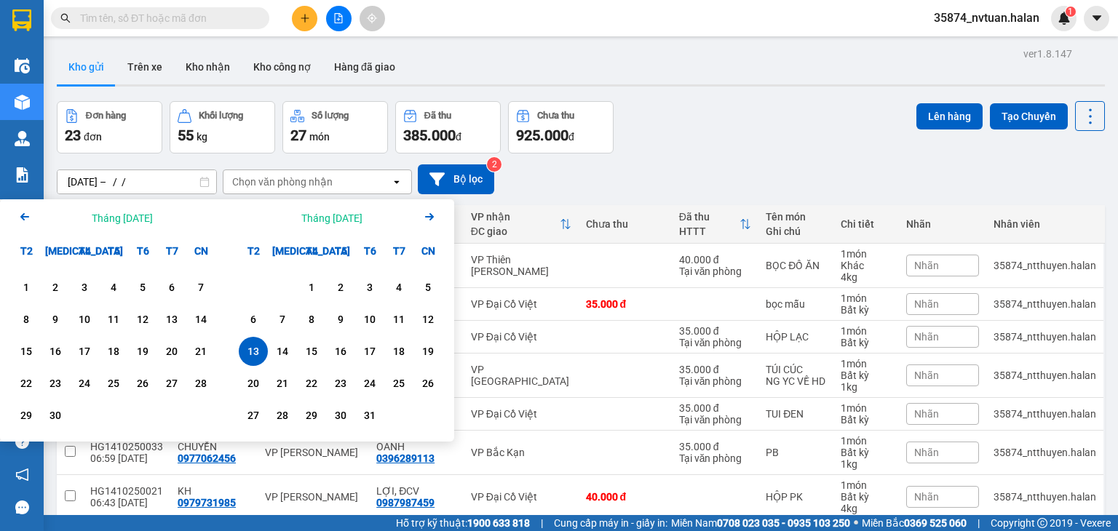
click at [251, 354] on div "13" at bounding box center [253, 351] width 20 height 17
type input "[DATE] – [DATE]"
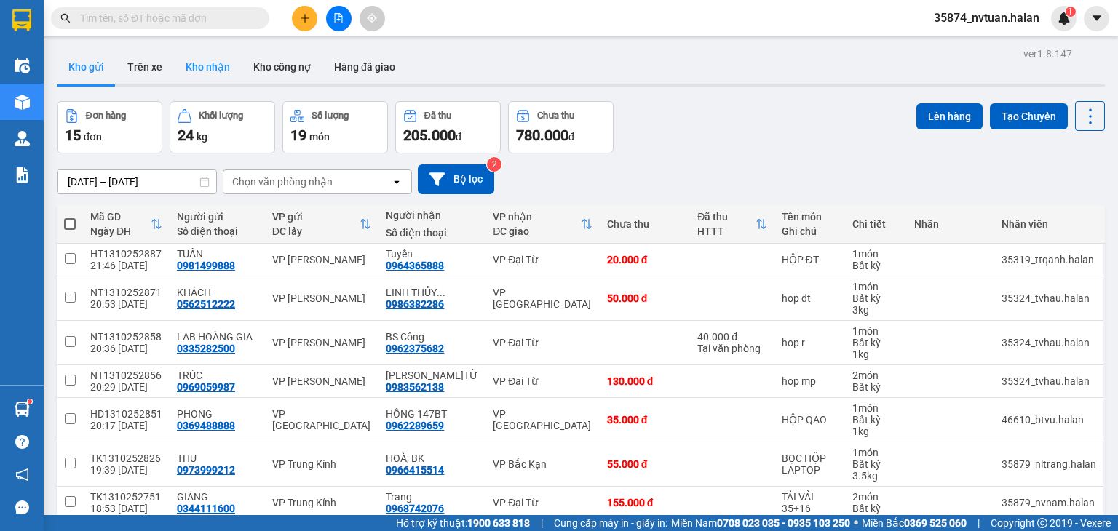
click at [217, 68] on button "Kho nhận" at bounding box center [208, 66] width 68 height 35
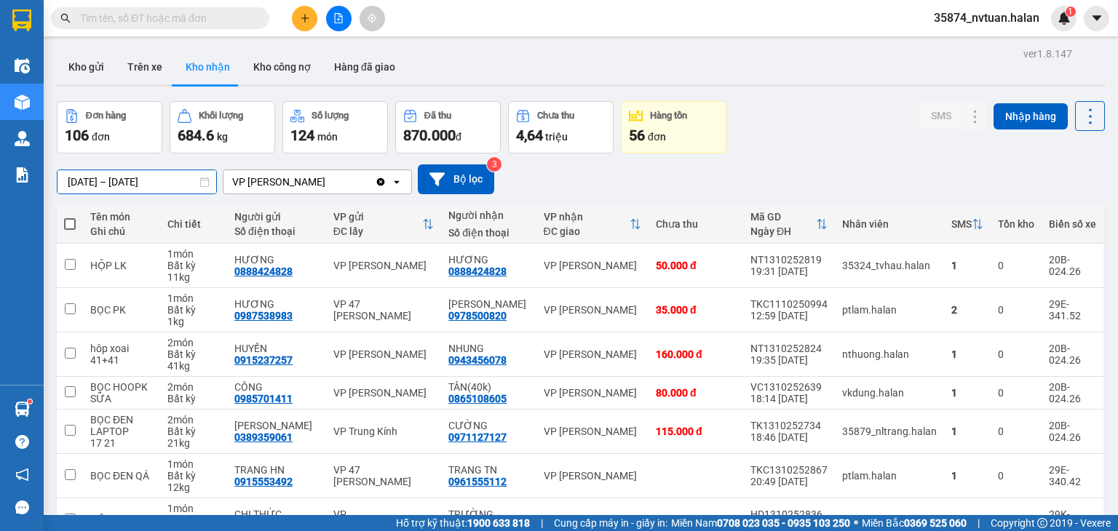
click at [82, 183] on input "[DATE] – [DATE]" at bounding box center [136, 181] width 159 height 23
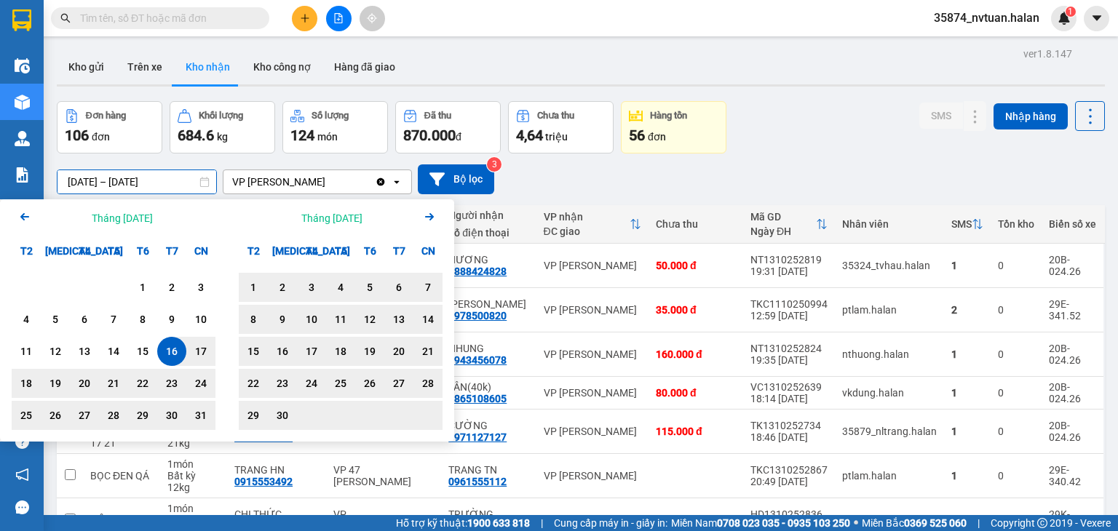
click at [434, 216] on icon "Arrow Right" at bounding box center [429, 216] width 17 height 17
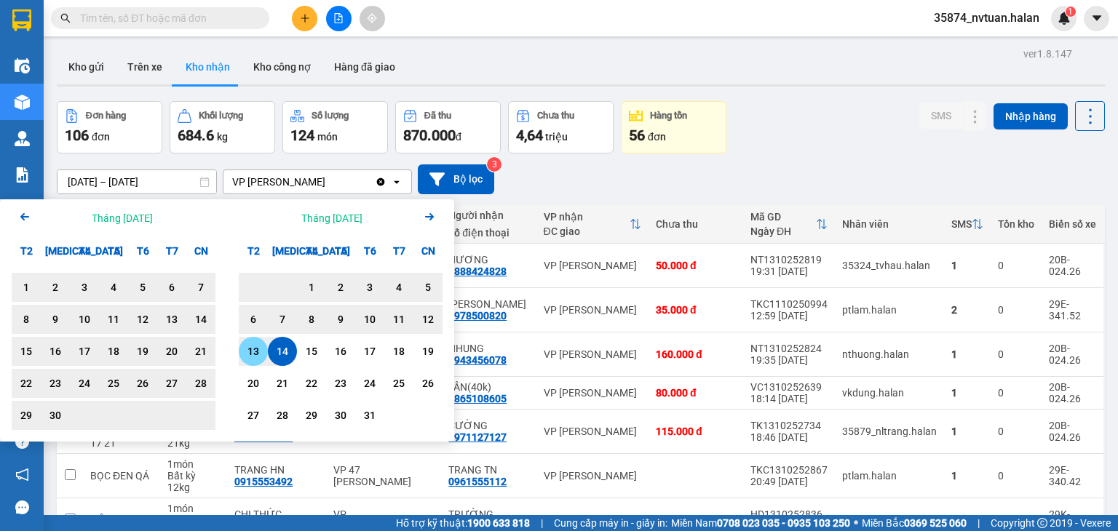
click at [250, 353] on div "13" at bounding box center [253, 351] width 20 height 17
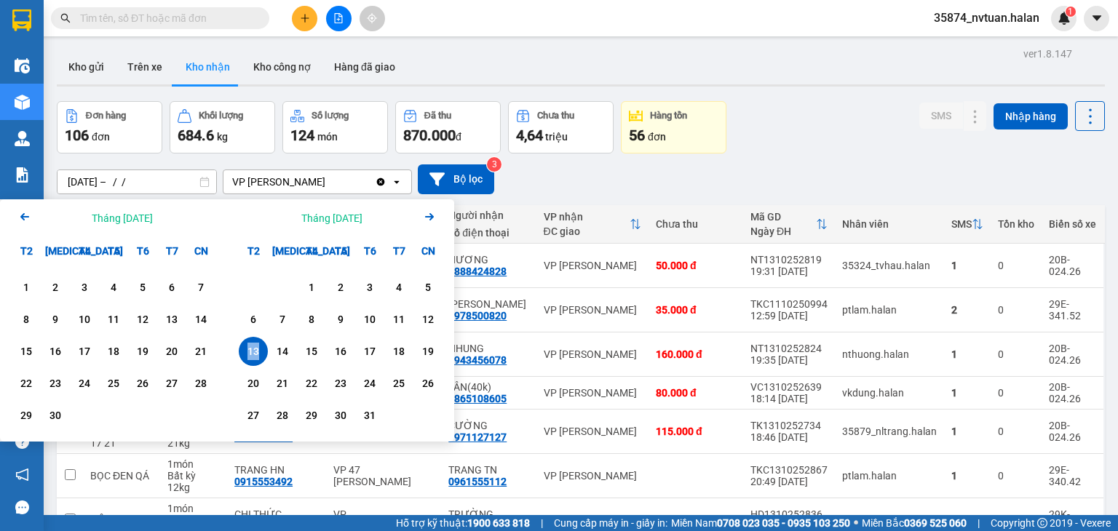
click at [250, 353] on div "13" at bounding box center [253, 351] width 20 height 17
type input "[DATE] – [DATE]"
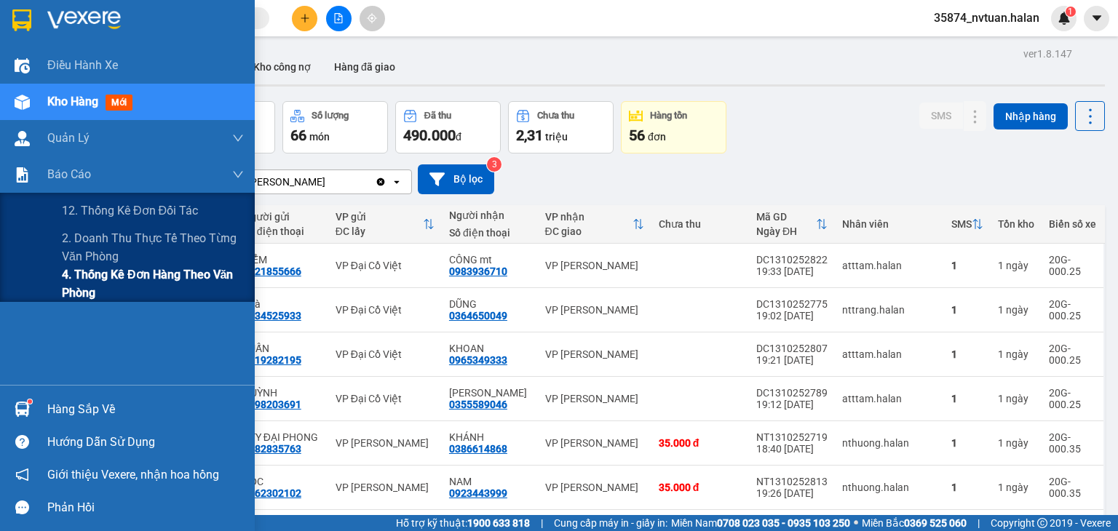
click at [96, 274] on span "4. Thống kê đơn hàng theo văn phòng" at bounding box center [153, 284] width 182 height 36
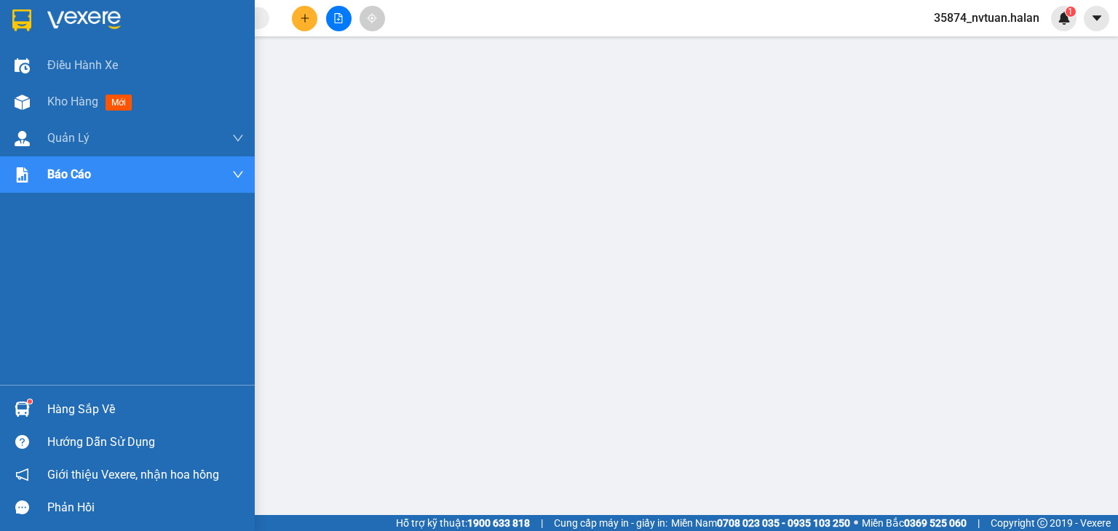
click at [64, 414] on div "Hàng sắp về" at bounding box center [145, 410] width 196 height 22
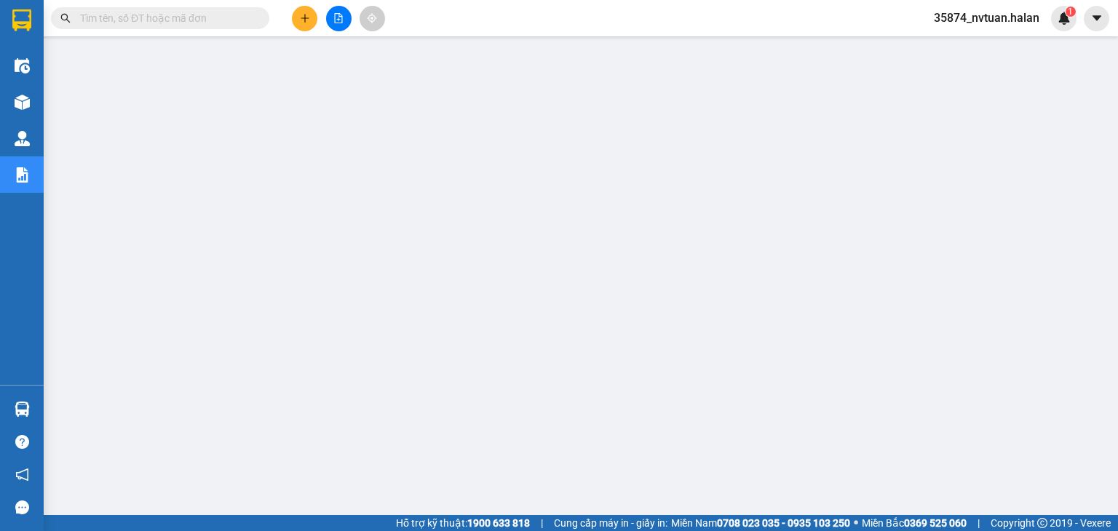
click at [146, 17] on input "text" at bounding box center [166, 18] width 172 height 16
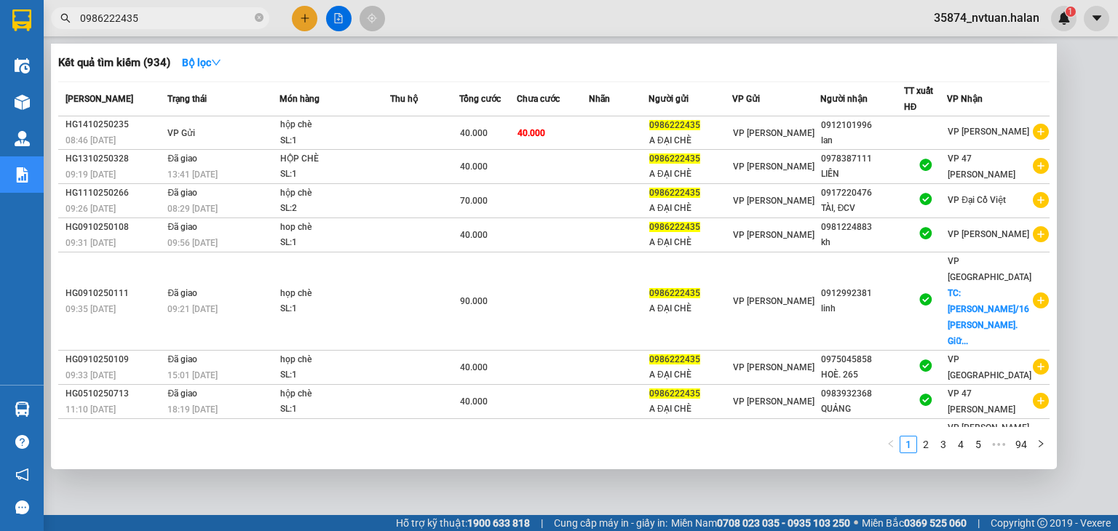
type input "0986222435"
click at [181, 17] on input "0986222435" at bounding box center [166, 18] width 172 height 16
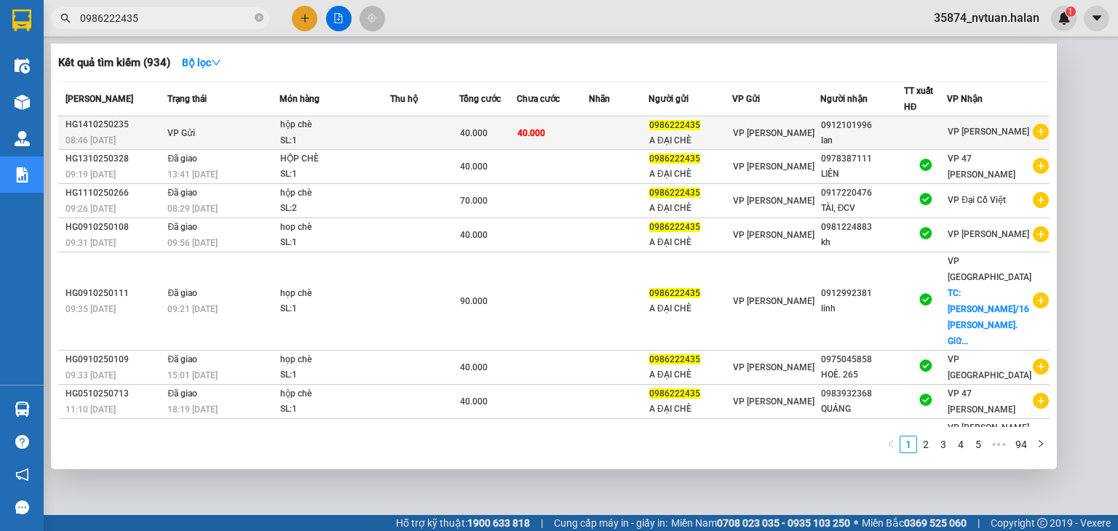
click at [365, 130] on div "hộp chè" at bounding box center [334, 125] width 109 height 16
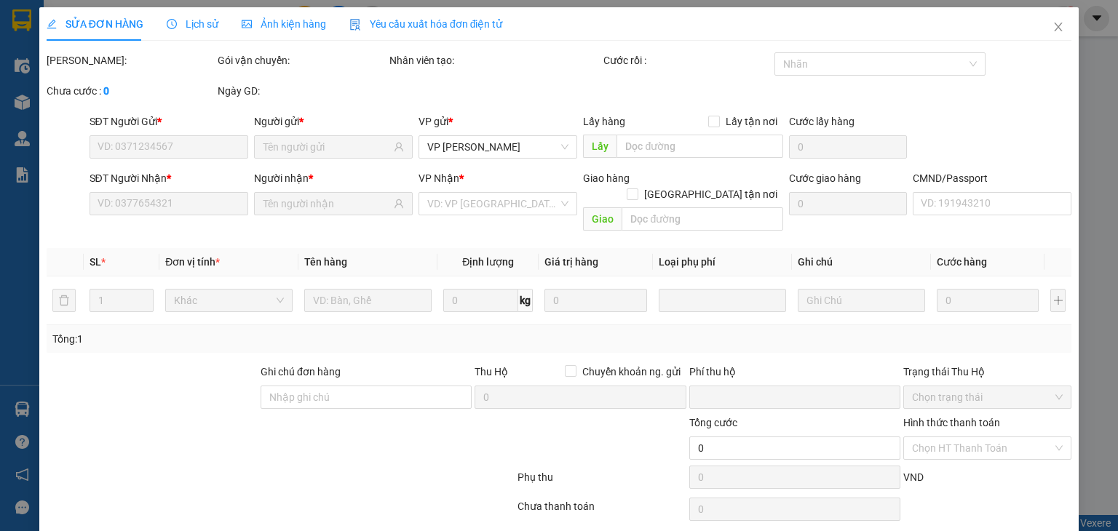
type input "0986222435"
type input "0912101996"
type input "0"
type input "40.000"
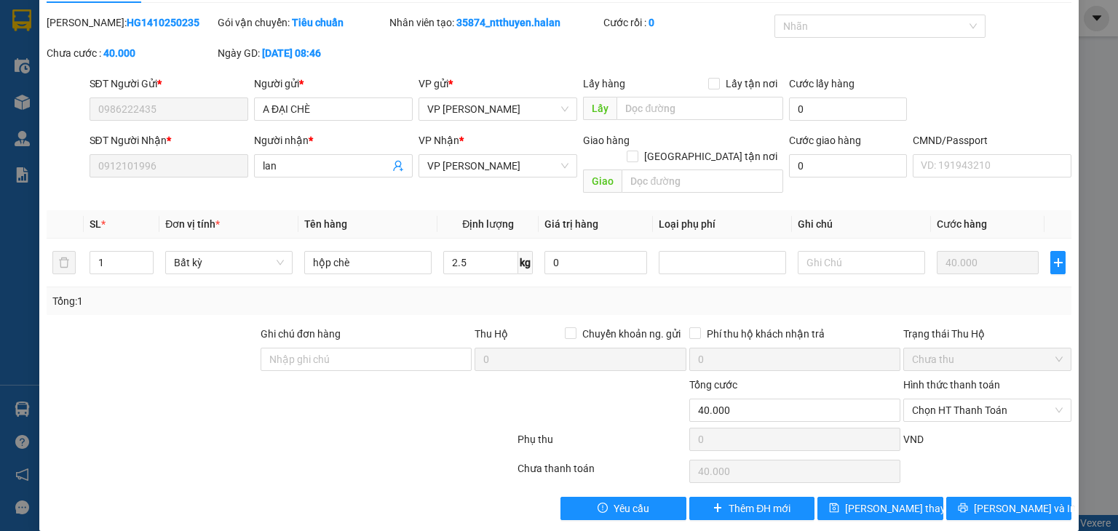
scroll to position [38, 0]
click at [991, 501] on span "[PERSON_NAME] và In" at bounding box center [1025, 509] width 102 height 16
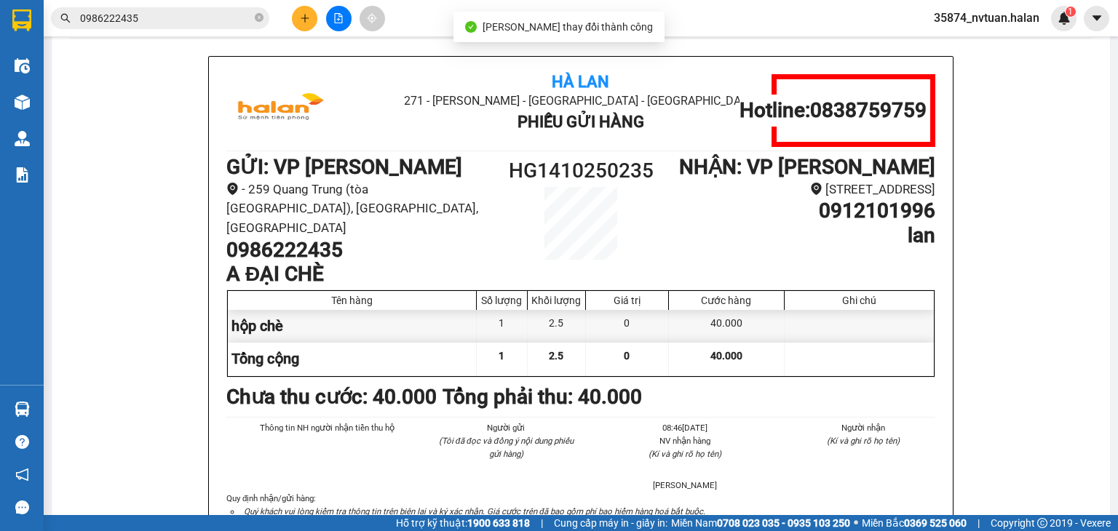
scroll to position [73, 0]
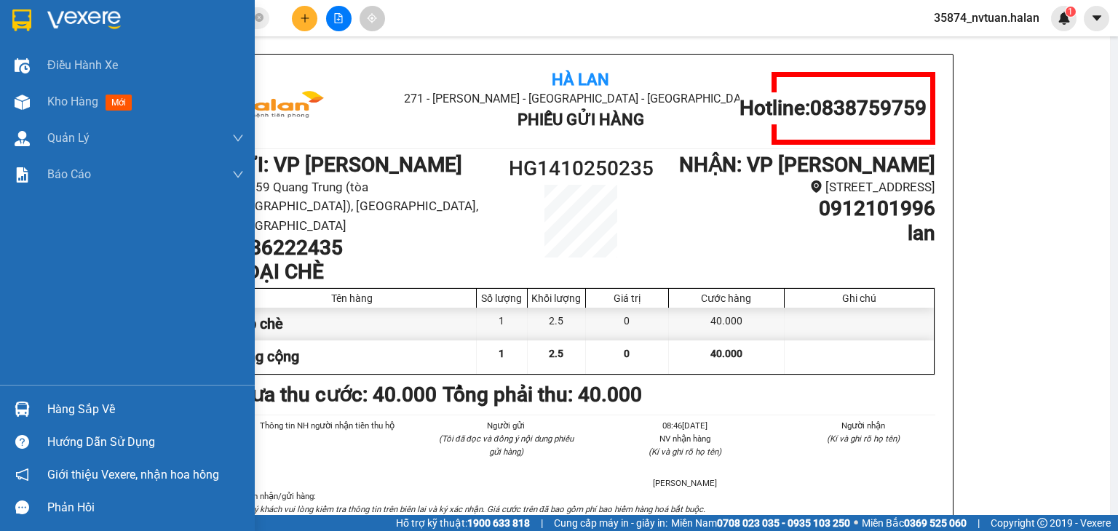
click at [46, 411] on div "Hàng sắp về" at bounding box center [127, 409] width 255 height 33
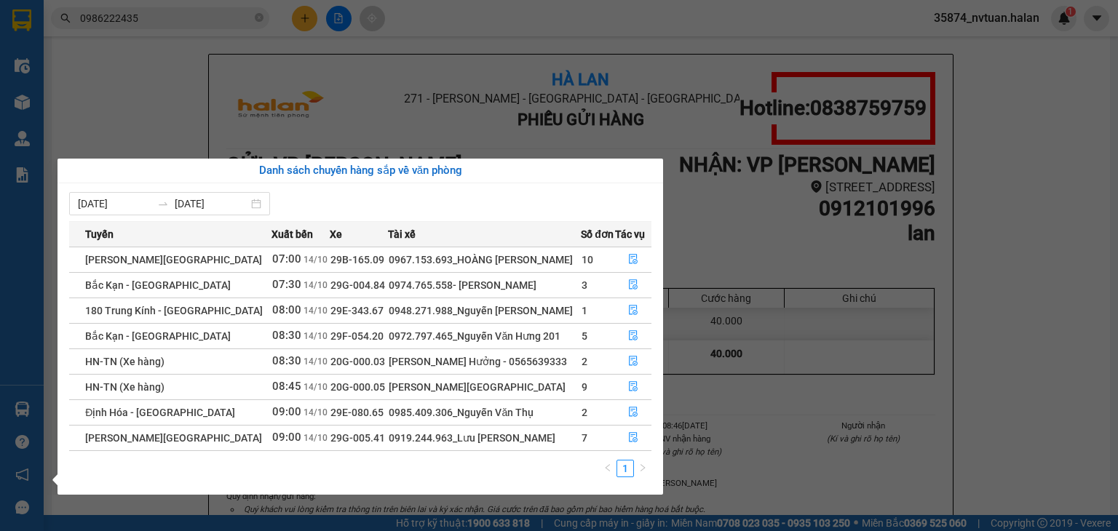
click at [807, 312] on section "Kết quả tìm kiếm ( 934 ) Bộ lọc Mã ĐH Trạng thái Món hàng Thu hộ Tổng cước Chưa…" at bounding box center [559, 265] width 1118 height 531
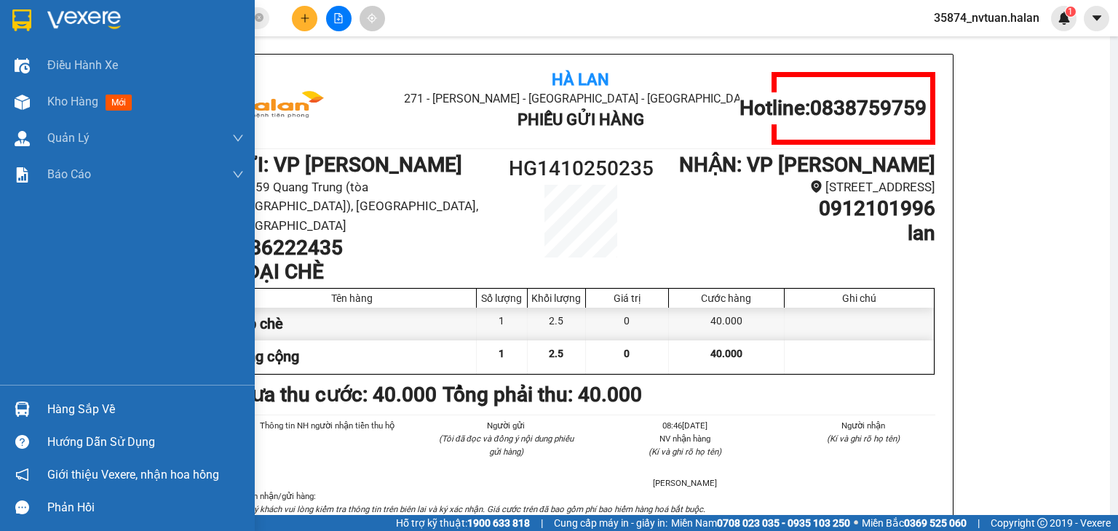
click at [47, 405] on div "Hàng sắp về" at bounding box center [145, 410] width 196 height 22
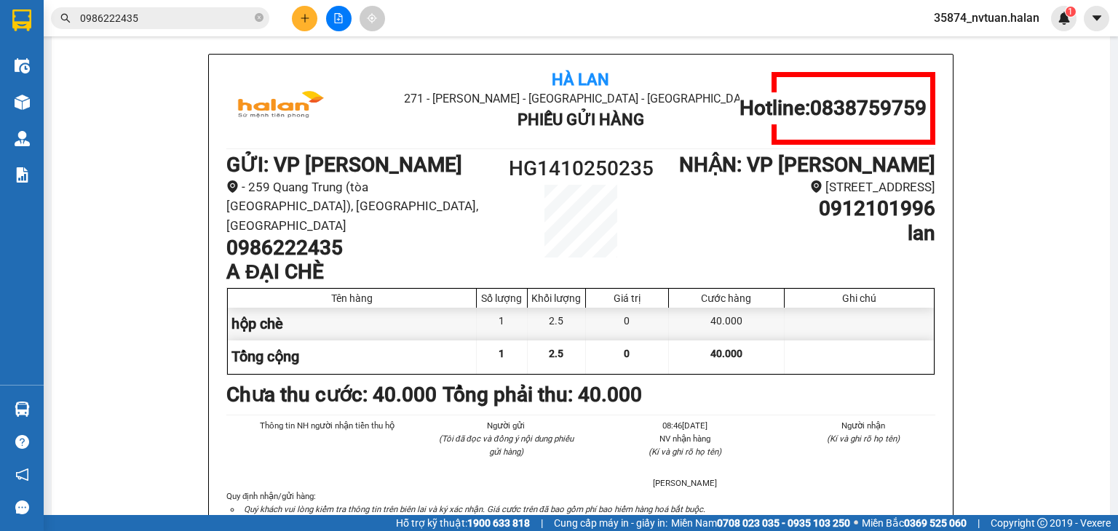
drag, startPoint x: 398, startPoint y: 99, endPoint x: 318, endPoint y: 325, distance: 240.0
click at [397, 99] on section "Kết quả tìm kiếm ( 934 ) Bộ lọc Mã ĐH Trạng thái Món hàng Thu hộ Tổng cước Chưa…" at bounding box center [559, 265] width 1118 height 531
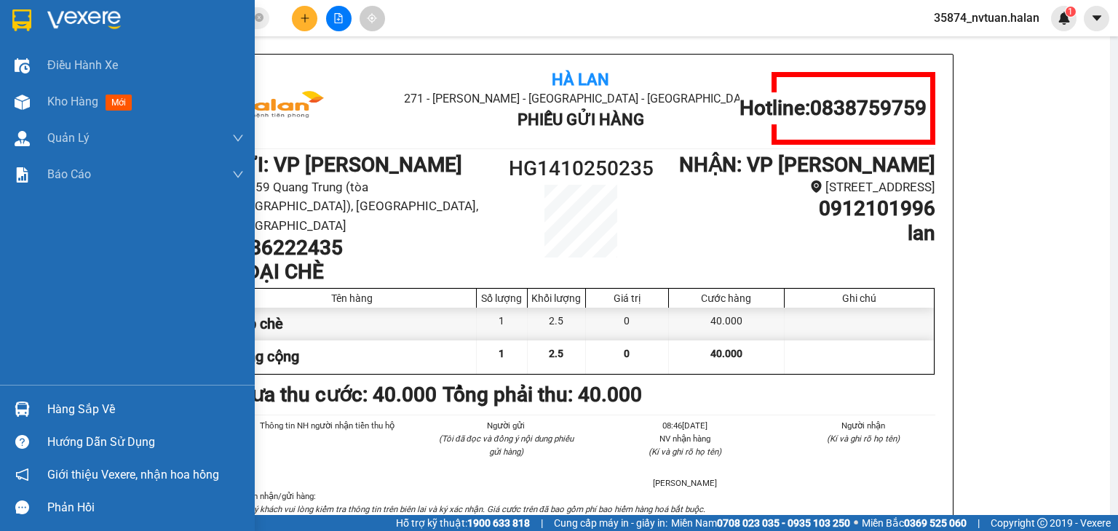
click at [26, 410] on img at bounding box center [22, 409] width 15 height 15
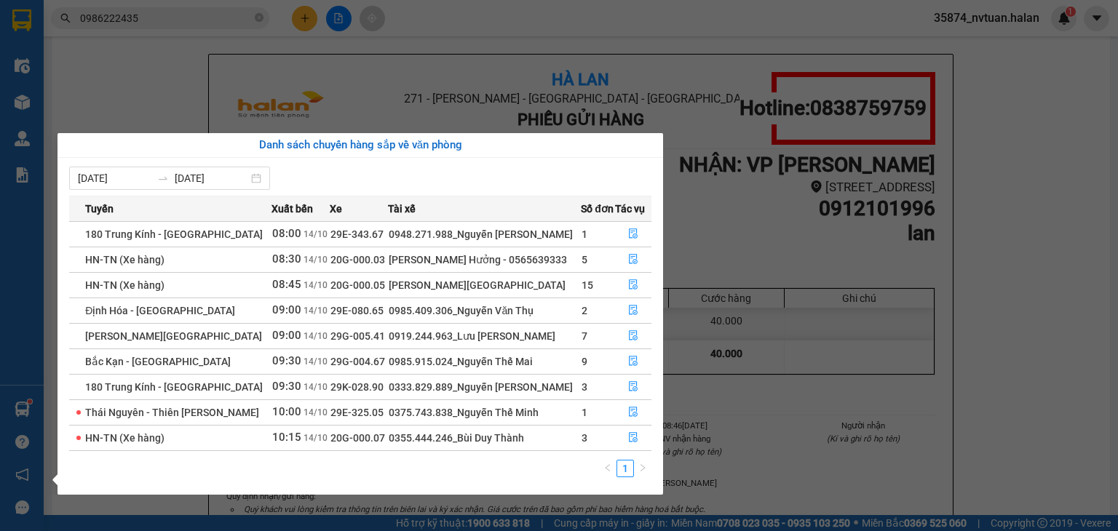
drag, startPoint x: 812, startPoint y: 336, endPoint x: 330, endPoint y: 11, distance: 581.2
click at [800, 314] on section "Kết quả tìm kiếm ( 934 ) Bộ lọc Mã ĐH Trạng thái Món hàng Thu hộ Tổng cước Chưa…" at bounding box center [559, 265] width 1118 height 531
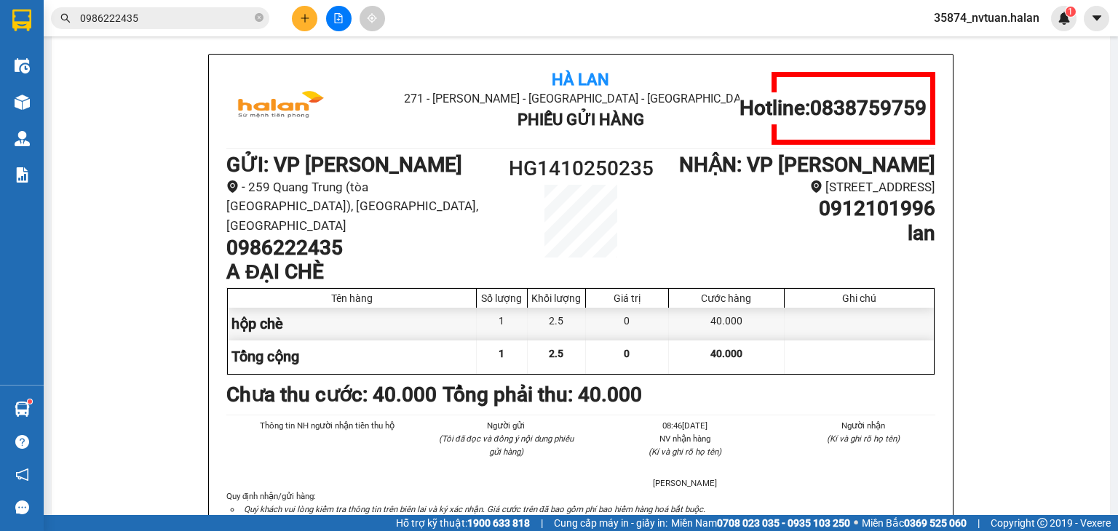
click at [151, 18] on input "0986222435" at bounding box center [166, 18] width 172 height 16
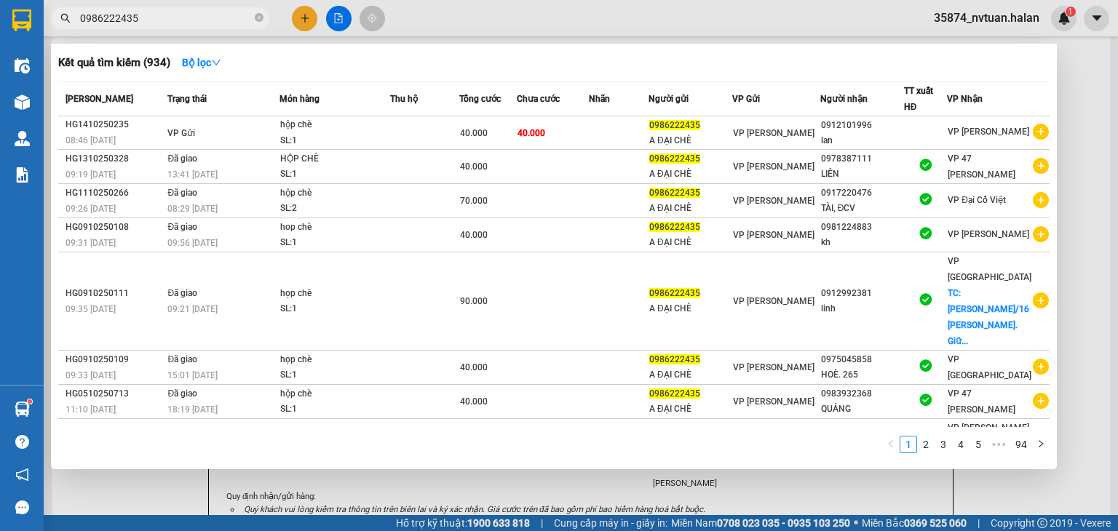
click at [151, 18] on input "0986222435" at bounding box center [166, 18] width 172 height 16
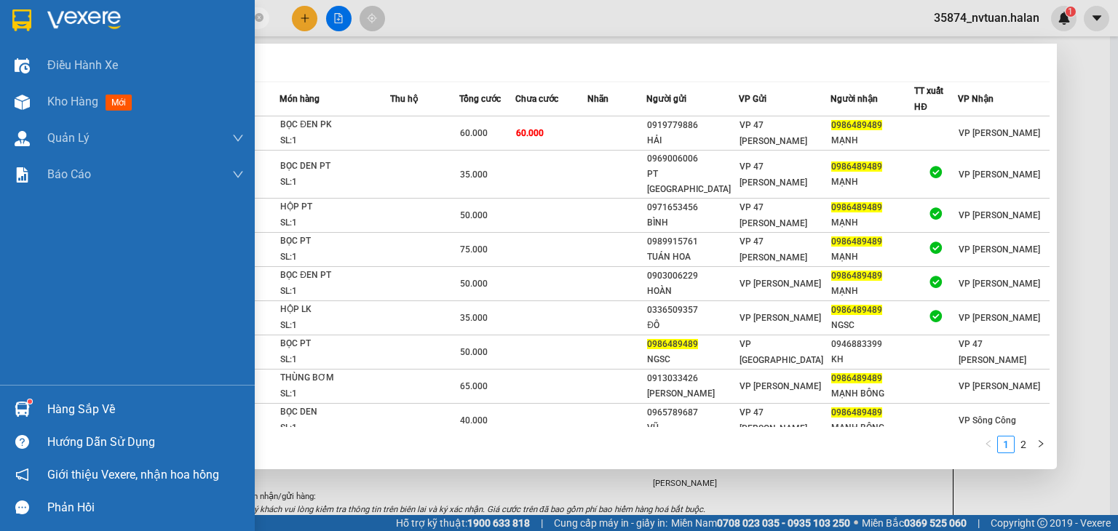
type input "0986489489"
click at [61, 416] on div "Hàng sắp về" at bounding box center [145, 410] width 196 height 22
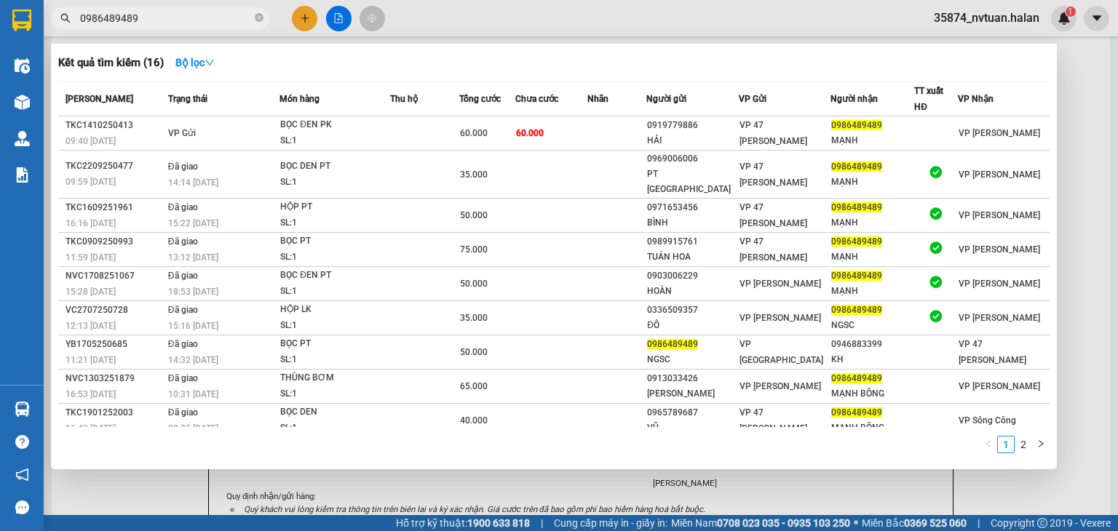
drag, startPoint x: 559, startPoint y: 15, endPoint x: 133, endPoint y: 21, distance: 425.7
click at [556, 15] on section "Kết quả tìm kiếm ( 16 ) Bộ lọc Mã ĐH Trạng thái Món hàng Thu hộ Tổng cước Chưa …" at bounding box center [559, 265] width 1118 height 531
click at [153, 20] on input "0986489489" at bounding box center [166, 18] width 172 height 16
click at [170, 15] on input "0986489489" at bounding box center [166, 18] width 172 height 16
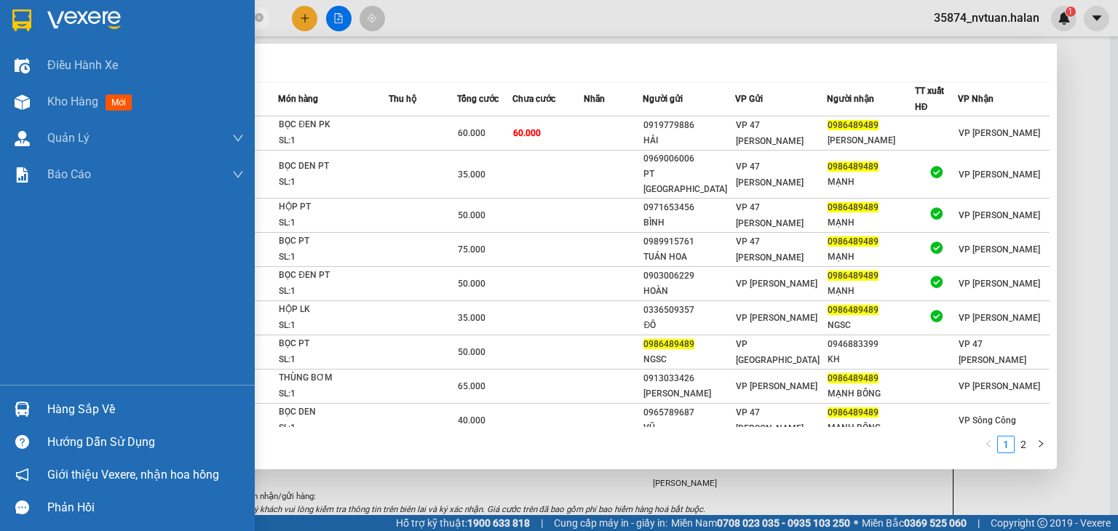
click at [54, 406] on div "Hàng sắp về" at bounding box center [145, 410] width 196 height 22
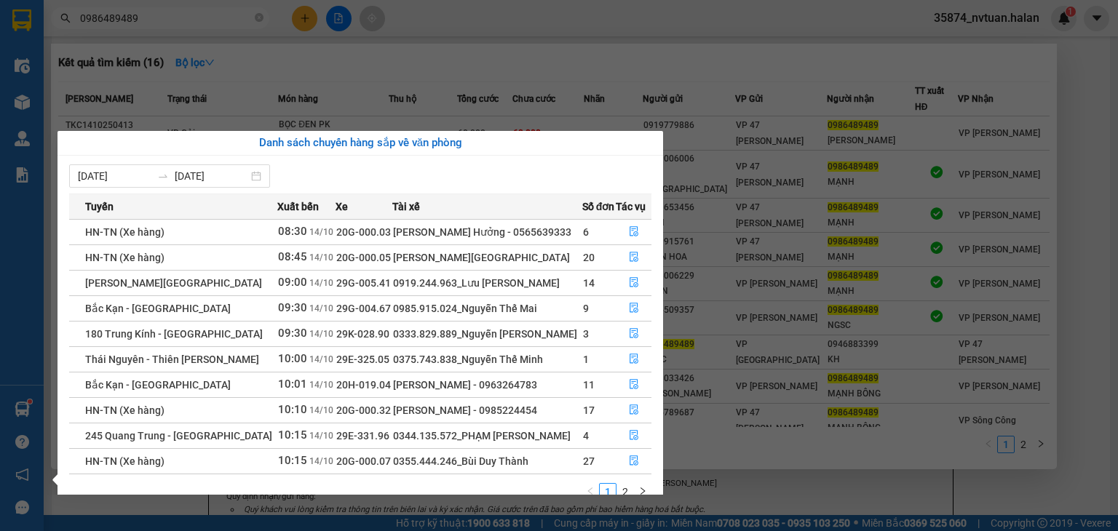
drag, startPoint x: 437, startPoint y: 71, endPoint x: 274, endPoint y: 3, distance: 175.8
click at [419, 63] on section "Kết quả tìm kiếm ( 16 ) Bộ lọc Mã ĐH Trạng thái Món hàng Thu hộ Tổng cước Chưa …" at bounding box center [559, 265] width 1118 height 531
